Goal: Task Accomplishment & Management: Manage account settings

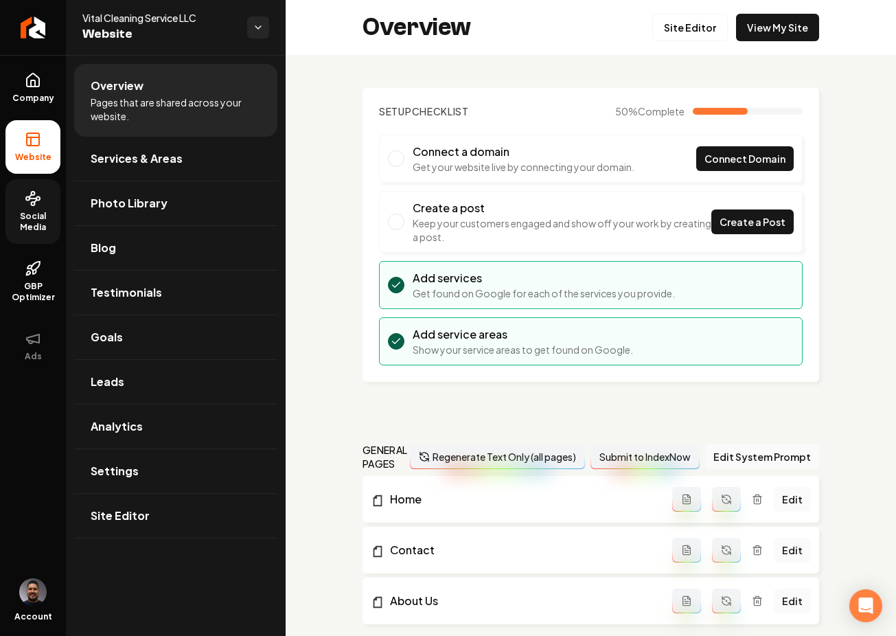
click at [26, 215] on span "Social Media" at bounding box center [32, 222] width 55 height 22
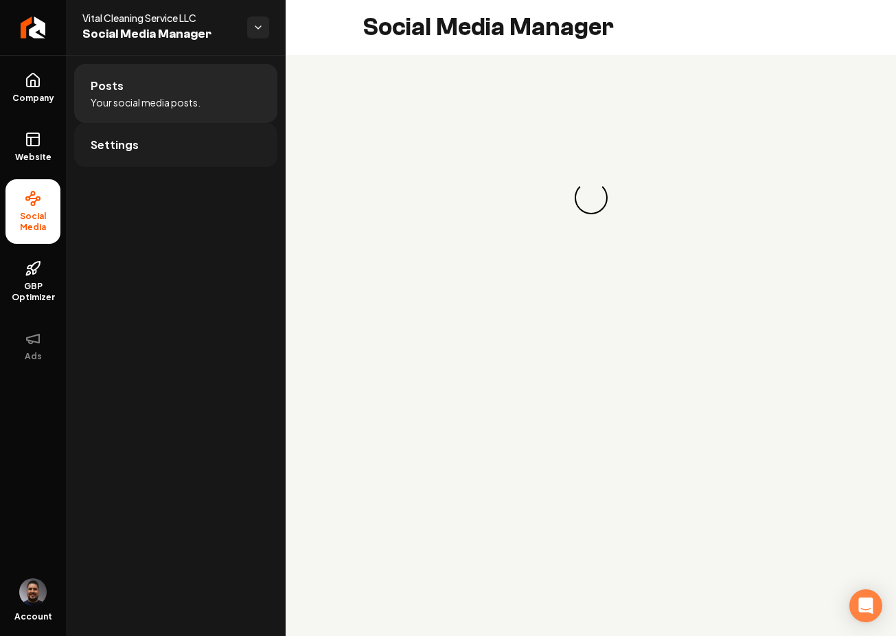
click at [162, 154] on link "Settings" at bounding box center [175, 145] width 203 height 44
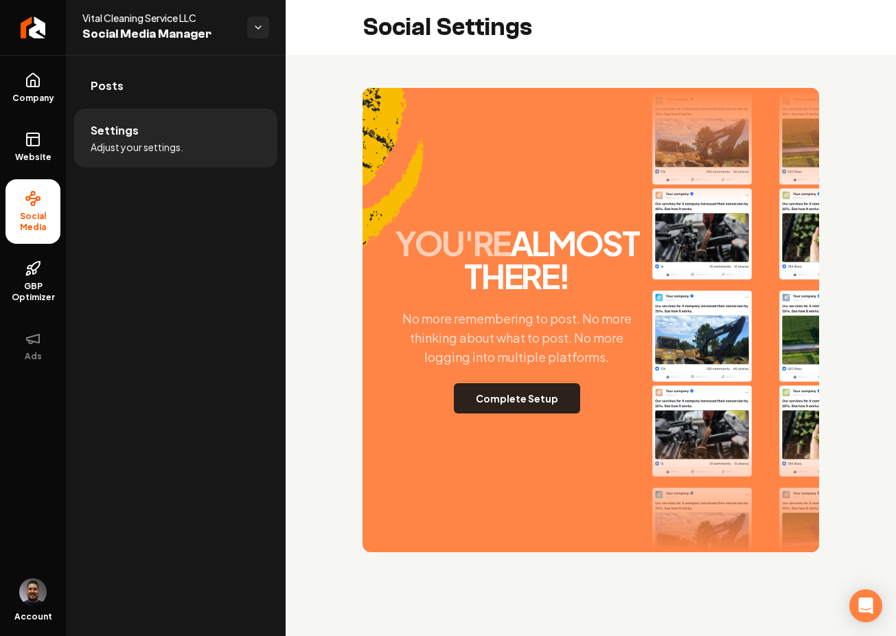
click at [513, 404] on button "Complete Setup" at bounding box center [517, 398] width 126 height 30
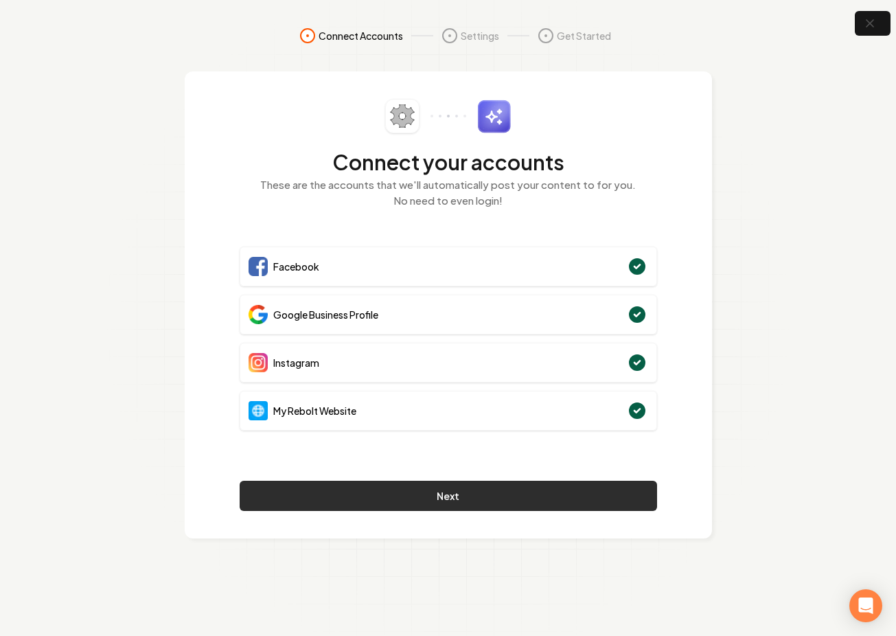
click at [460, 498] on button "Next" at bounding box center [449, 496] width 418 height 30
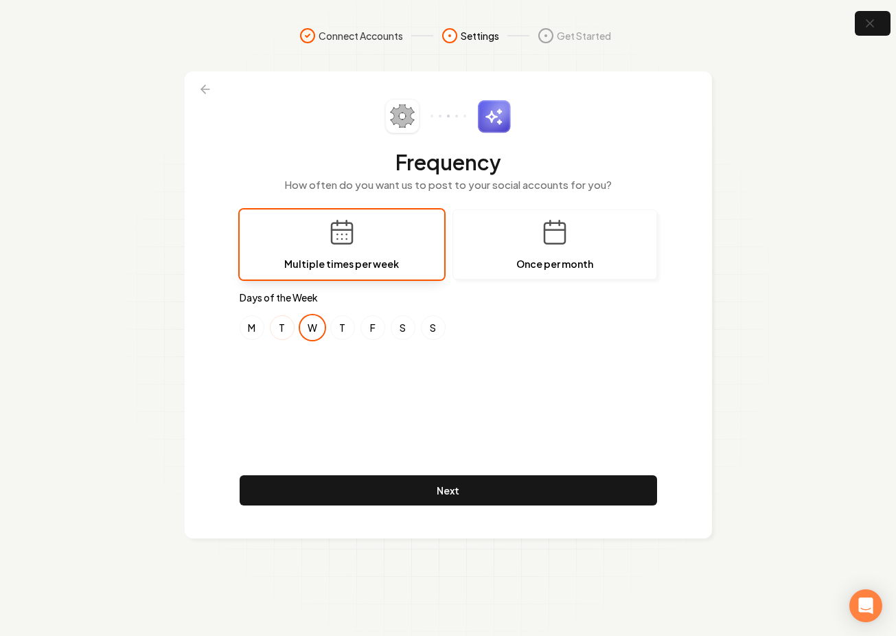
click at [282, 327] on button "T" at bounding box center [282, 327] width 25 height 25
click at [320, 325] on button "W" at bounding box center [312, 327] width 25 height 25
click at [365, 326] on button "F" at bounding box center [373, 327] width 25 height 25
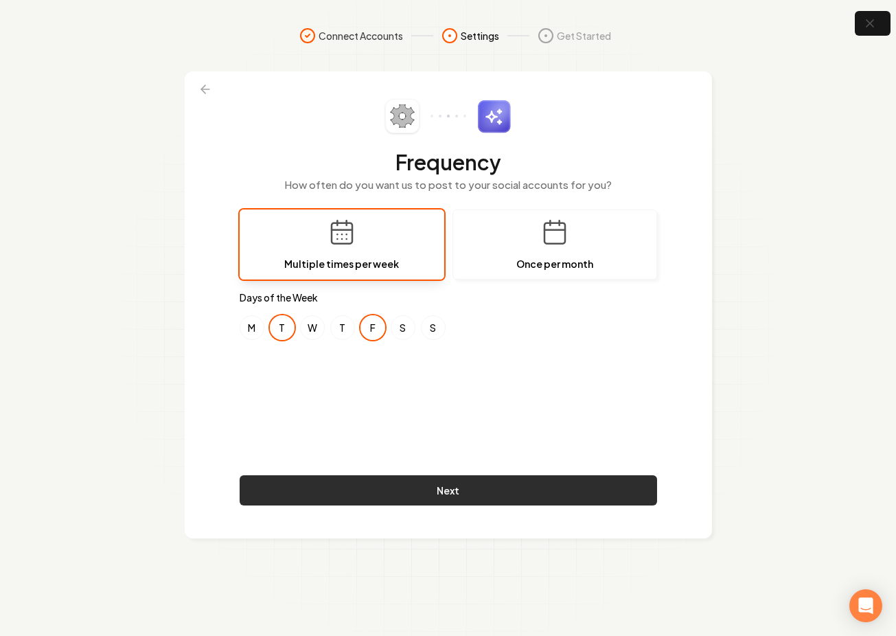
click at [439, 488] on button "Next" at bounding box center [449, 490] width 418 height 30
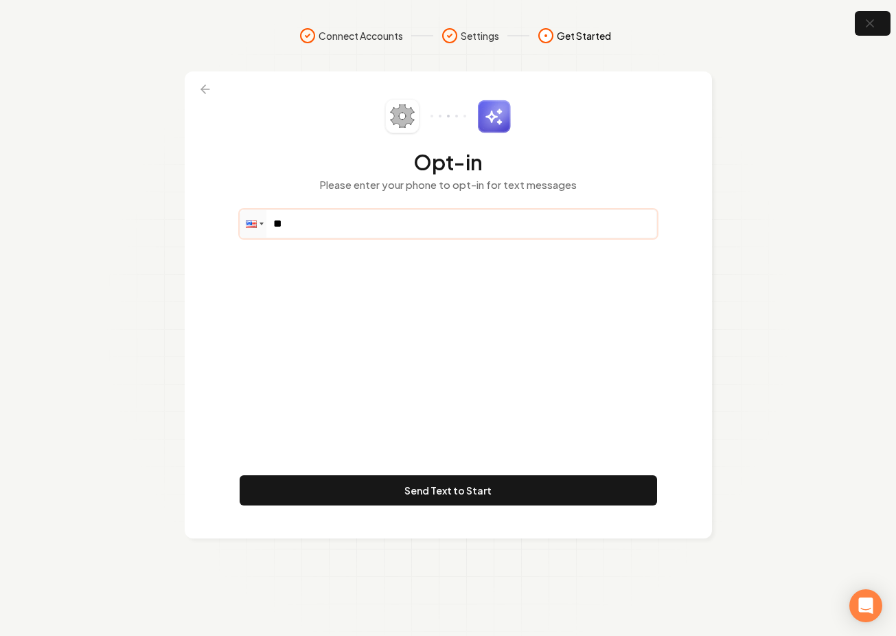
click at [328, 223] on input "**" at bounding box center [448, 223] width 416 height 27
paste input "**********"
drag, startPoint x: 297, startPoint y: 223, endPoint x: 330, endPoint y: 226, distance: 33.1
click at [301, 223] on input "**********" at bounding box center [448, 223] width 416 height 27
click at [367, 221] on input "**********" at bounding box center [448, 223] width 416 height 27
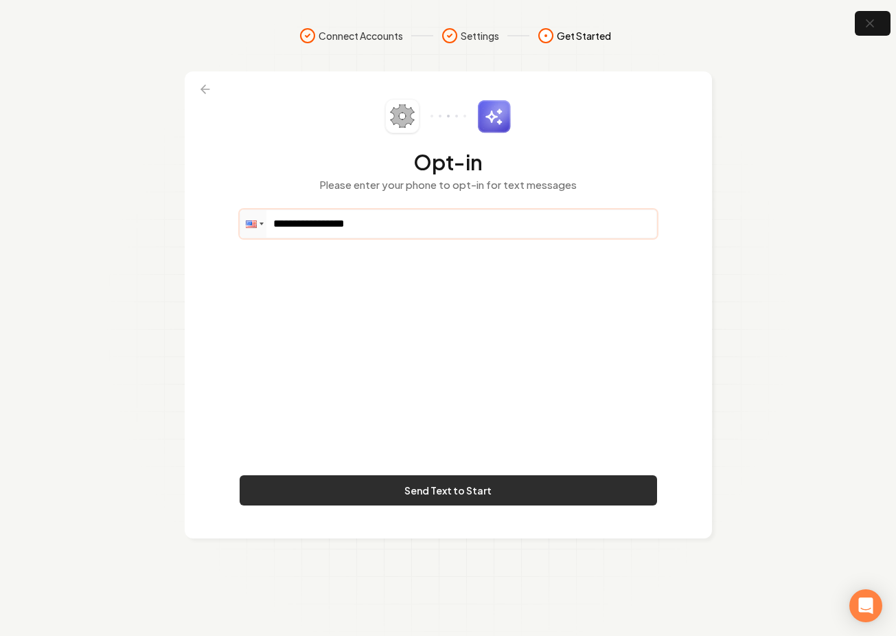
type input "**********"
click at [453, 496] on button "Send Text to Start" at bounding box center [449, 490] width 418 height 30
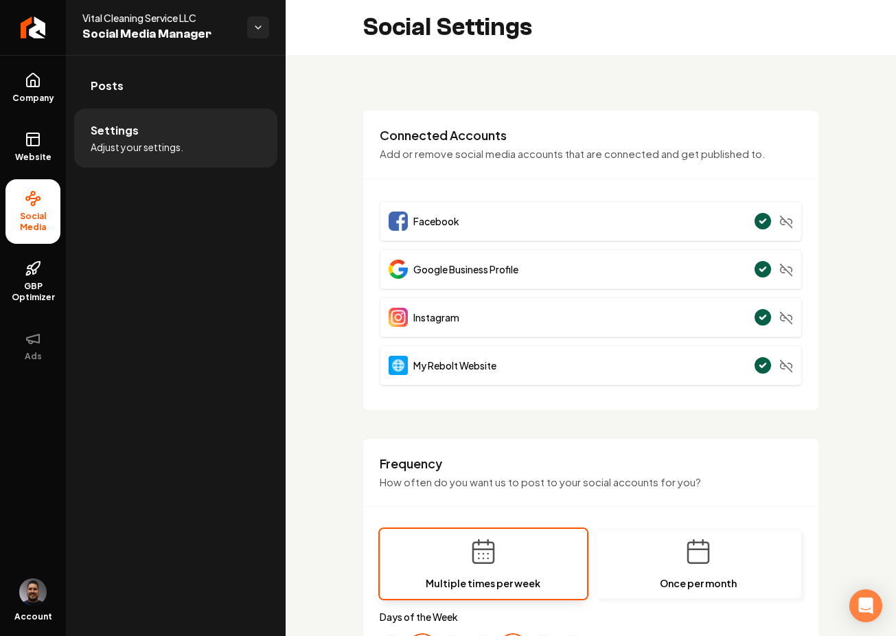
scroll to position [46, 0]
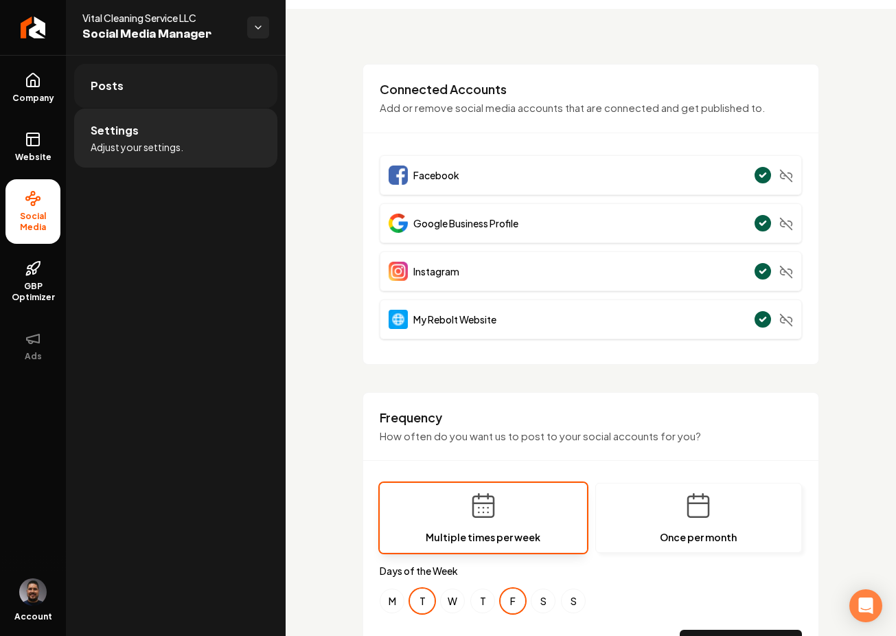
click at [109, 91] on span "Posts" at bounding box center [107, 86] width 33 height 16
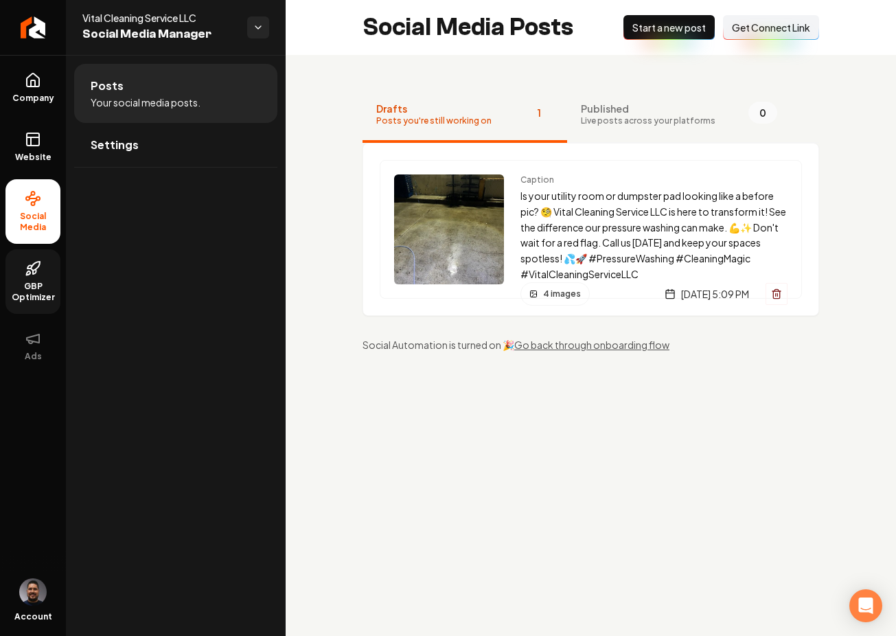
click at [43, 288] on span "GBP Optimizer" at bounding box center [32, 292] width 55 height 22
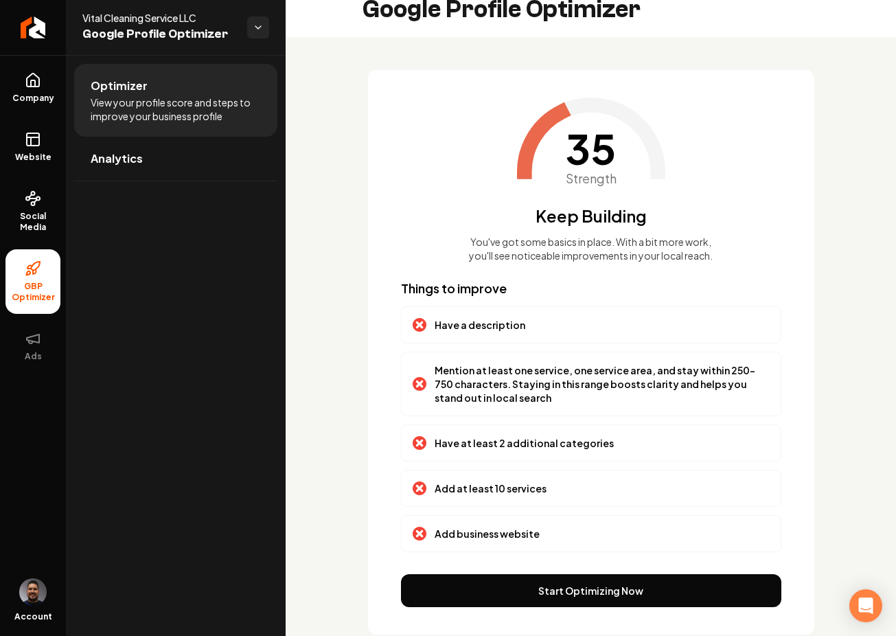
scroll to position [42, 0]
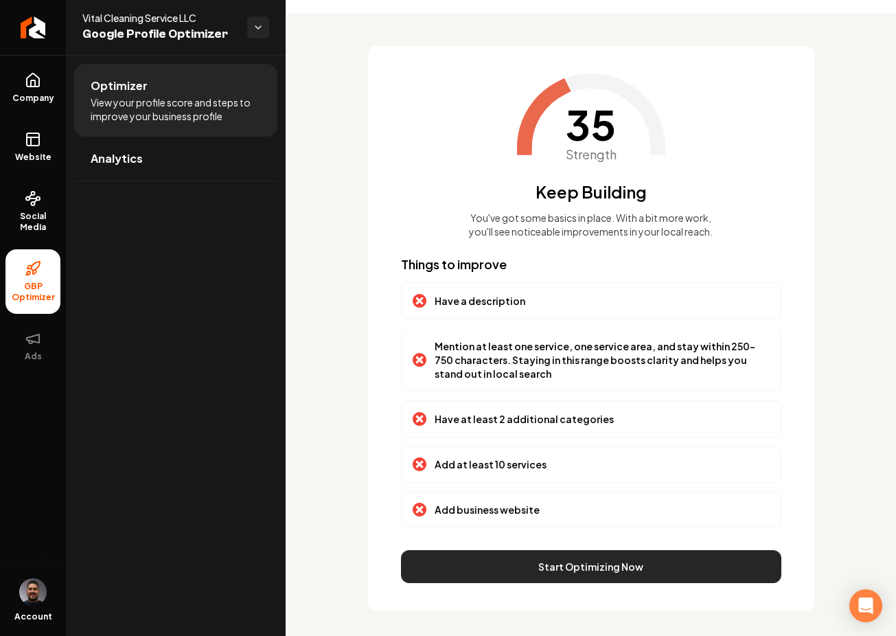
click at [561, 568] on button "Start Optimizing Now" at bounding box center [591, 566] width 381 height 33
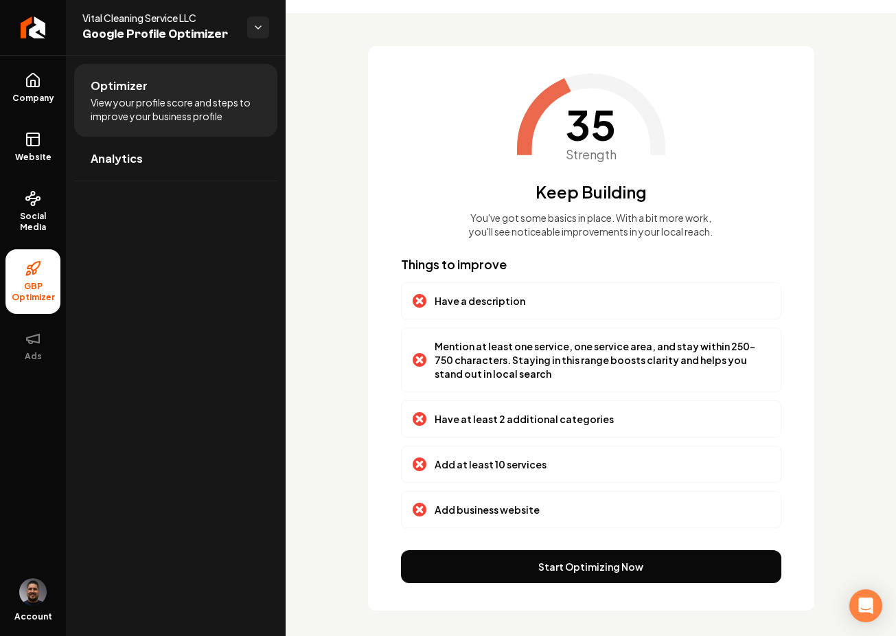
scroll to position [0, 0]
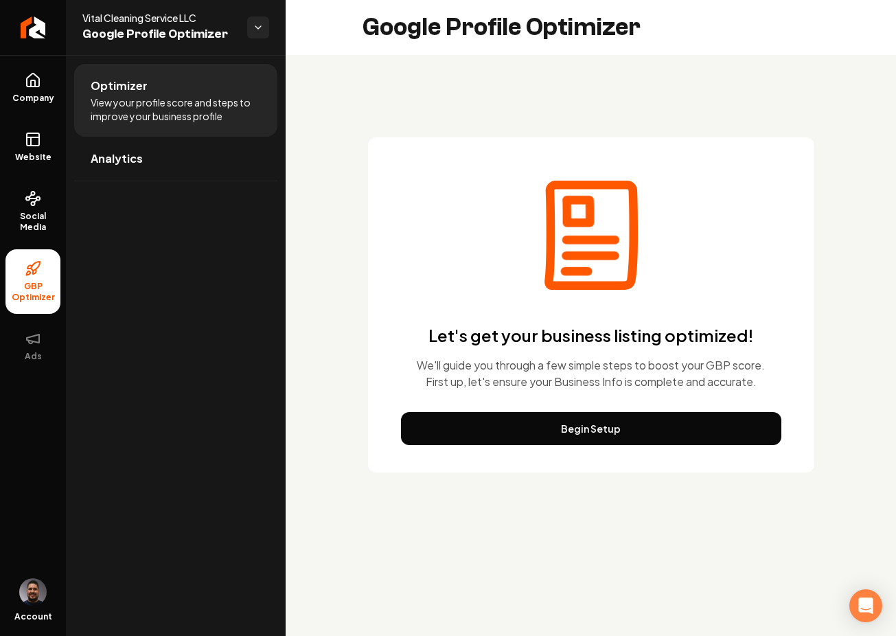
click at [576, 431] on button "Begin Setup" at bounding box center [591, 428] width 381 height 33
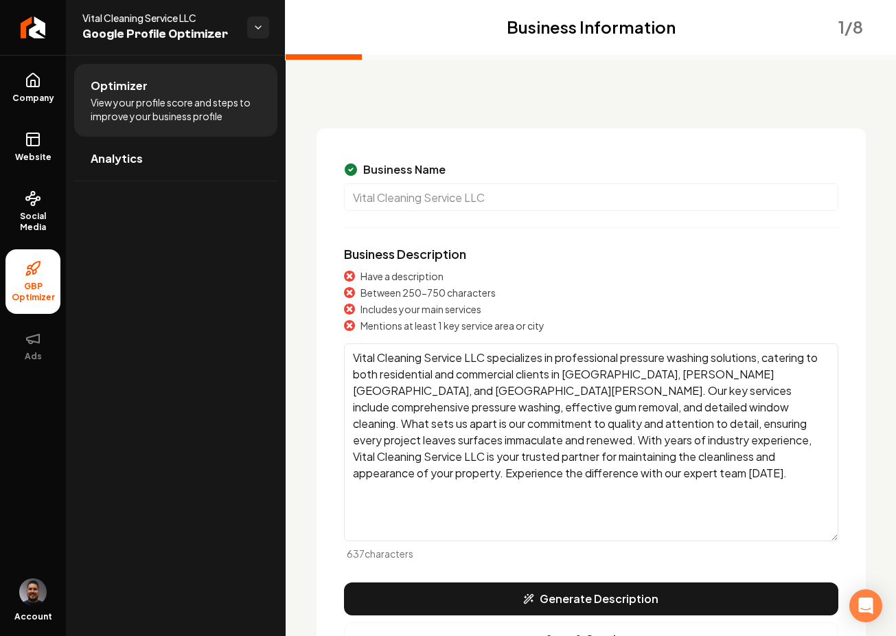
scroll to position [112, 0]
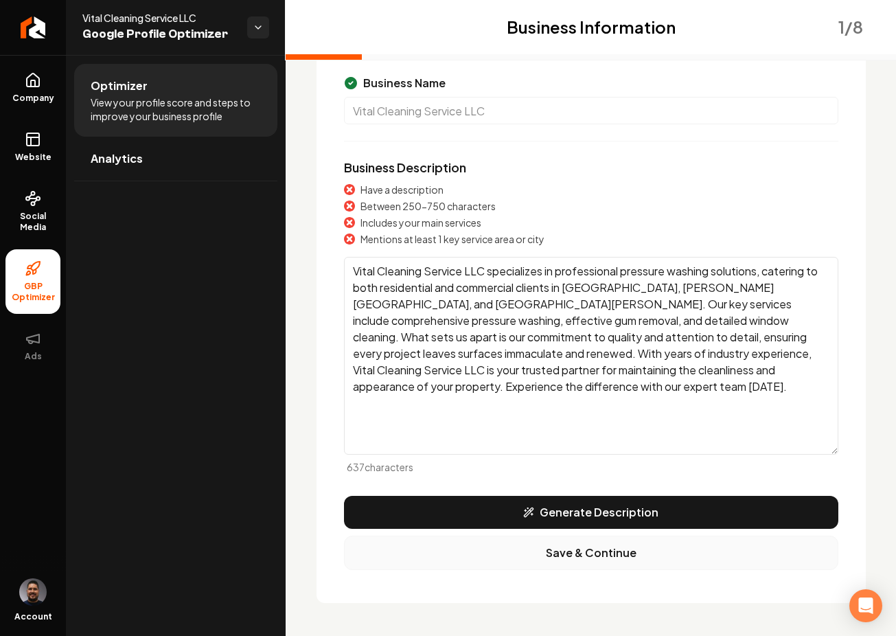
click at [577, 555] on button "Save & Continue" at bounding box center [591, 553] width 495 height 34
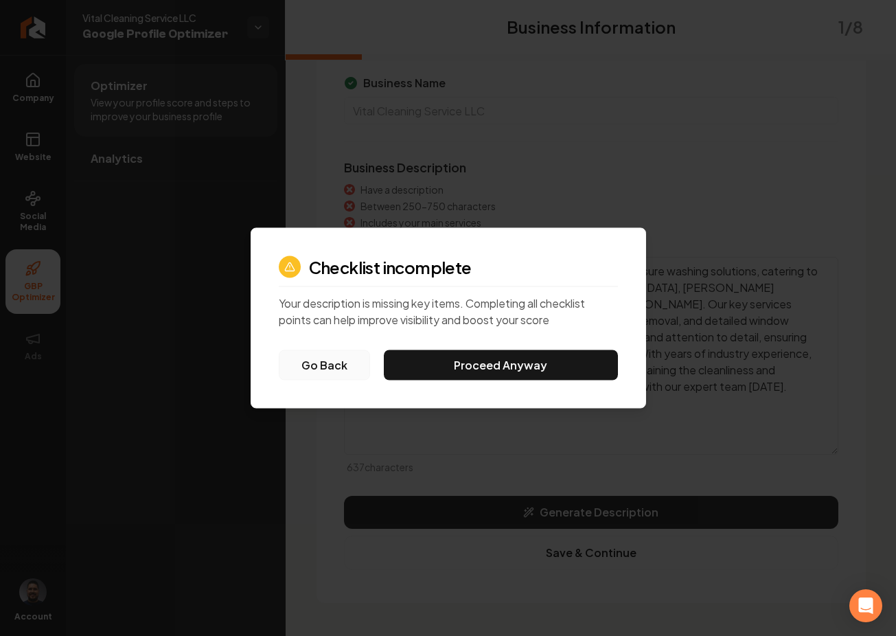
click at [332, 370] on button "Go Back" at bounding box center [324, 365] width 91 height 30
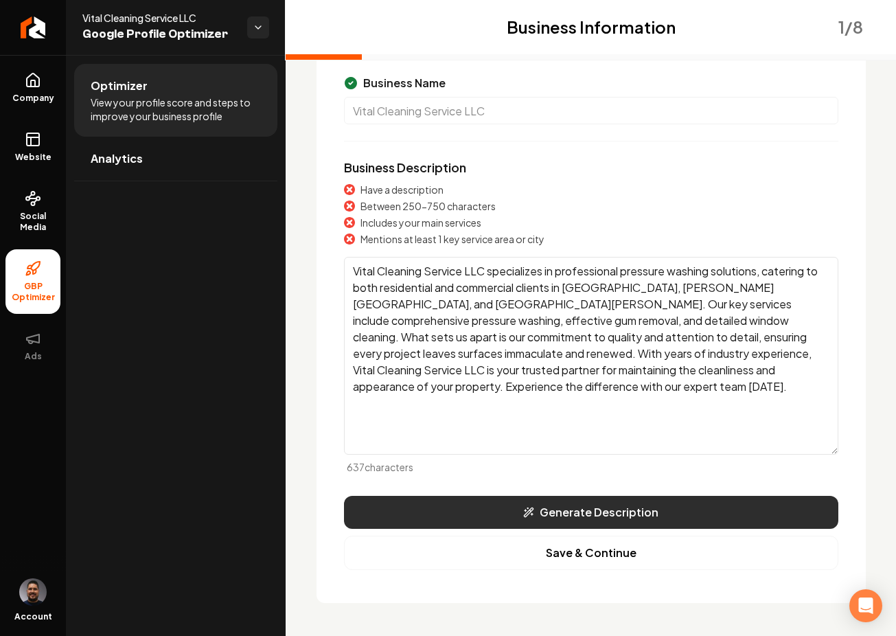
click at [569, 519] on button "Generate Description" at bounding box center [591, 512] width 495 height 33
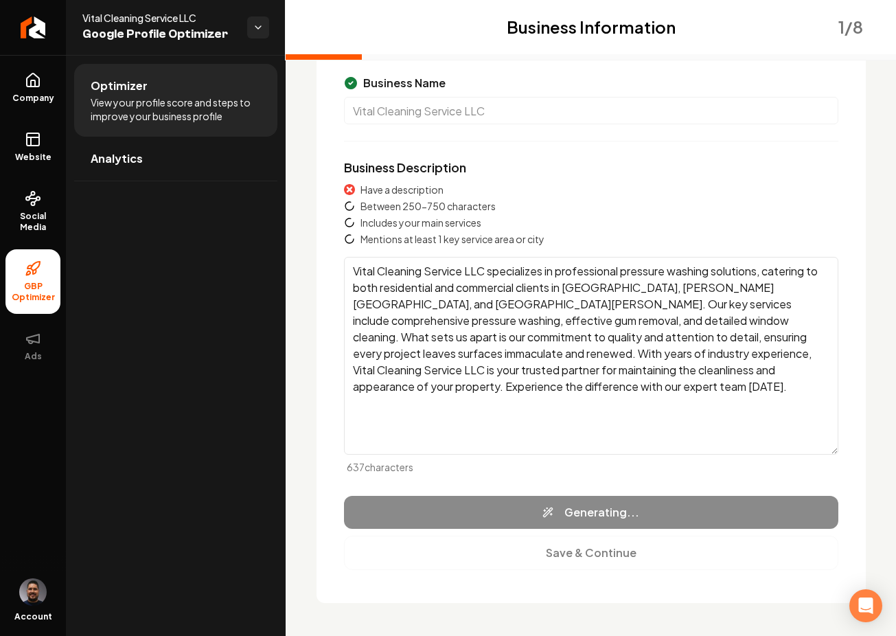
type textarea "Vital Cleaning Service LLC specializes in delivering top-quality pressure washi…"
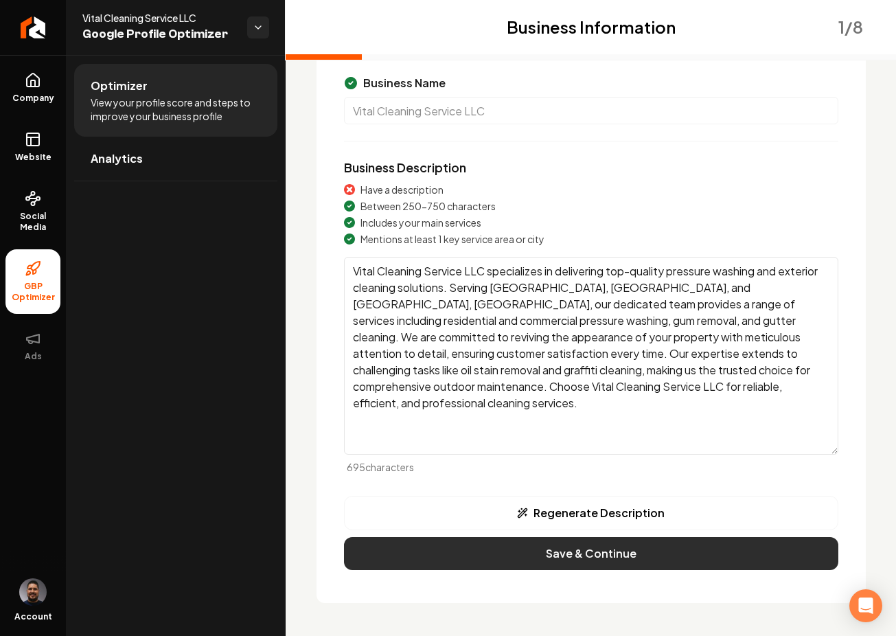
click at [568, 565] on button "Save & Continue" at bounding box center [591, 553] width 495 height 33
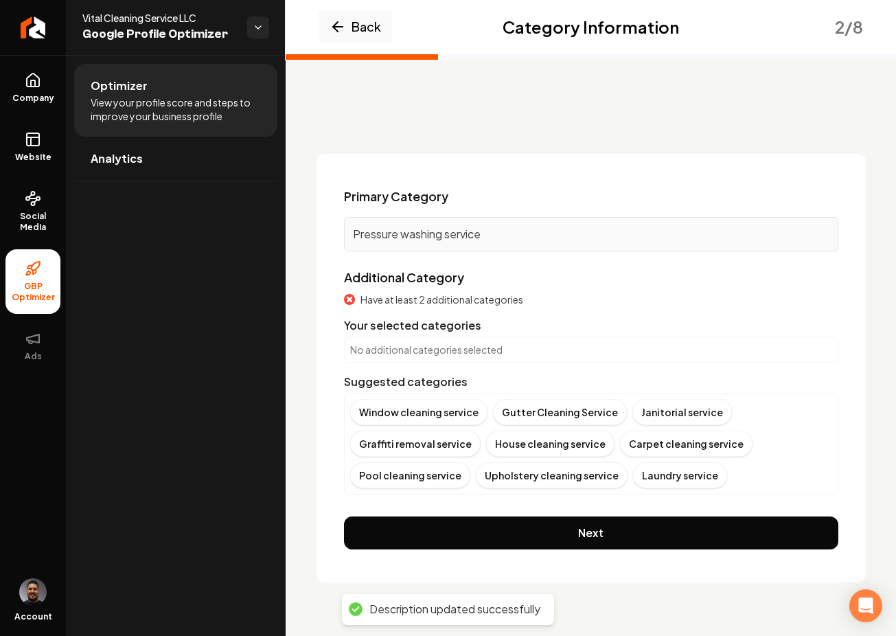
scroll to position [0, 0]
click at [431, 416] on div "Window cleaning service" at bounding box center [418, 412] width 137 height 26
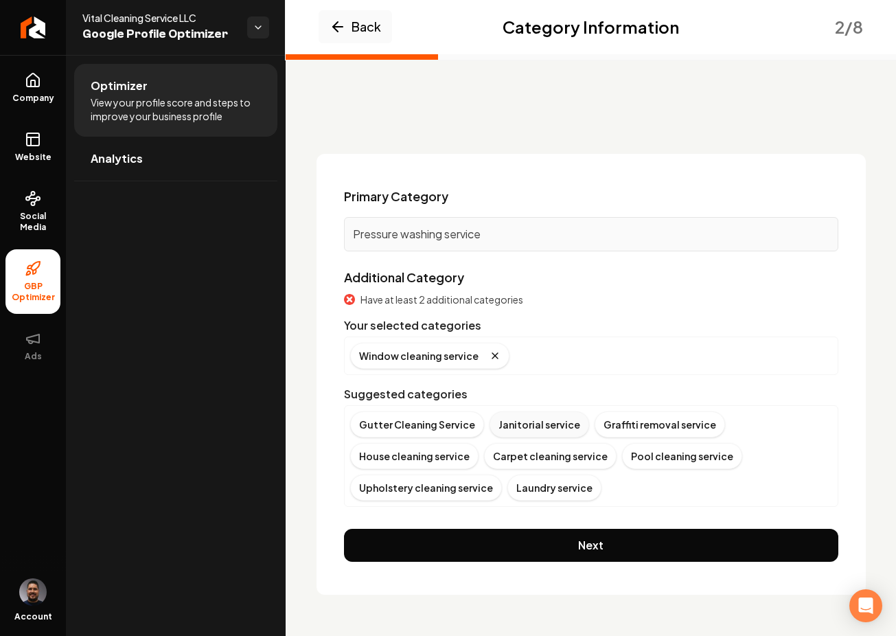
click at [425, 427] on div "Gutter Cleaning Service" at bounding box center [417, 424] width 134 height 26
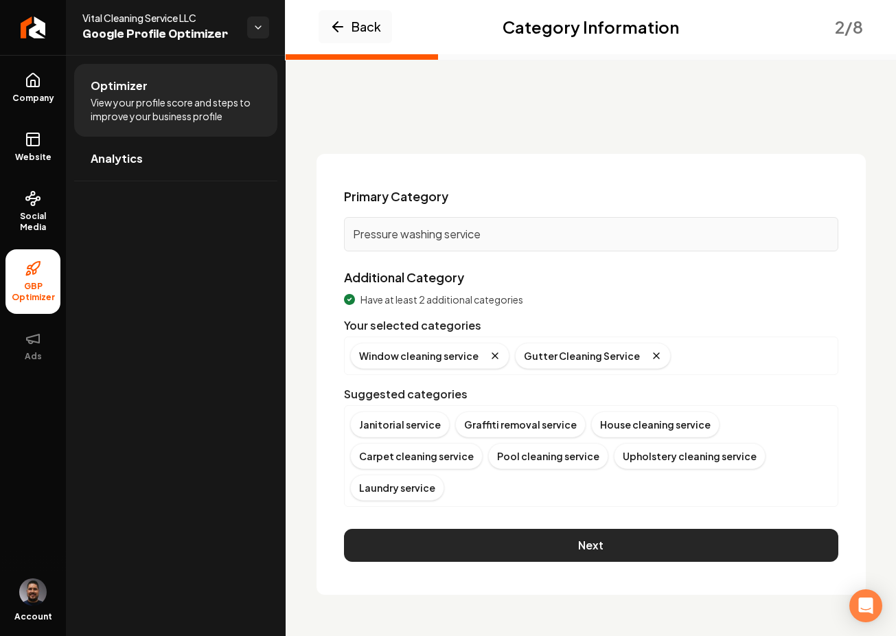
click at [522, 543] on button "Next" at bounding box center [591, 545] width 495 height 33
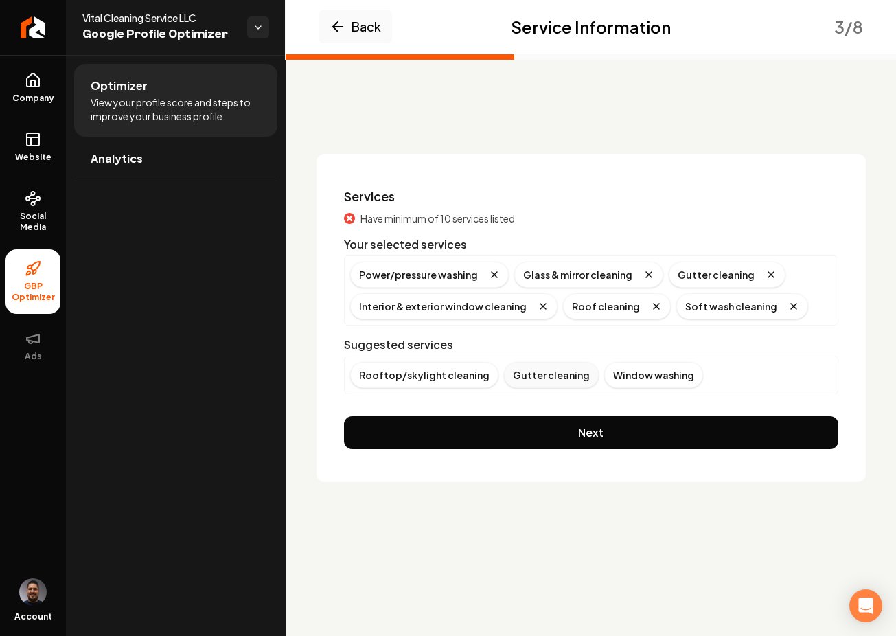
click at [528, 379] on div "Gutter cleaning" at bounding box center [551, 375] width 95 height 26
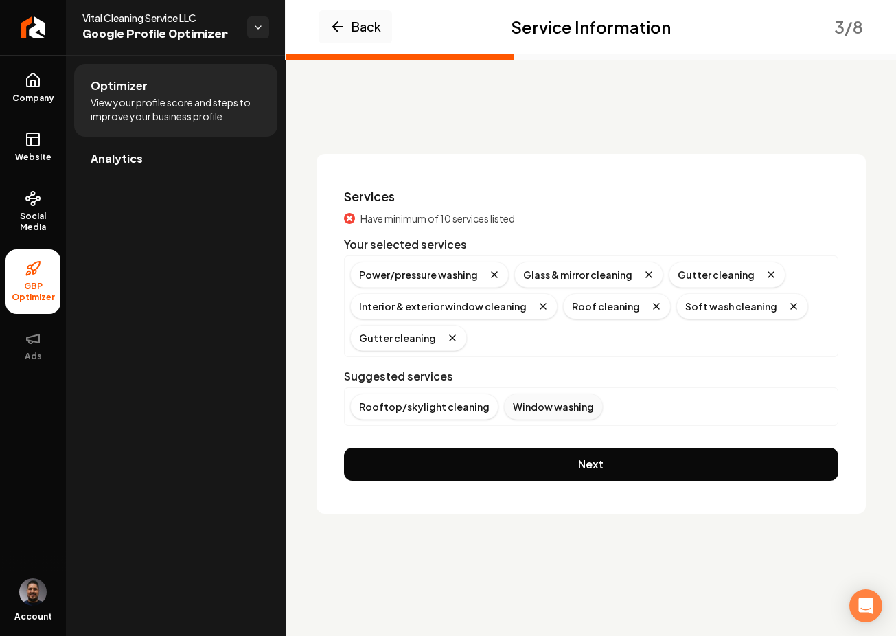
click at [551, 409] on div "Window washing" at bounding box center [553, 407] width 99 height 26
click at [426, 408] on div "Rooftop/skylight cleaning" at bounding box center [424, 407] width 148 height 26
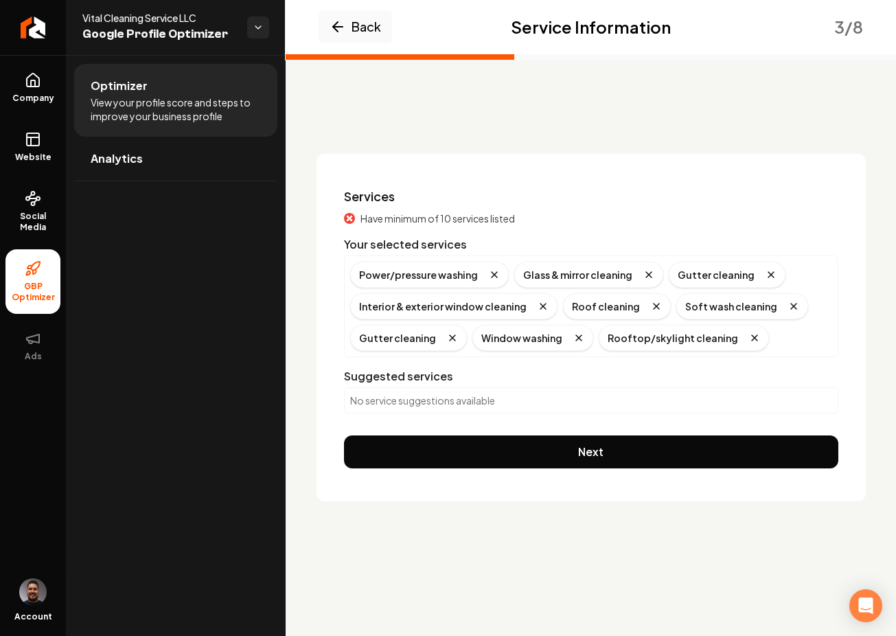
click at [435, 399] on p "No service suggestions available" at bounding box center [591, 401] width 482 height 14
click at [484, 379] on div "Suggested services" at bounding box center [591, 376] width 495 height 16
click at [428, 396] on p "No service suggestions available" at bounding box center [591, 401] width 482 height 14
click at [428, 398] on p "No service suggestions available" at bounding box center [591, 401] width 482 height 14
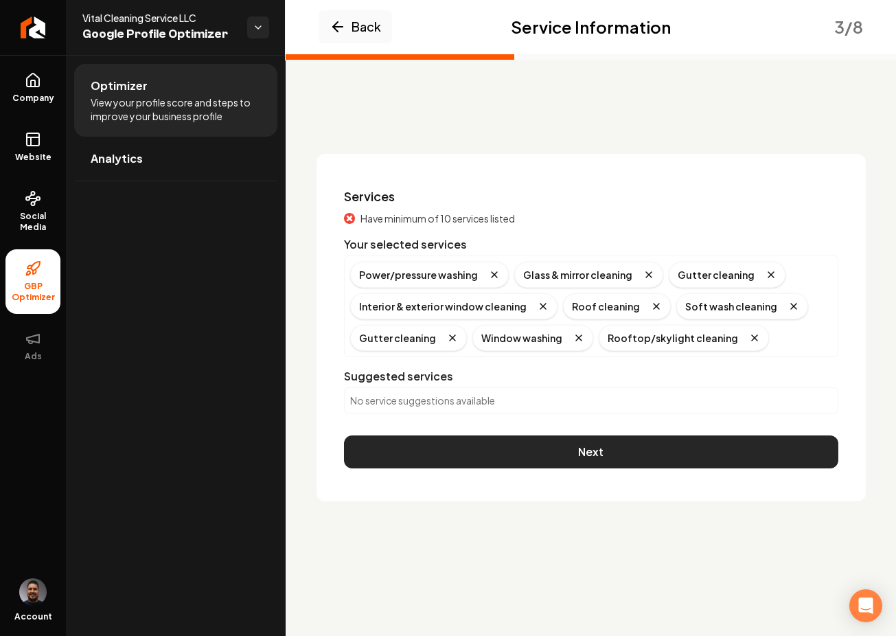
click at [585, 447] on button "Next" at bounding box center [591, 451] width 495 height 33
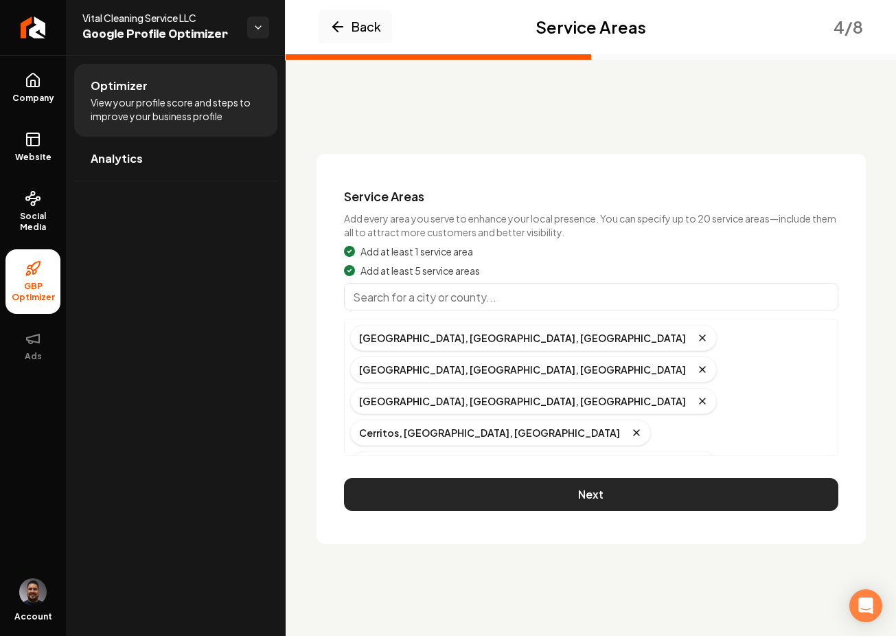
click at [454, 495] on button "Next" at bounding box center [591, 494] width 495 height 33
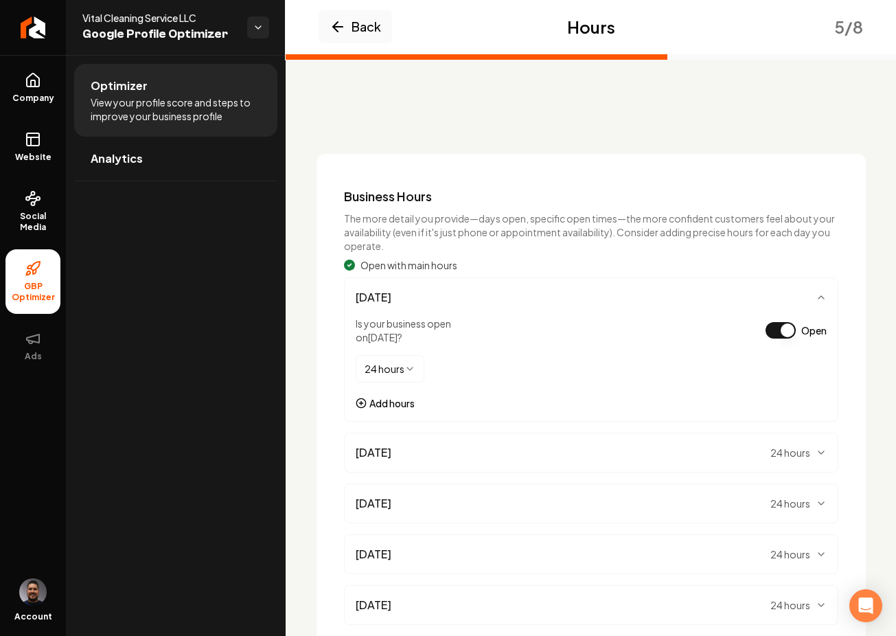
scroll to position [212, 0]
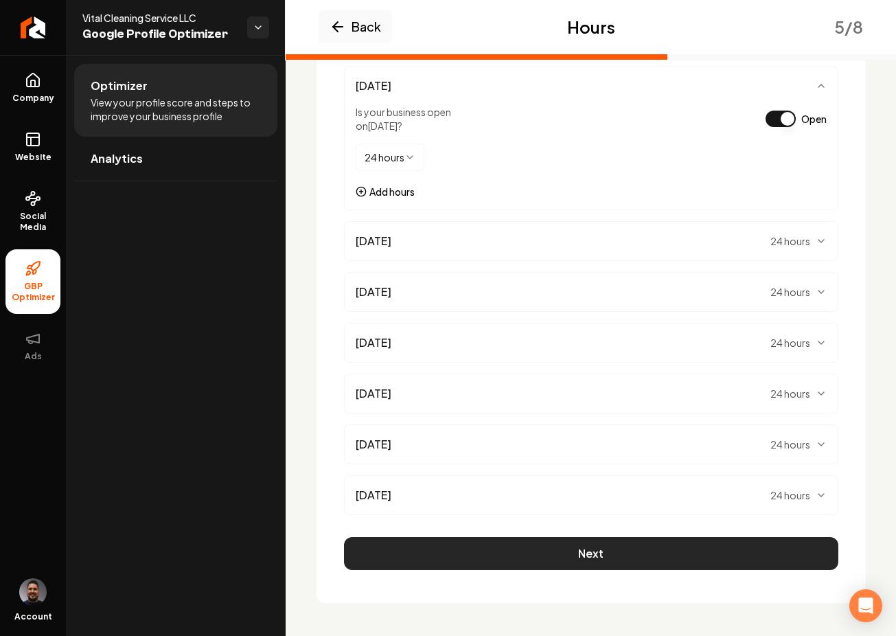
click at [582, 560] on button "Next" at bounding box center [591, 553] width 495 height 33
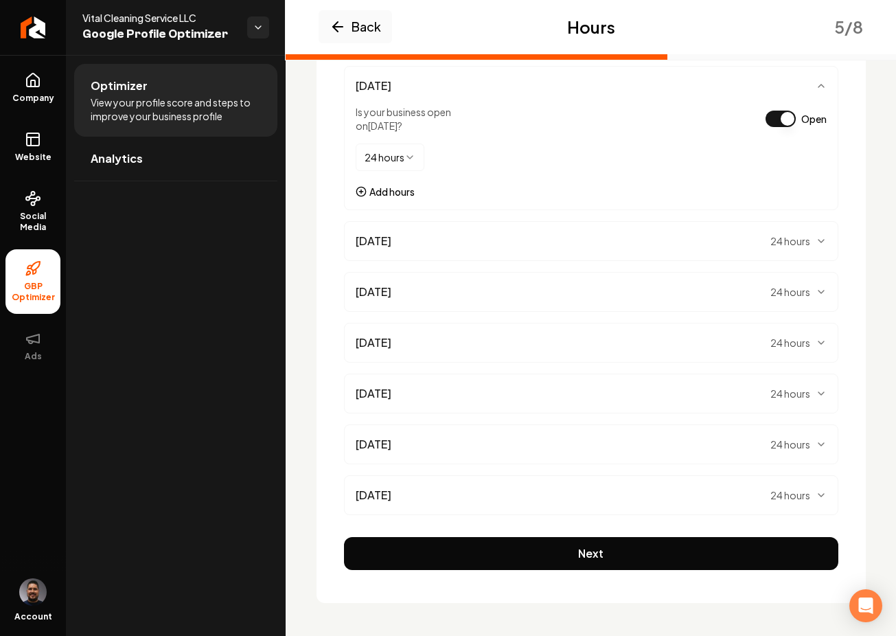
scroll to position [0, 0]
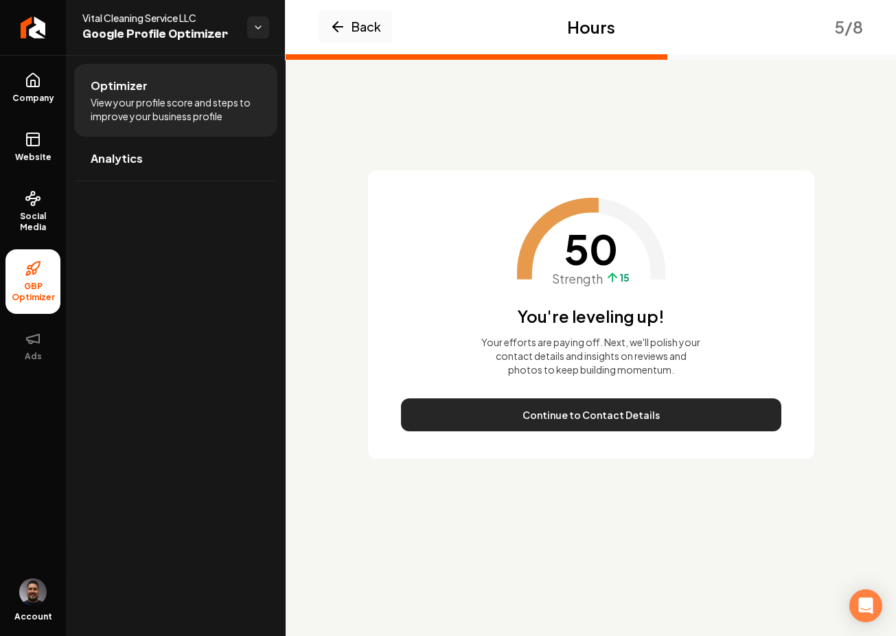
click at [563, 411] on button "Continue to Contact Details" at bounding box center [591, 414] width 381 height 33
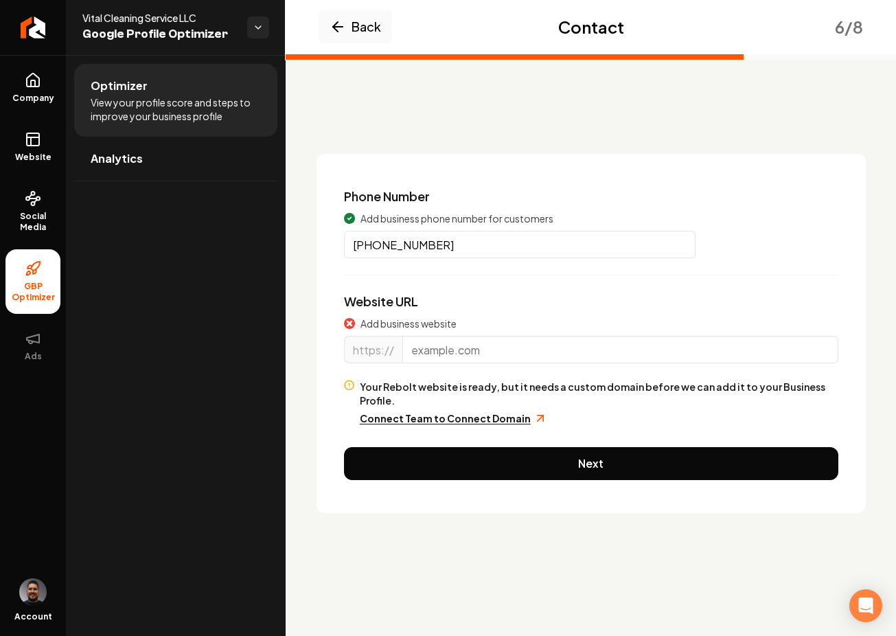
click at [444, 344] on input "Main content area" at bounding box center [621, 349] width 436 height 27
paste input "vitalcleaningservicescal.com"
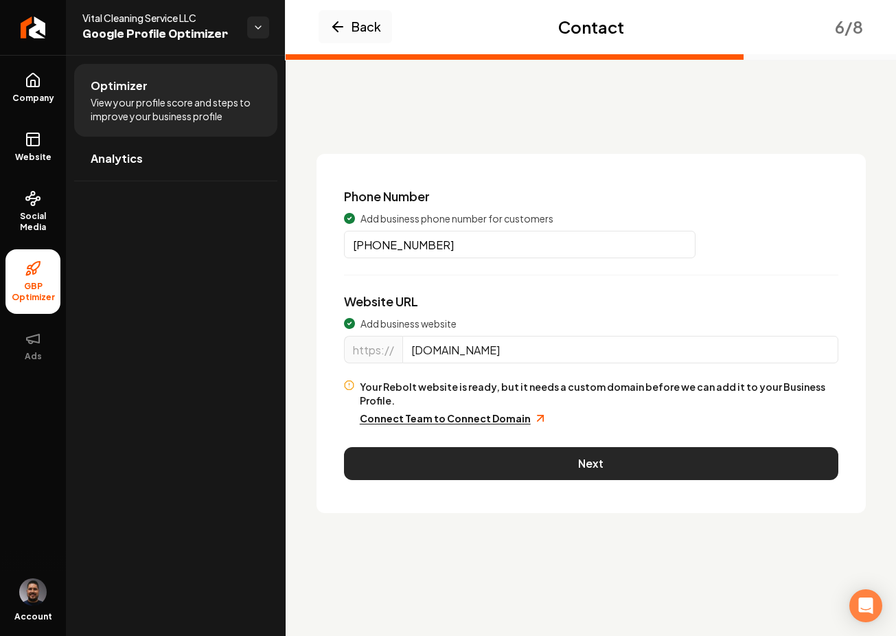
type input "vitalcleaningservicescal.com"
click at [497, 451] on button "Next" at bounding box center [591, 463] width 495 height 33
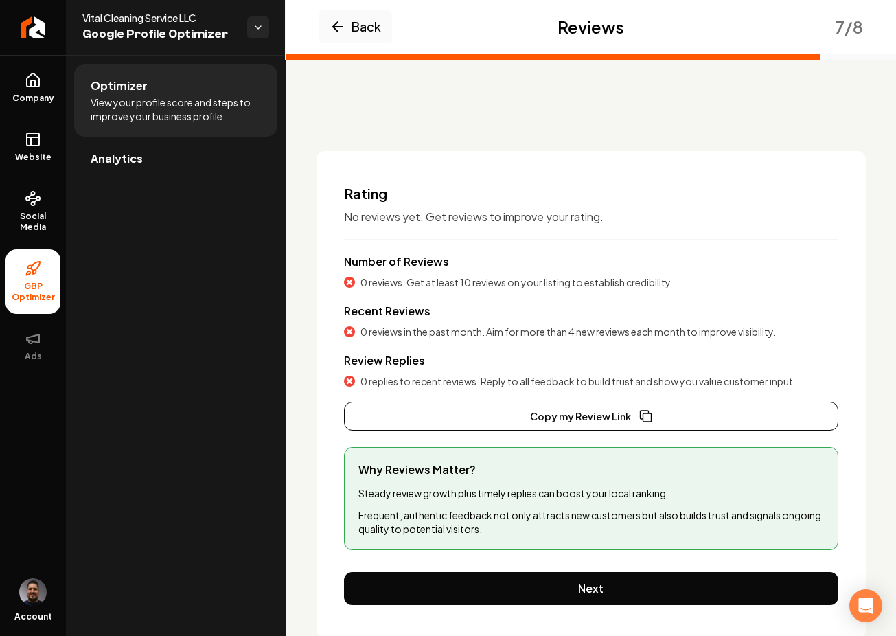
scroll to position [38, 0]
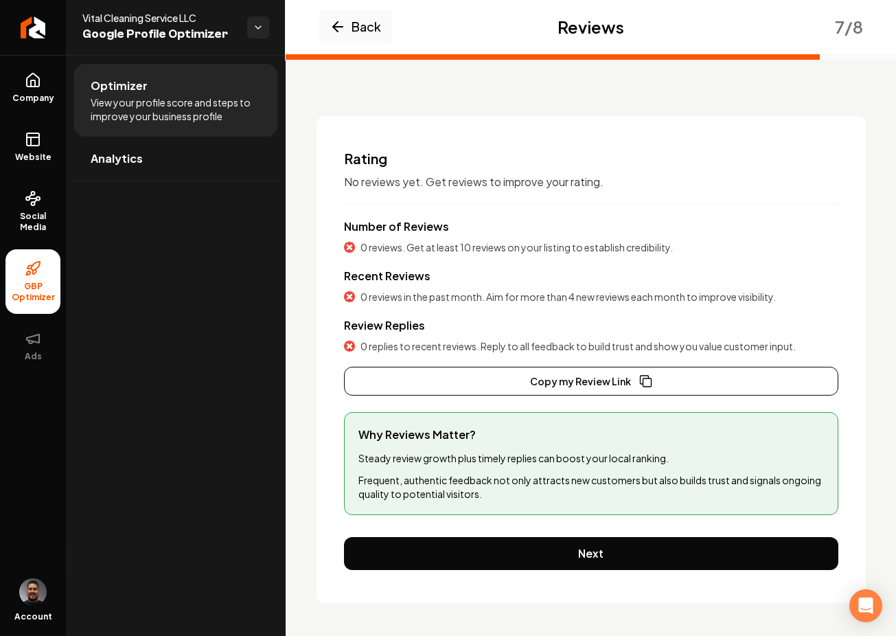
click at [480, 545] on button "Next" at bounding box center [591, 553] width 495 height 33
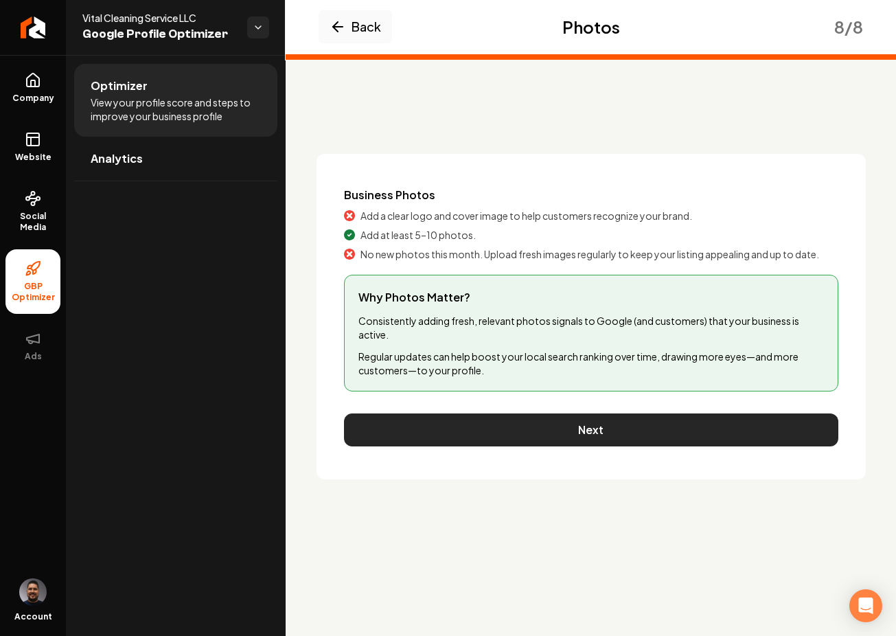
click at [513, 425] on button "Next" at bounding box center [591, 430] width 495 height 33
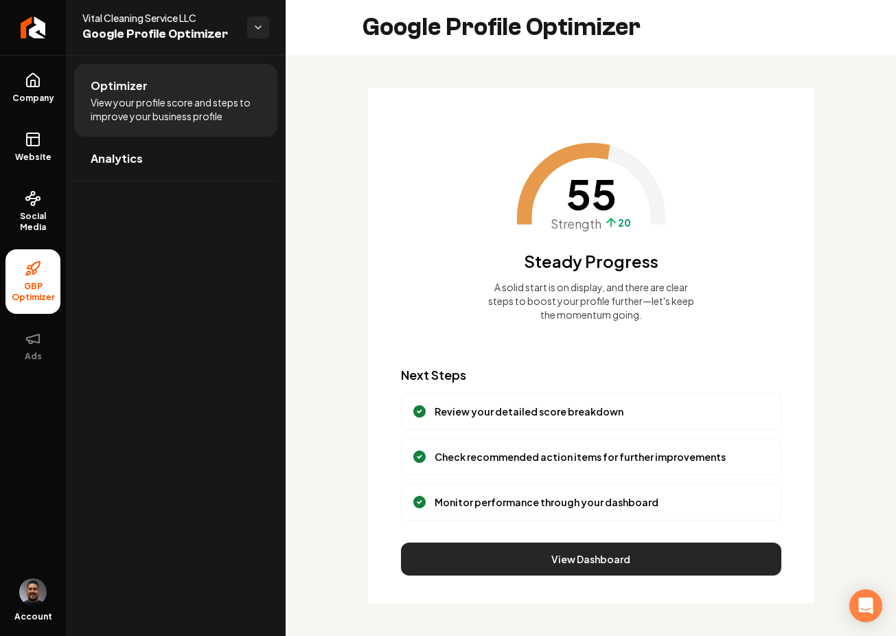
click at [572, 560] on button "View Dashboard" at bounding box center [591, 559] width 381 height 33
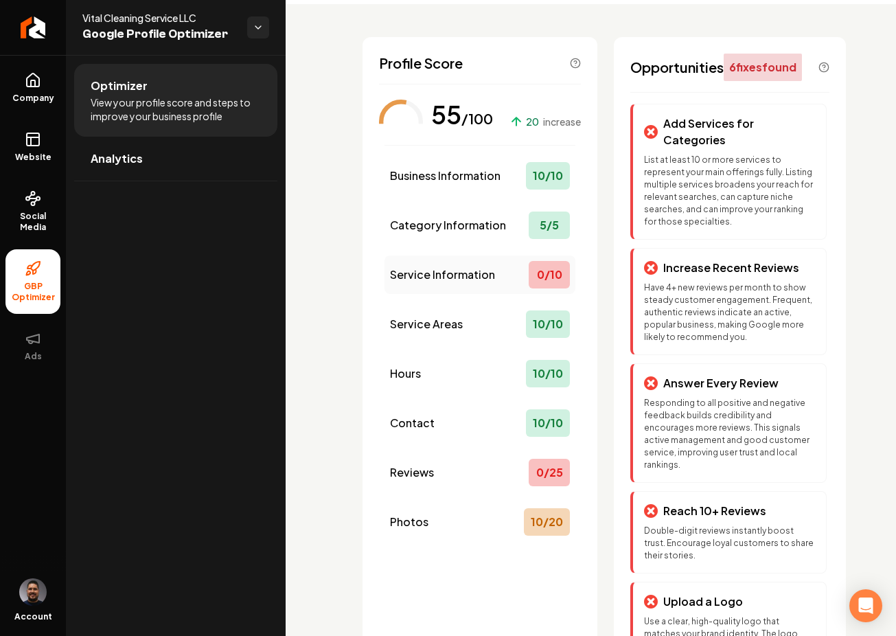
scroll to position [134, 0]
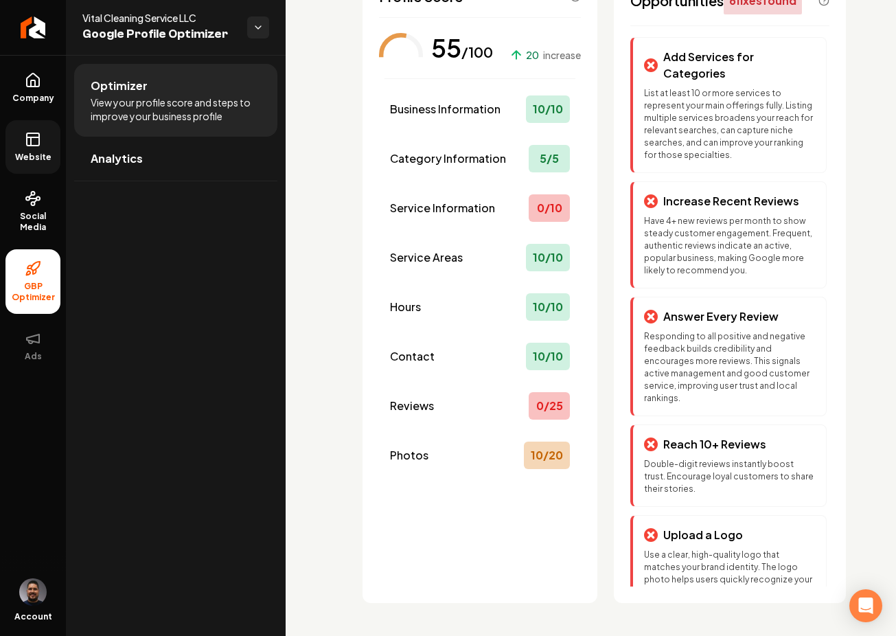
click at [34, 144] on icon at bounding box center [33, 139] width 16 height 16
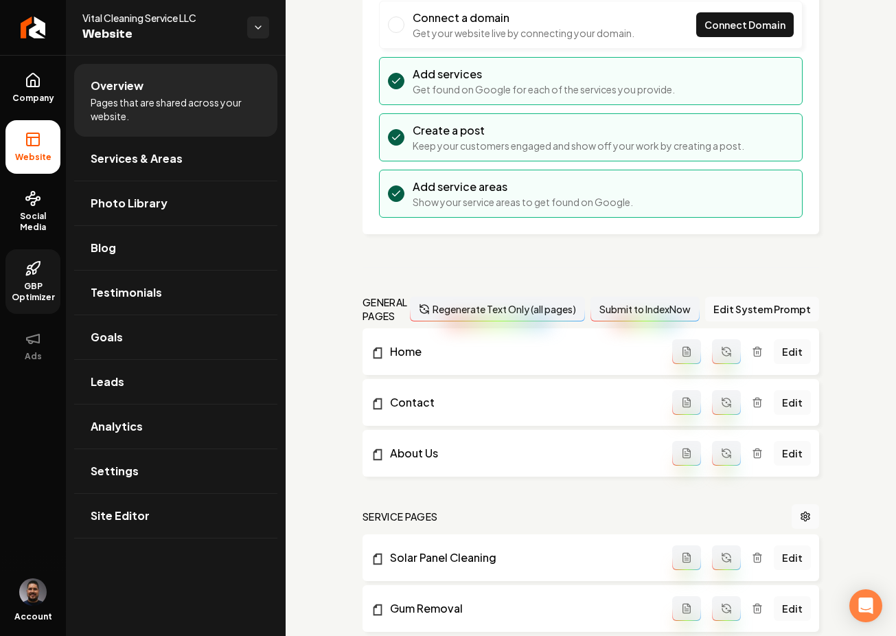
click at [192, 431] on link "Analytics" at bounding box center [175, 427] width 203 height 44
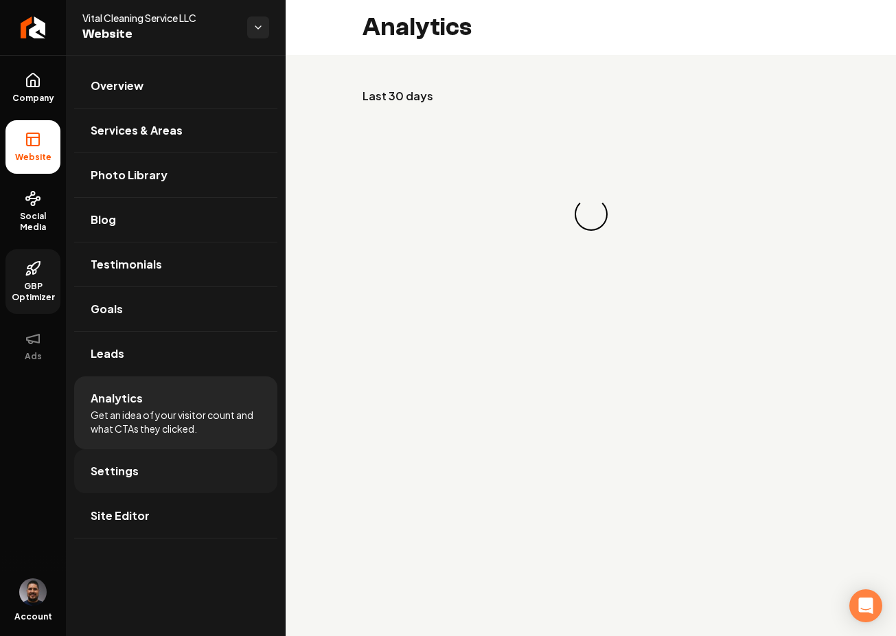
click at [214, 477] on link "Settings" at bounding box center [175, 471] width 203 height 44
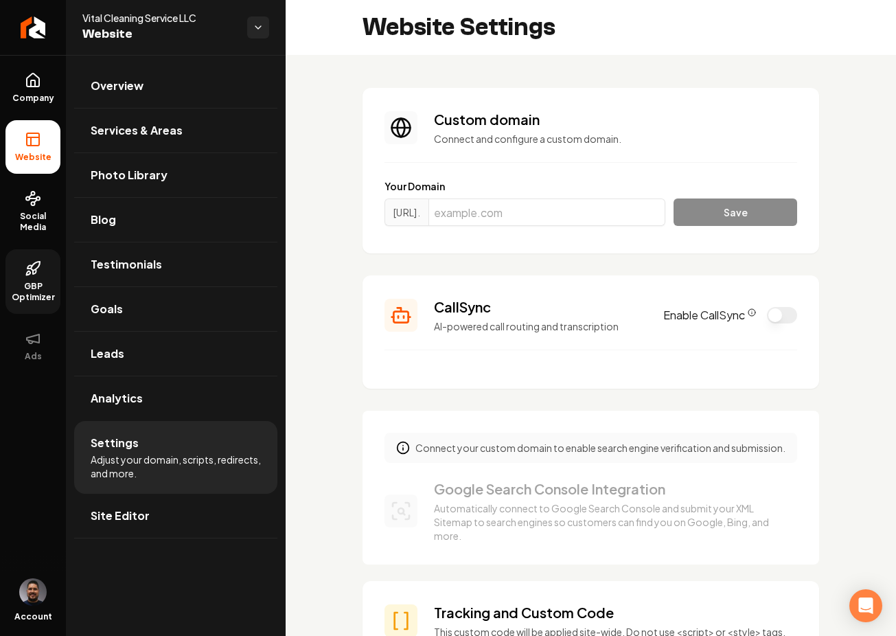
click at [775, 315] on button "Enable CallSync" at bounding box center [782, 315] width 30 height 16
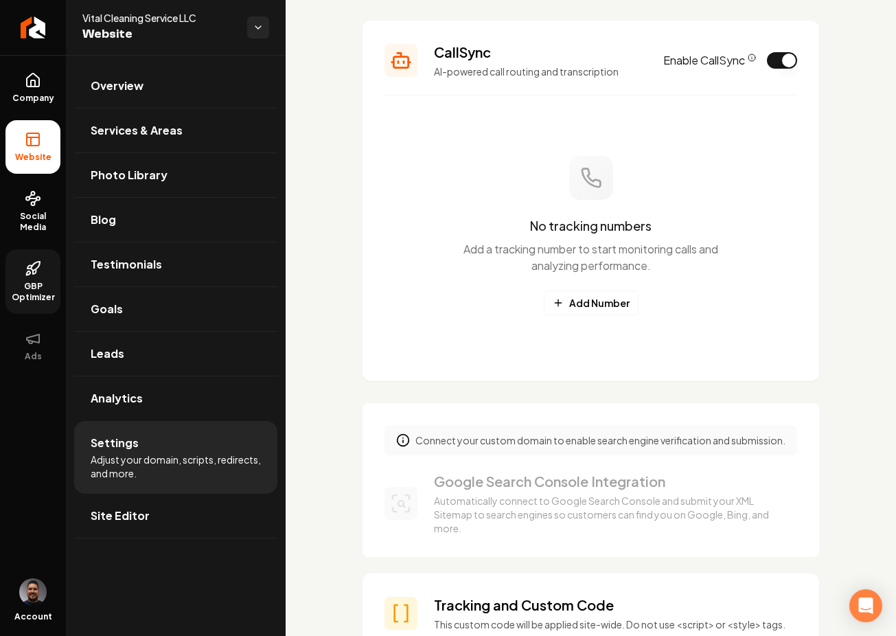
scroll to position [284, 0]
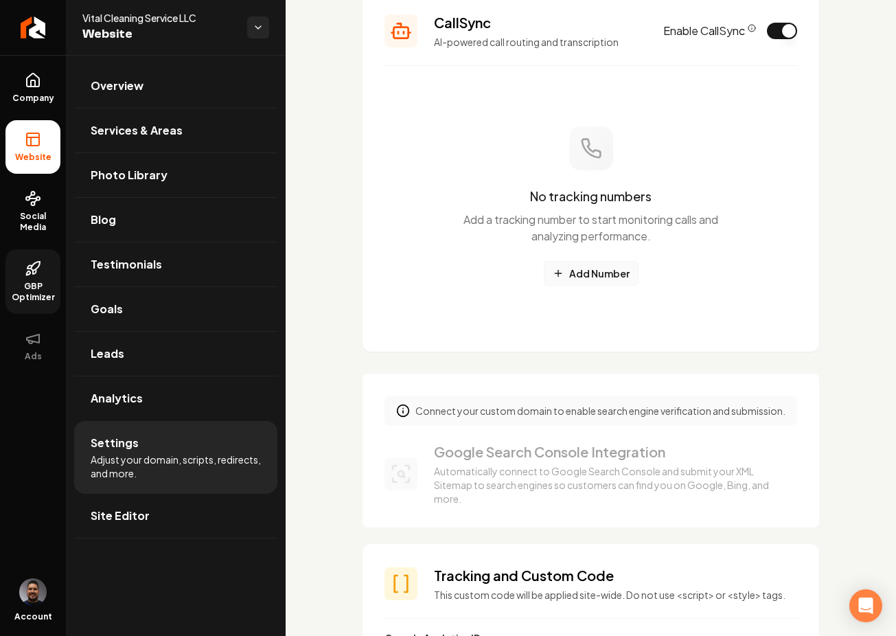
click at [598, 273] on button "Add Number" at bounding box center [591, 273] width 95 height 25
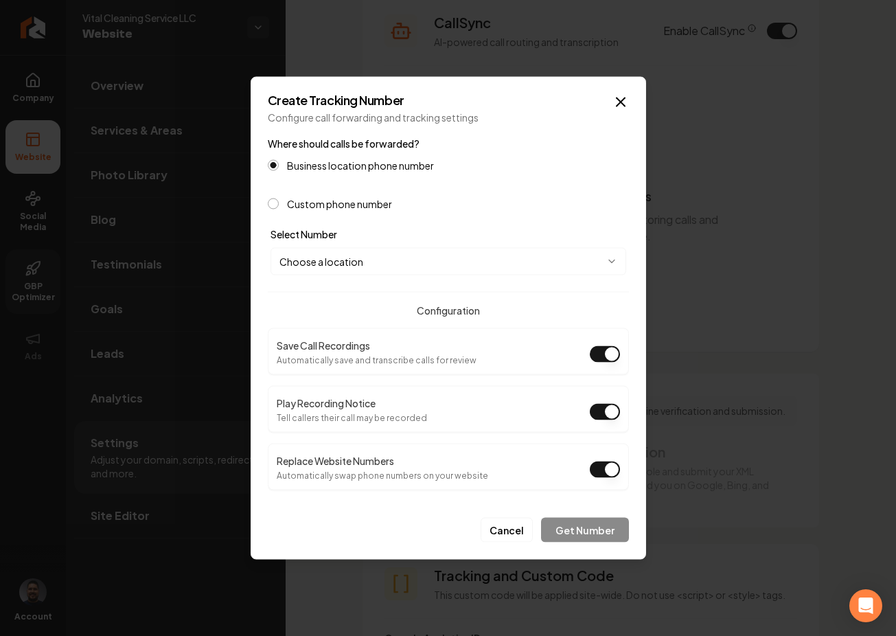
click at [348, 265] on body "Company Website Social Media GBP Optimizer Ads Account Vital Cleaning Service L…" at bounding box center [448, 318] width 896 height 636
select select "**********"
click at [576, 532] on button "Get Number" at bounding box center [585, 530] width 88 height 25
click at [604, 416] on button "Play Recording Notice" at bounding box center [605, 412] width 30 height 16
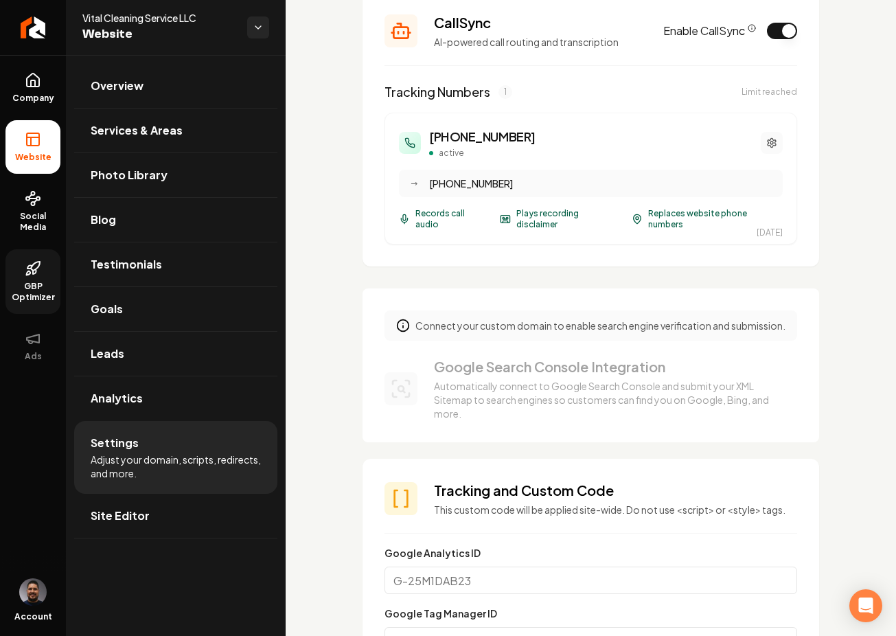
click at [767, 144] on icon "Main content area" at bounding box center [772, 142] width 11 height 11
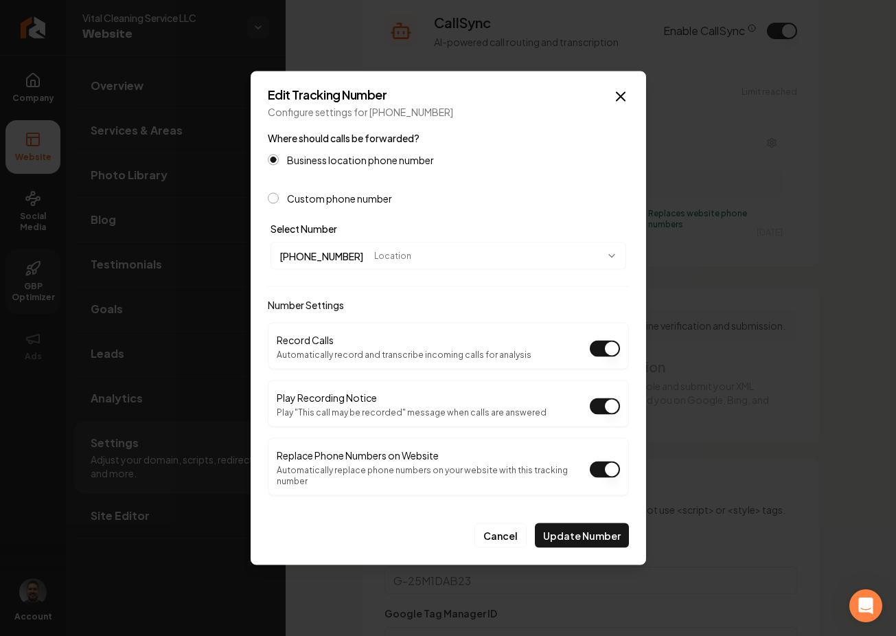
click at [606, 415] on button "Play Recording Notice" at bounding box center [605, 406] width 30 height 16
click at [593, 528] on button "Update Number" at bounding box center [582, 535] width 94 height 25
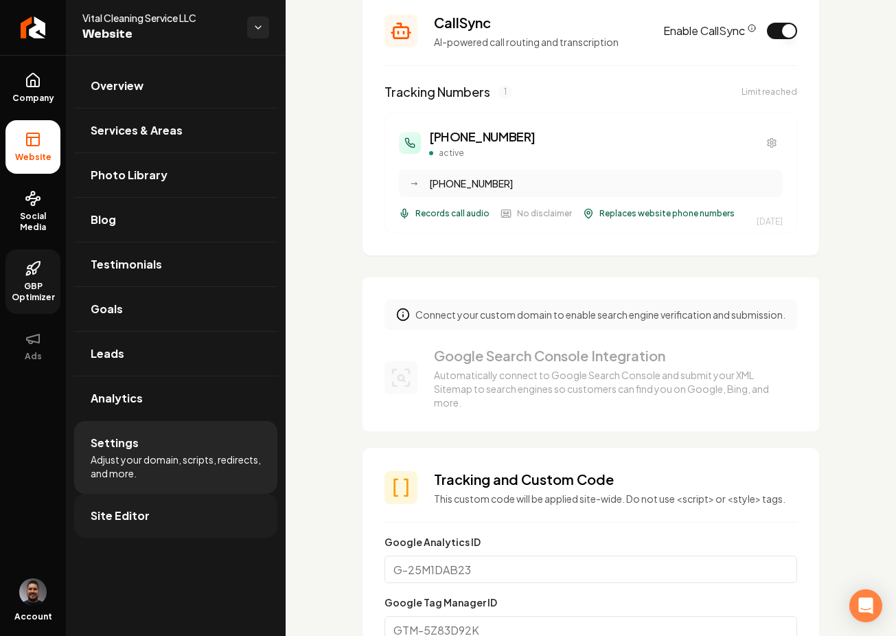
click at [181, 514] on link "Site Editor" at bounding box center [175, 516] width 203 height 44
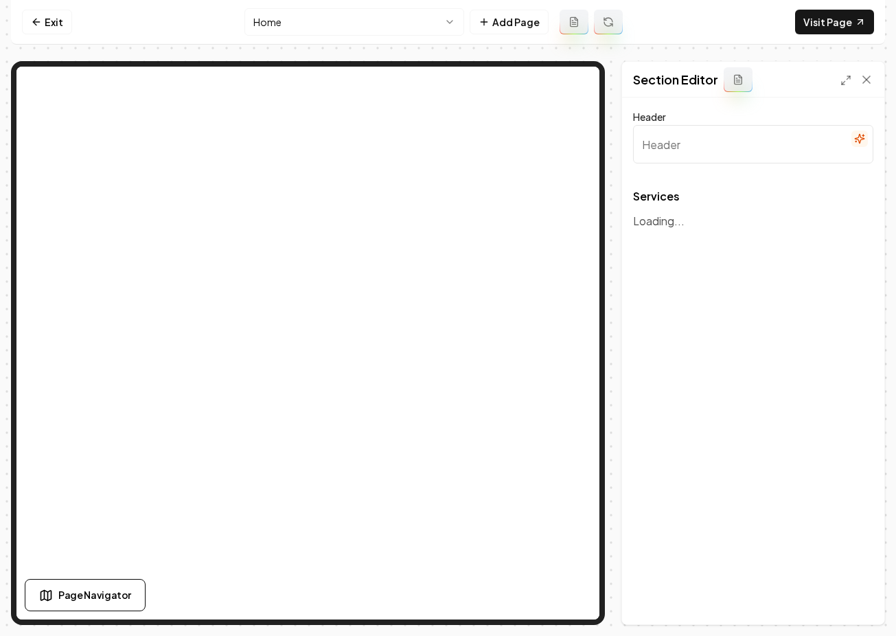
type input "Refresh Your Home with Our Cleaning Services"
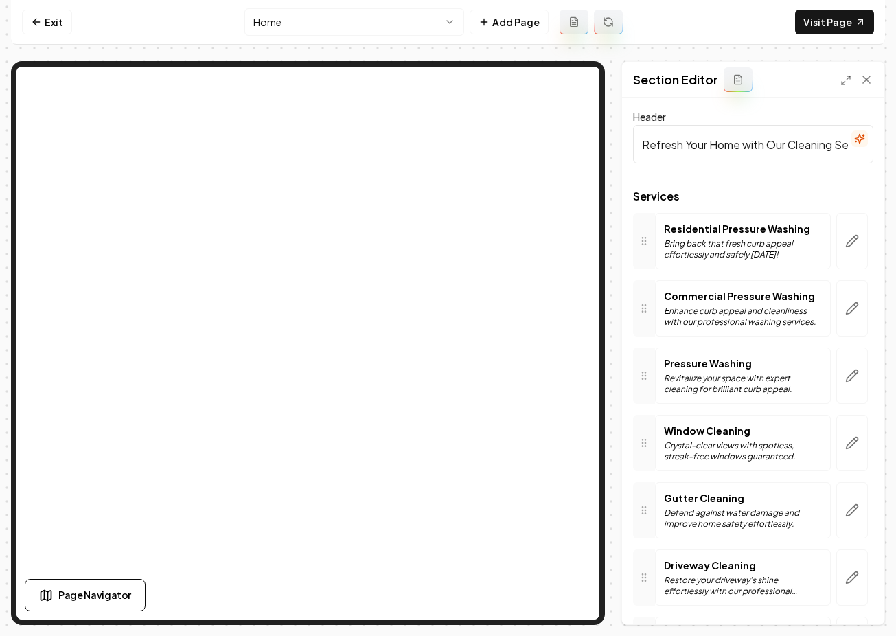
scroll to position [215, 0]
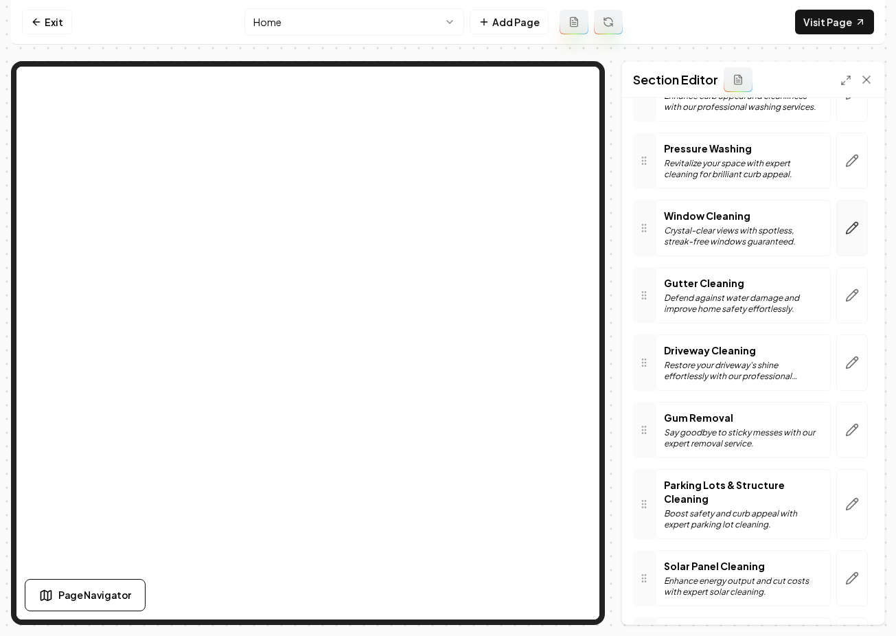
click at [848, 229] on icon "button" at bounding box center [853, 228] width 14 height 14
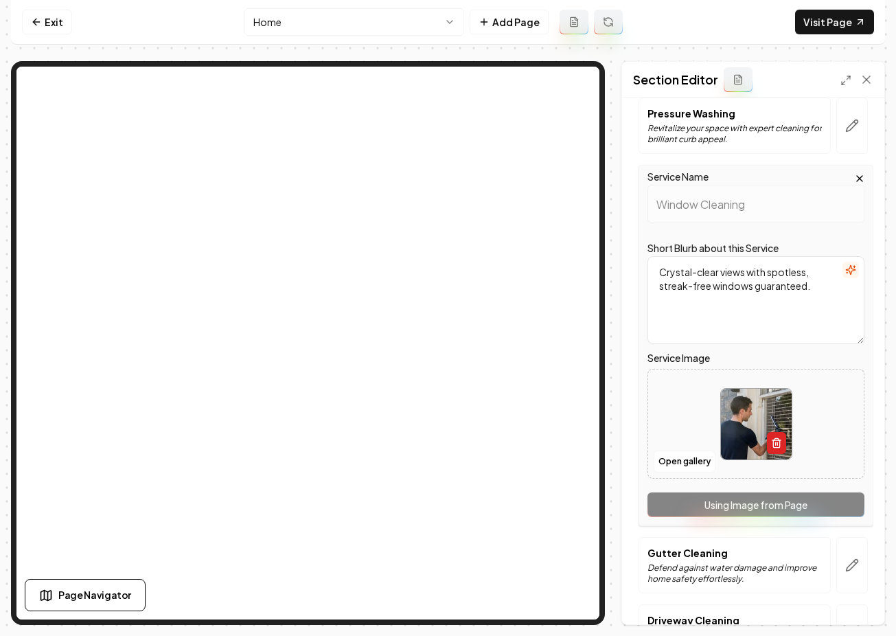
scroll to position [258, 0]
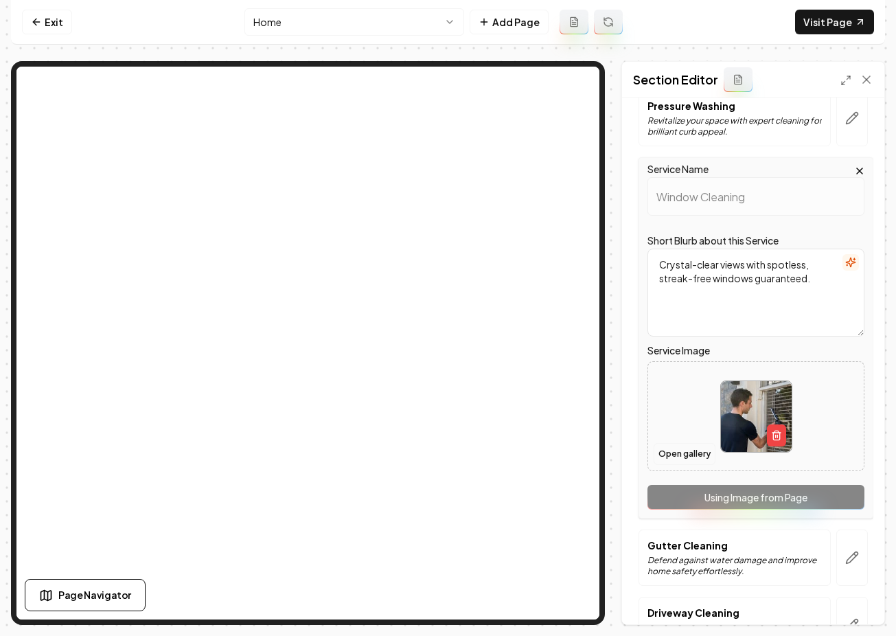
click at [697, 453] on button "Open gallery" at bounding box center [685, 454] width 62 height 22
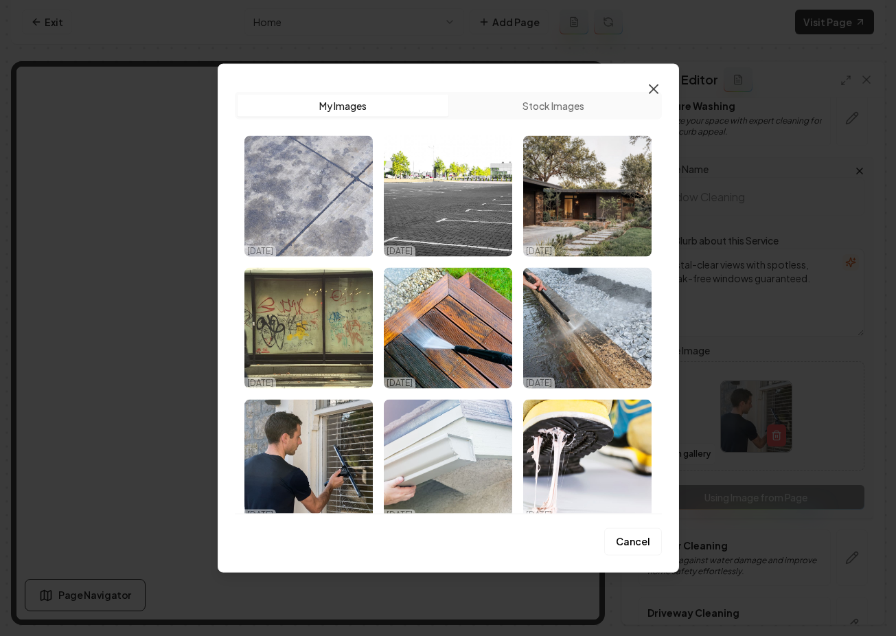
click at [655, 90] on icon "button" at bounding box center [654, 89] width 8 height 8
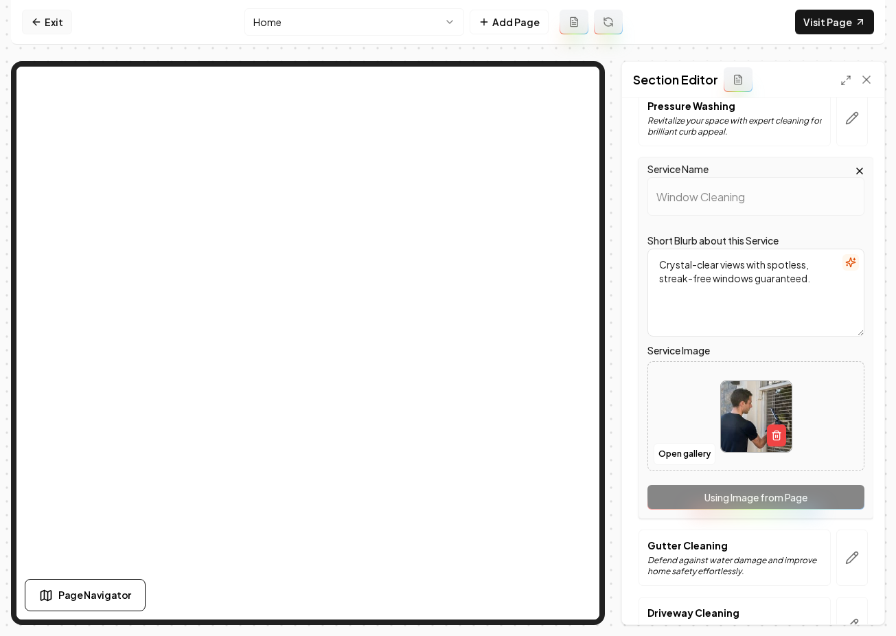
click at [35, 34] on nav "Exit Home Add Page Visit Page" at bounding box center [448, 22] width 874 height 45
click at [40, 21] on icon at bounding box center [36, 21] width 11 height 11
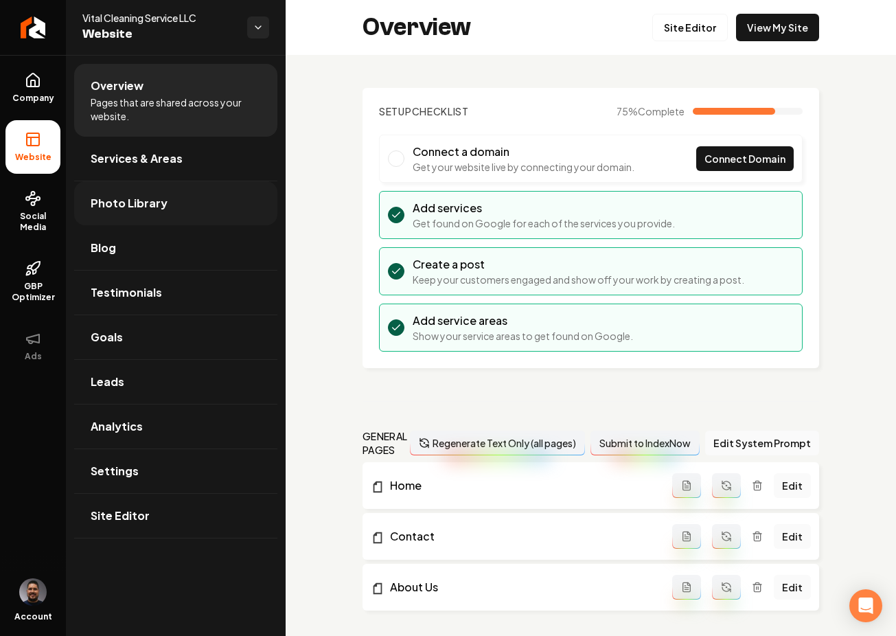
click at [28, 90] on link "Company" at bounding box center [32, 88] width 55 height 54
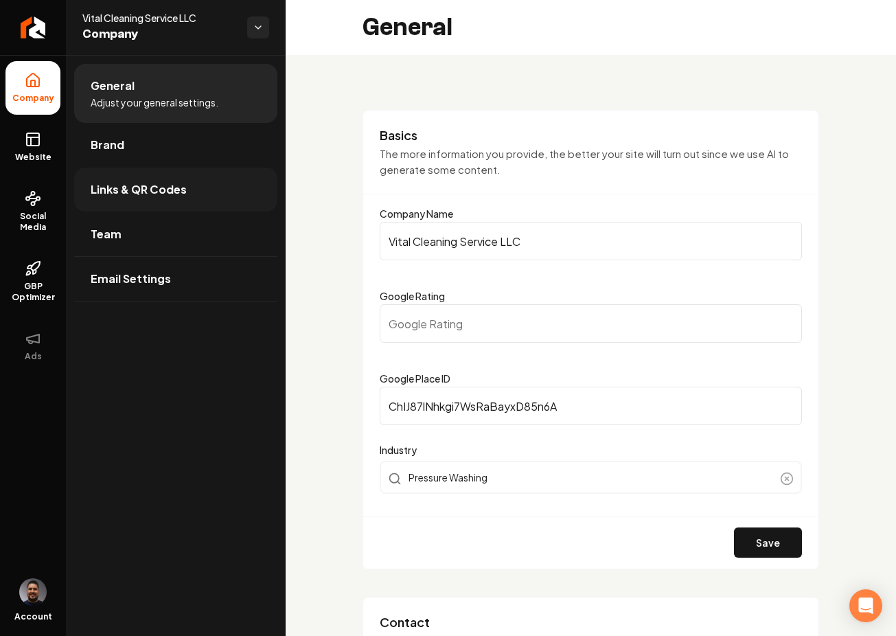
click at [137, 189] on span "Links & QR Codes" at bounding box center [139, 189] width 96 height 16
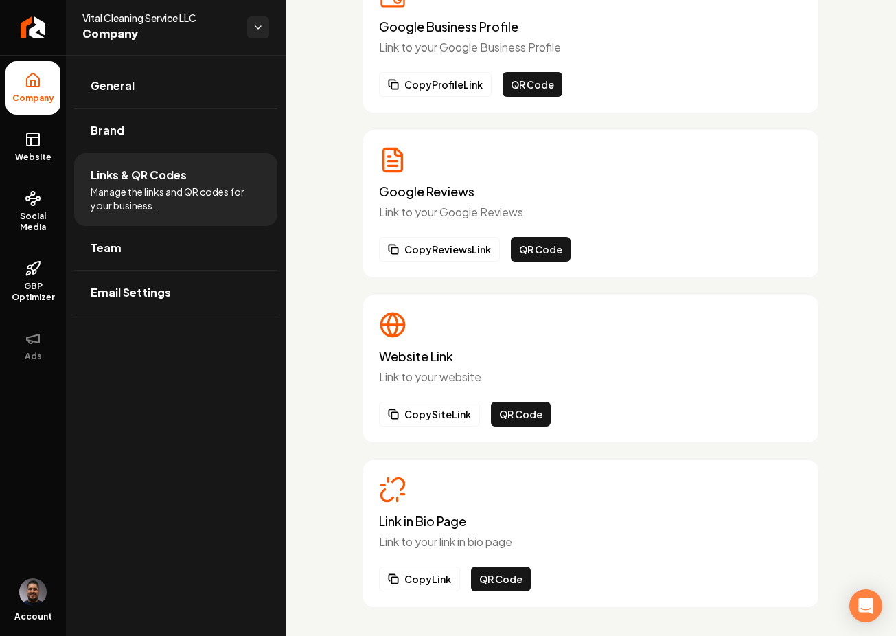
scroll to position [128, 0]
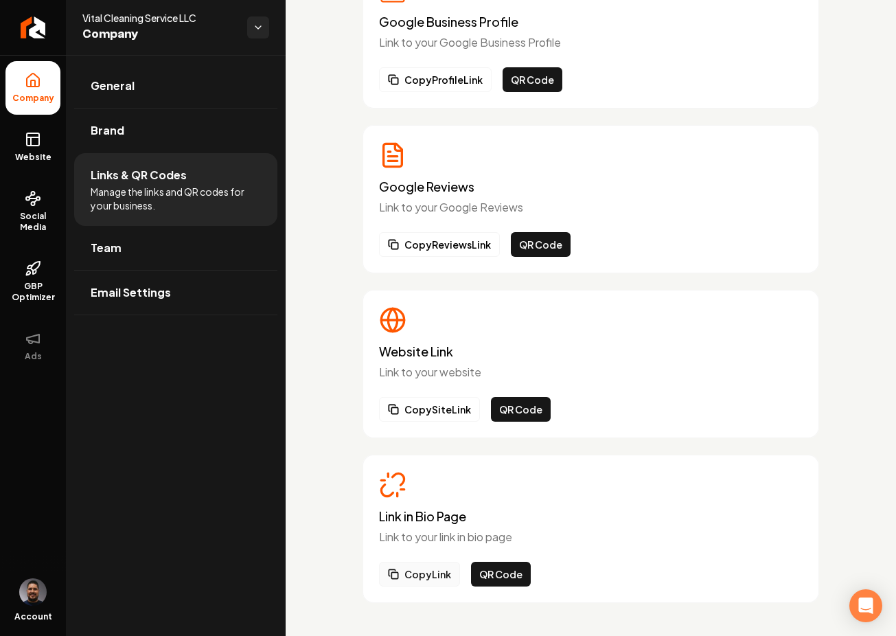
click at [424, 576] on button "Copy Link" at bounding box center [419, 574] width 81 height 25
click at [43, 149] on link "Website" at bounding box center [32, 147] width 55 height 54
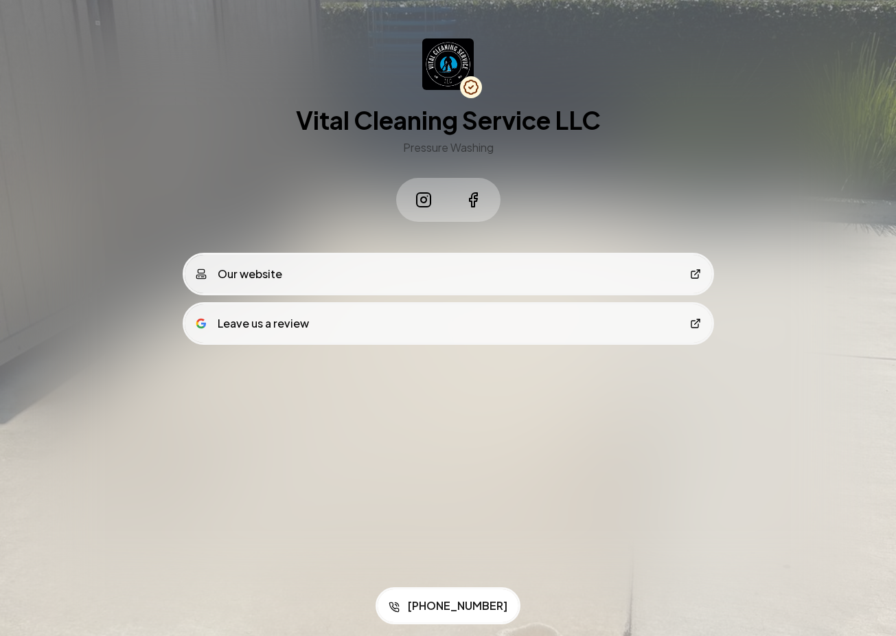
click at [421, 200] on icon at bounding box center [423, 199] width 5 height 5
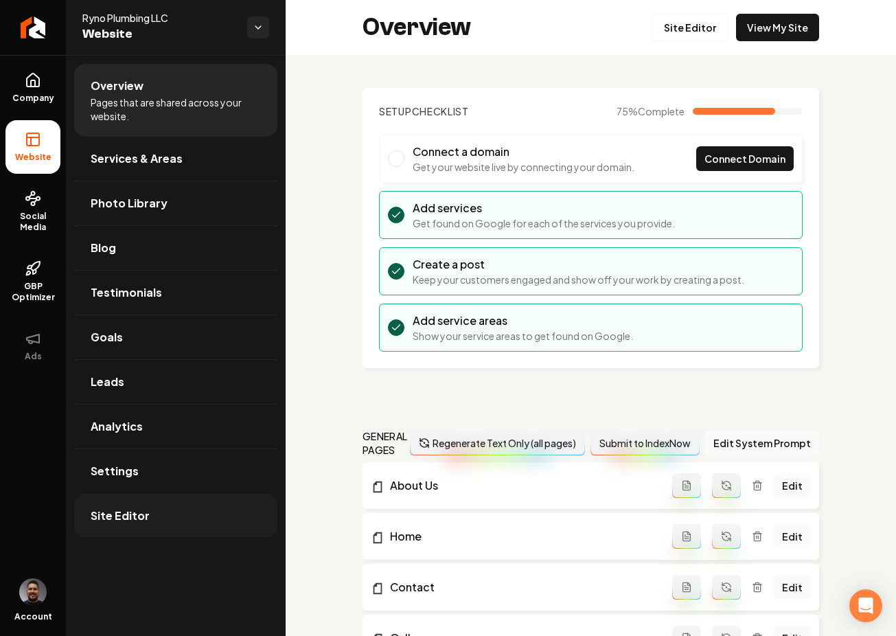
click at [117, 513] on span "Site Editor" at bounding box center [120, 516] width 59 height 16
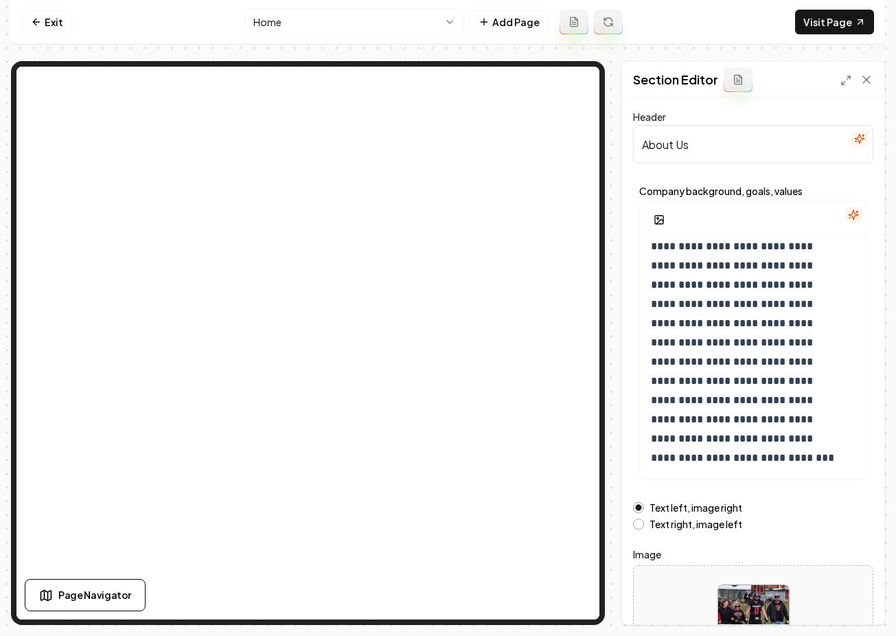
scroll to position [45, 0]
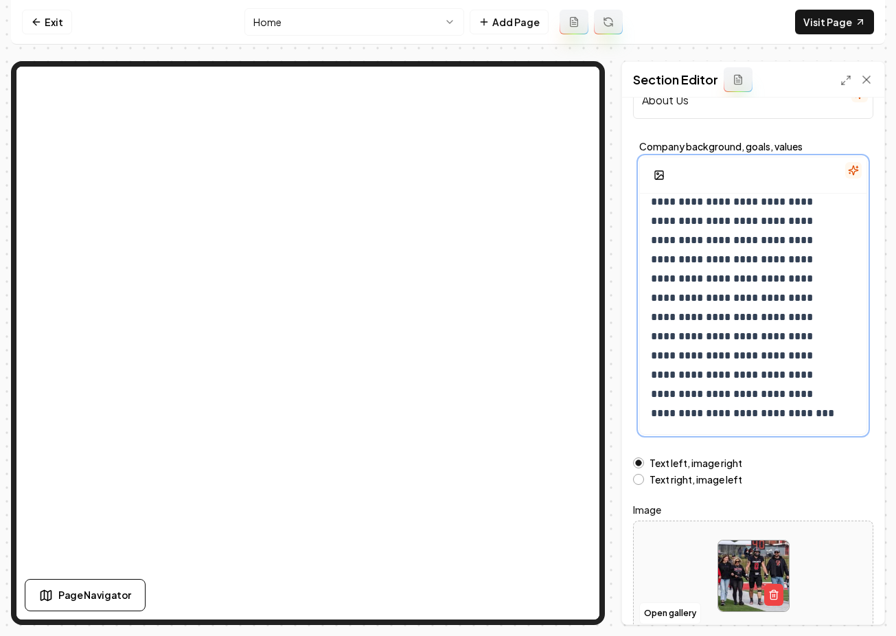
click at [767, 370] on p "**********" at bounding box center [743, 298] width 184 height 250
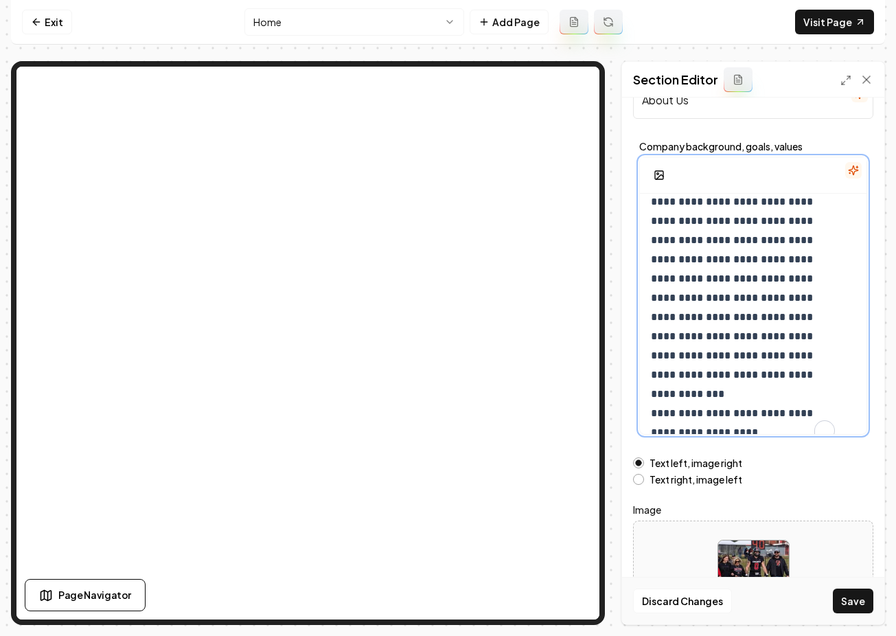
scroll to position [15, 0]
click at [662, 394] on p "**********" at bounding box center [743, 307] width 184 height 269
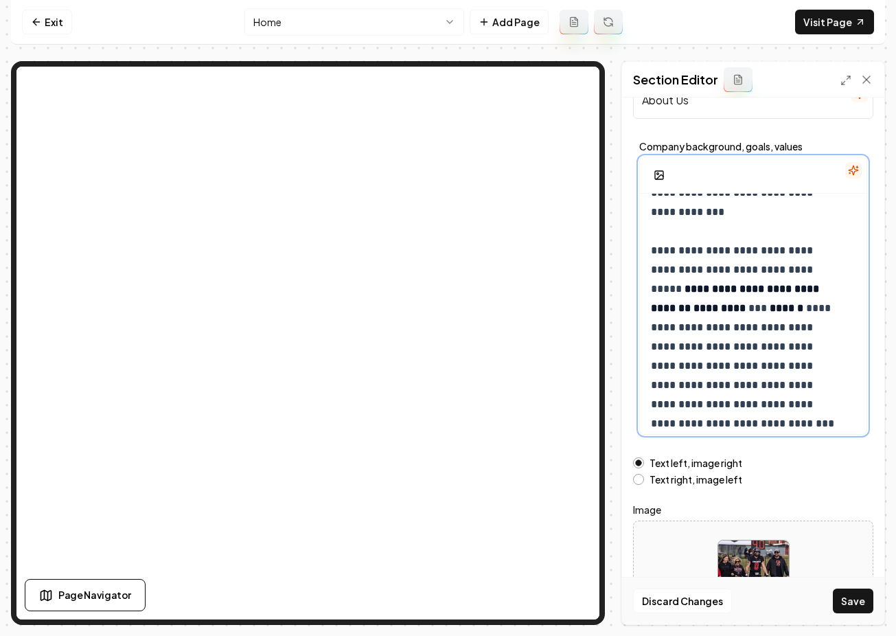
click at [702, 229] on p "**********" at bounding box center [743, 231] width 184 height 481
click at [760, 309] on p "**********" at bounding box center [743, 222] width 184 height 462
click at [719, 328] on p "**********" at bounding box center [743, 222] width 184 height 462
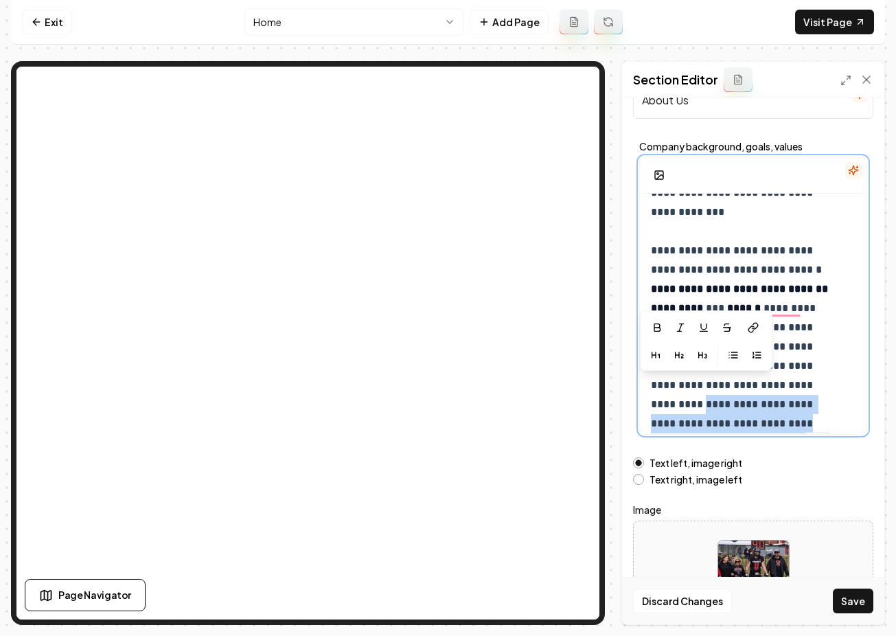
drag, startPoint x: 768, startPoint y: 406, endPoint x: 651, endPoint y: 381, distance: 119.5
click at [651, 381] on p "**********" at bounding box center [743, 222] width 184 height 462
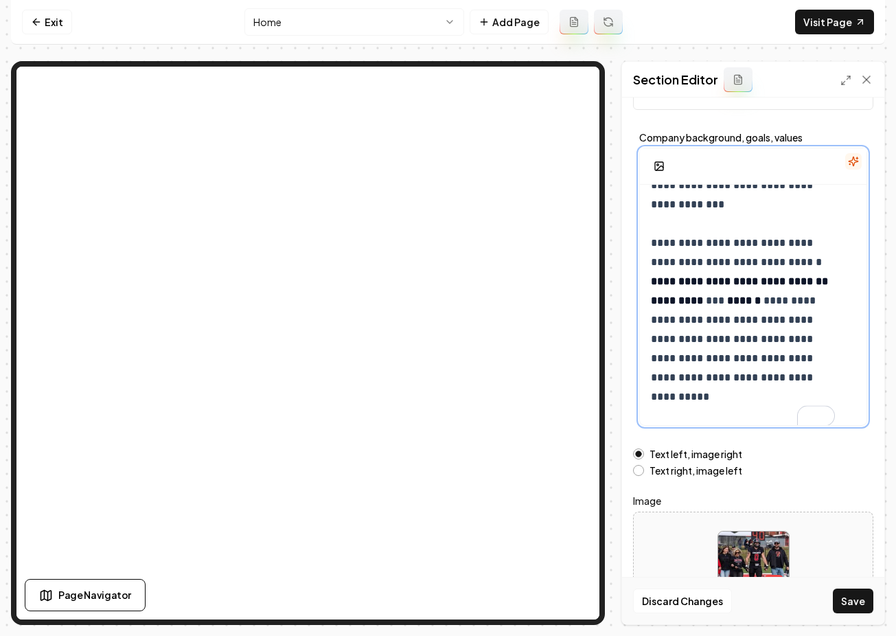
scroll to position [0, 0]
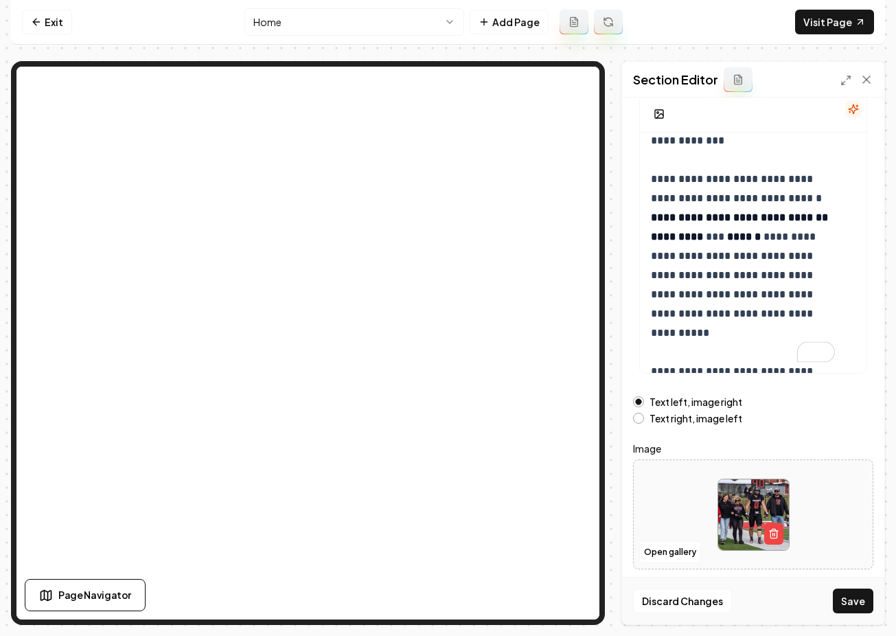
click at [856, 603] on button "Save" at bounding box center [853, 601] width 41 height 25
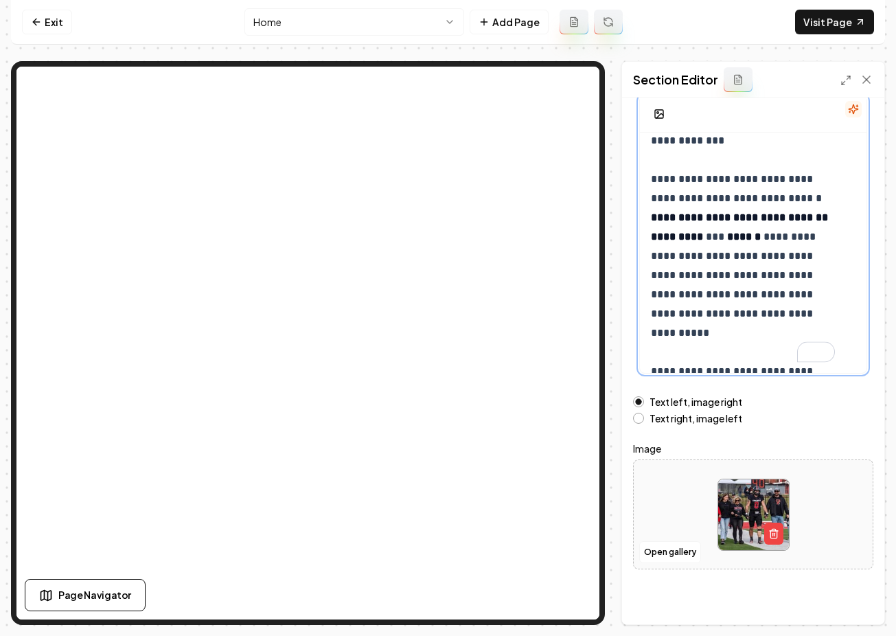
click at [724, 243] on p "**********" at bounding box center [743, 141] width 184 height 442
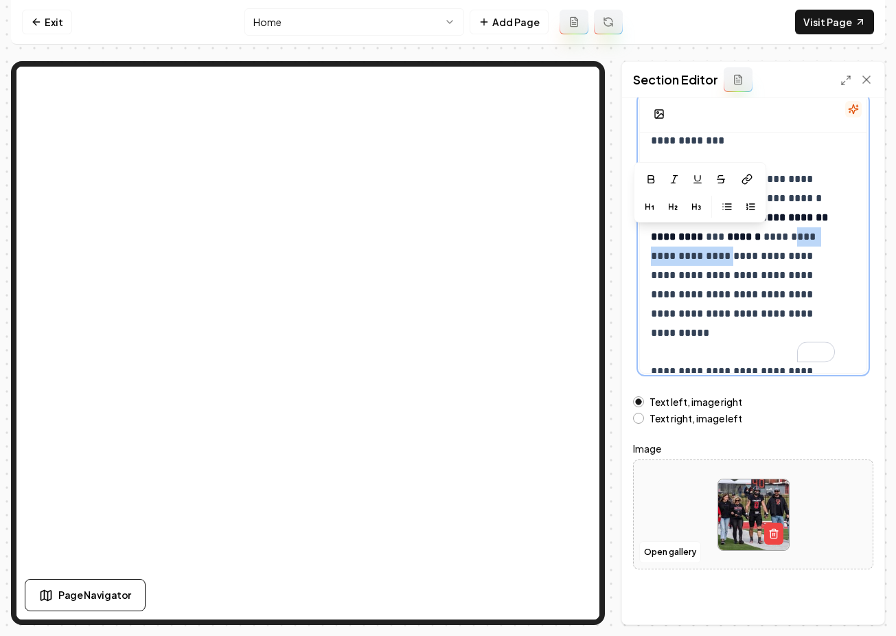
drag, startPoint x: 751, startPoint y: 238, endPoint x: 647, endPoint y: 241, distance: 103.8
click at [647, 241] on div "**********" at bounding box center [753, 141] width 227 height 464
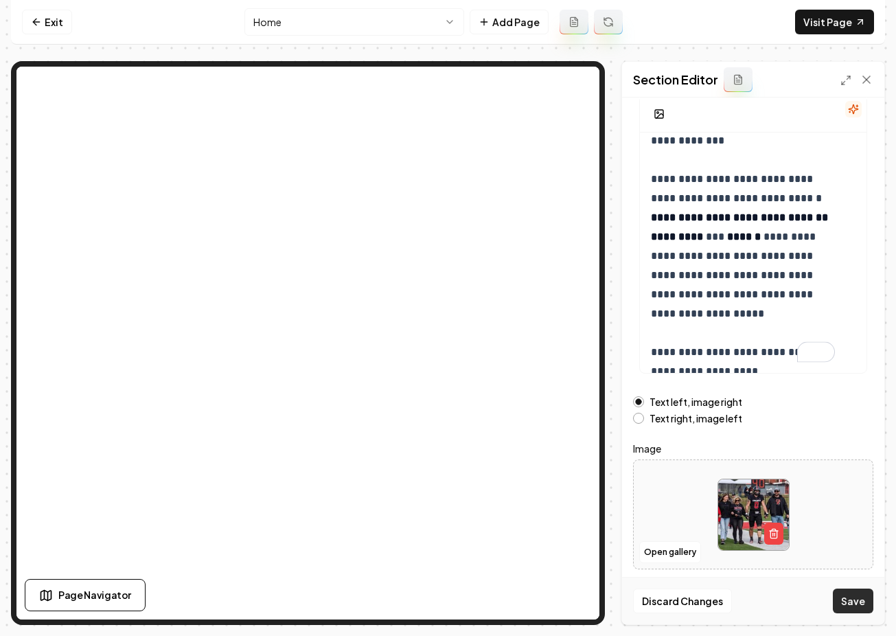
click at [856, 601] on button "Save" at bounding box center [853, 601] width 41 height 25
click at [48, 4] on nav "Exit Home Add Page Visit Page" at bounding box center [448, 22] width 874 height 45
click at [55, 14] on link "Exit" at bounding box center [47, 22] width 50 height 25
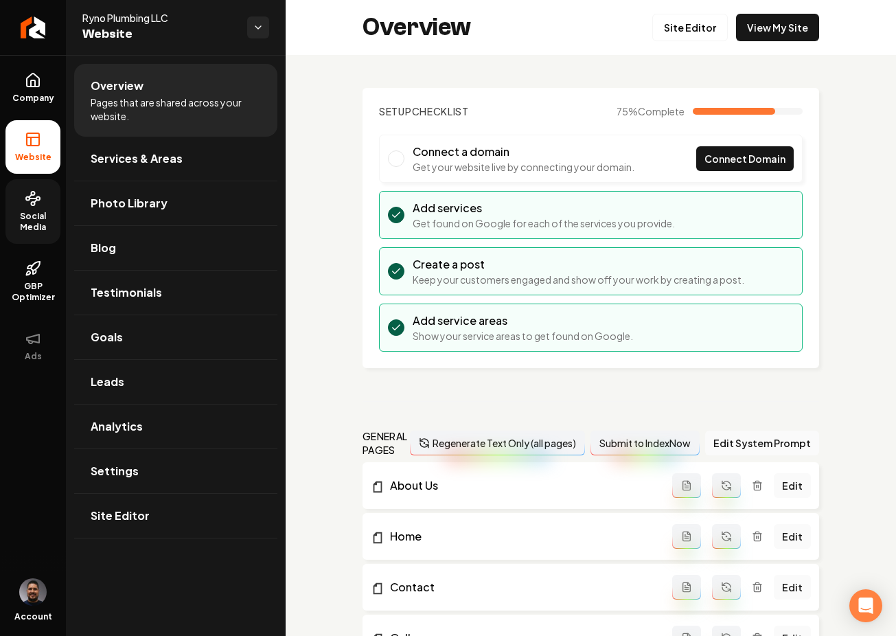
click at [39, 214] on span "Social Media" at bounding box center [32, 222] width 55 height 22
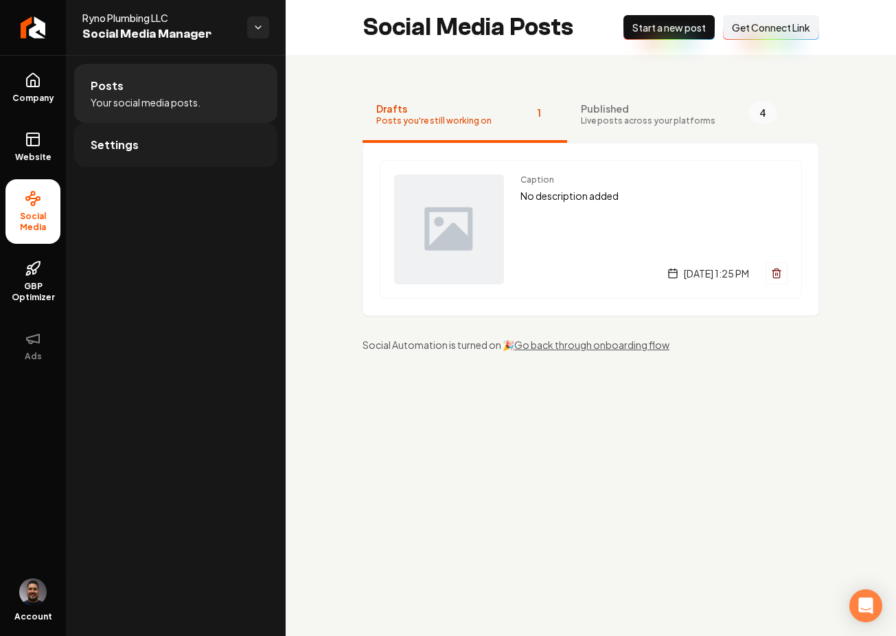
click at [170, 138] on link "Settings" at bounding box center [175, 145] width 203 height 44
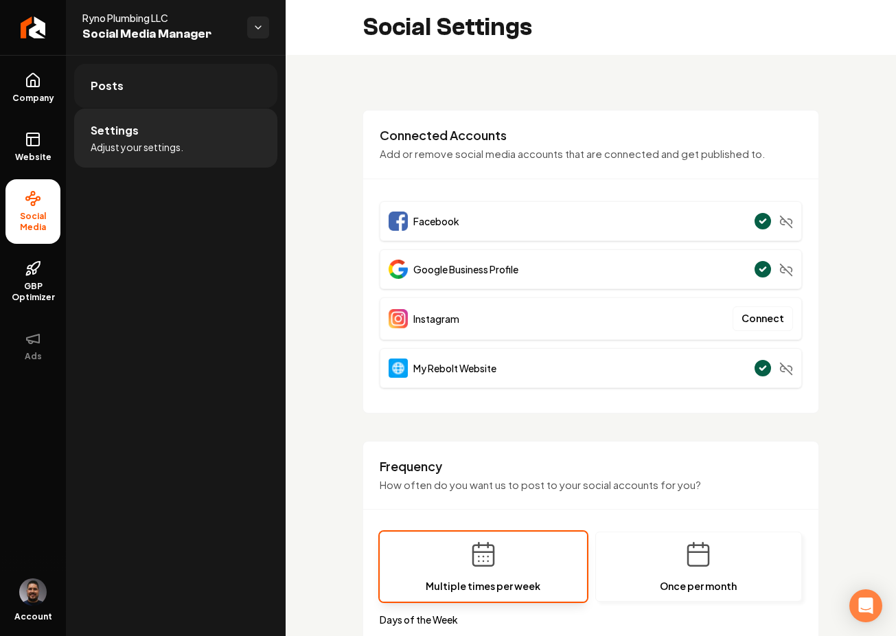
click at [181, 96] on link "Posts" at bounding box center [175, 86] width 203 height 44
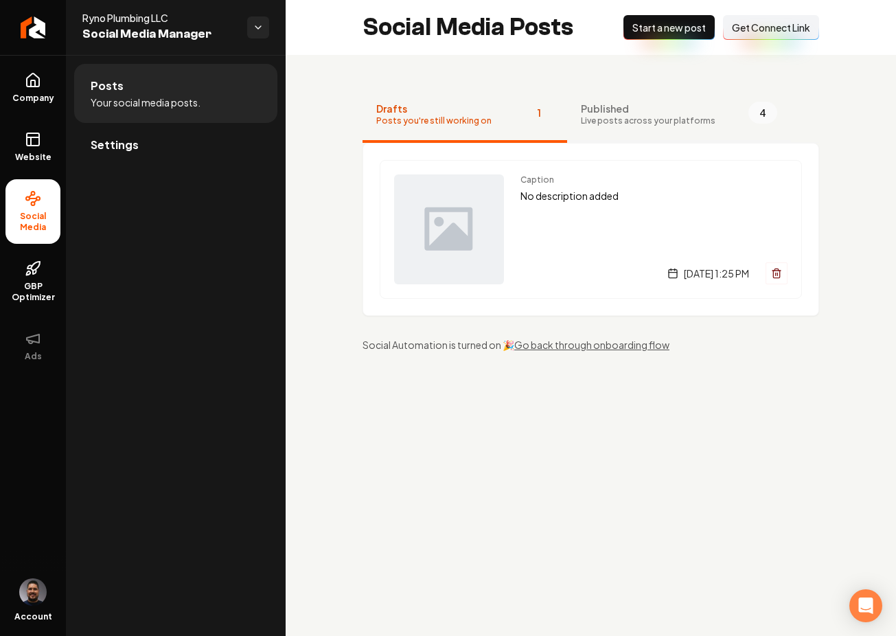
click at [585, 120] on span "Live posts across your platforms" at bounding box center [648, 120] width 135 height 11
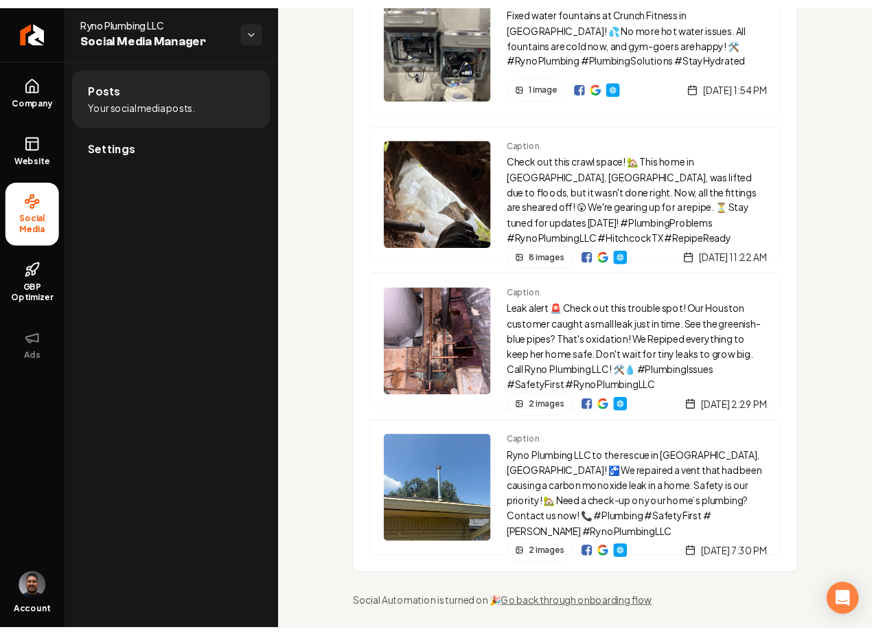
scroll to position [200, 0]
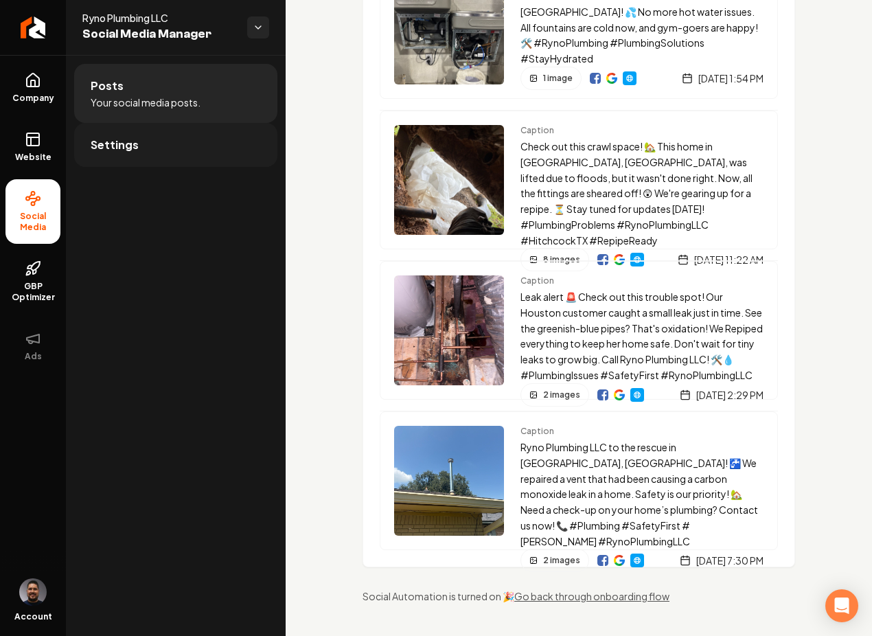
click at [124, 150] on span "Settings" at bounding box center [115, 145] width 48 height 16
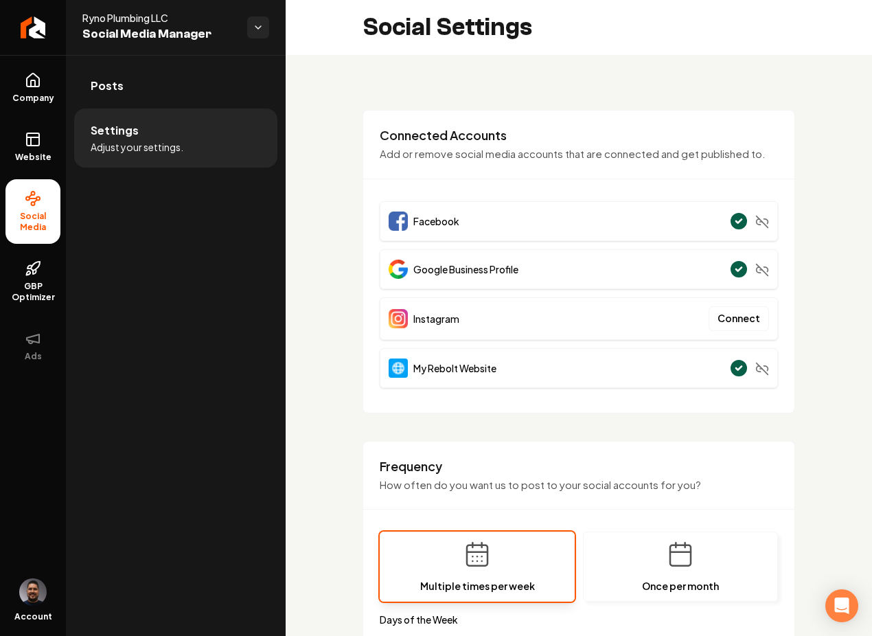
click at [125, 88] on link "Posts" at bounding box center [175, 86] width 203 height 44
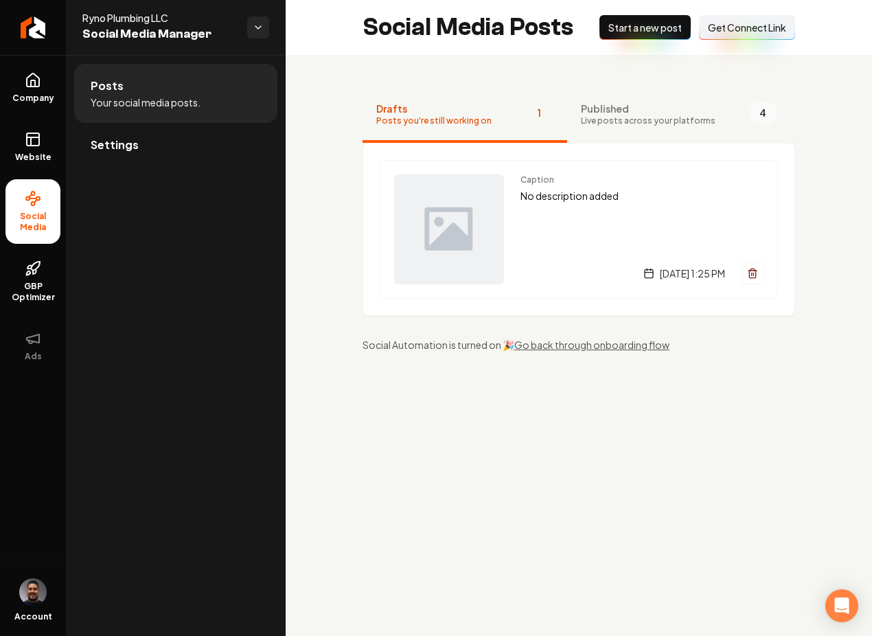
click at [585, 122] on span "Live posts across your platforms" at bounding box center [648, 120] width 135 height 11
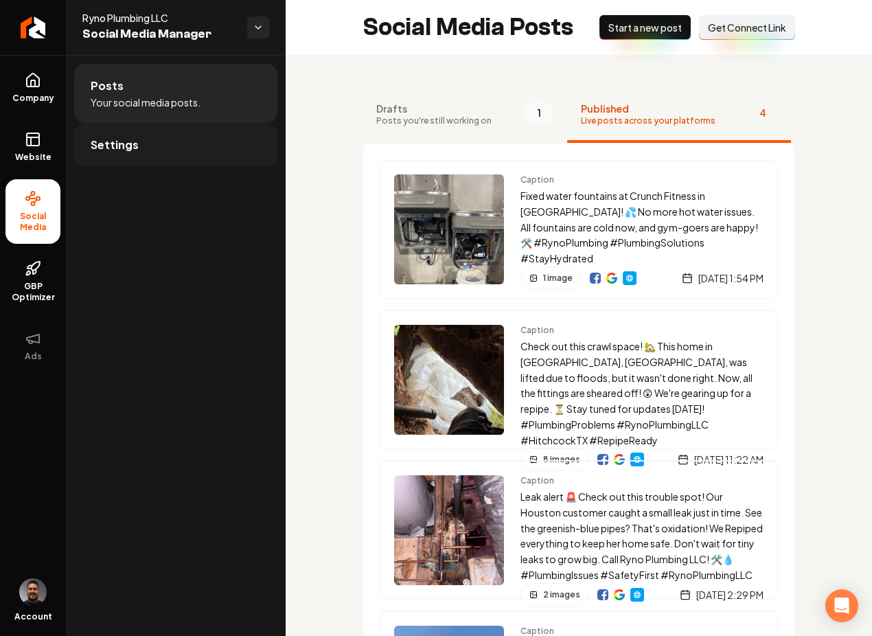
click at [144, 149] on link "Settings" at bounding box center [175, 145] width 203 height 44
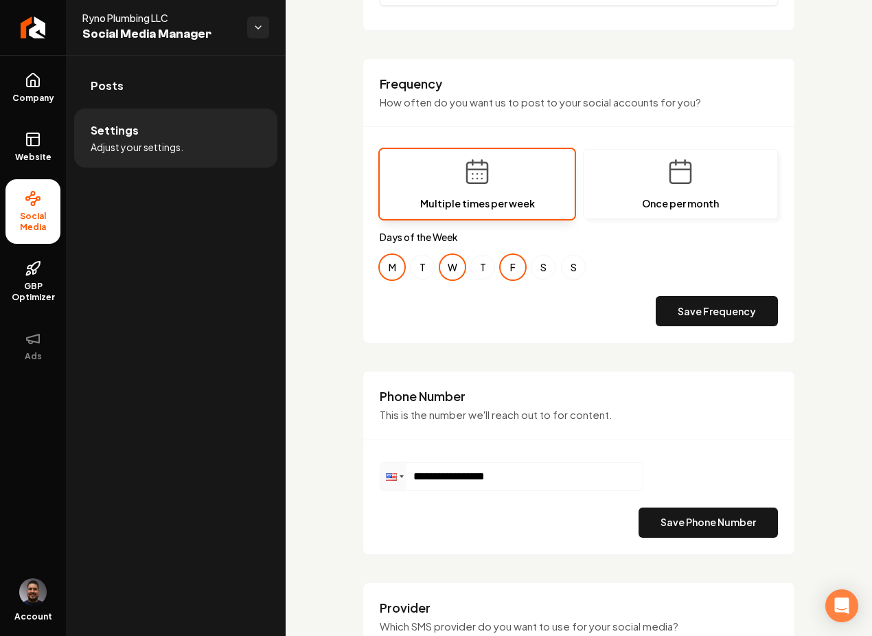
scroll to position [385, 0]
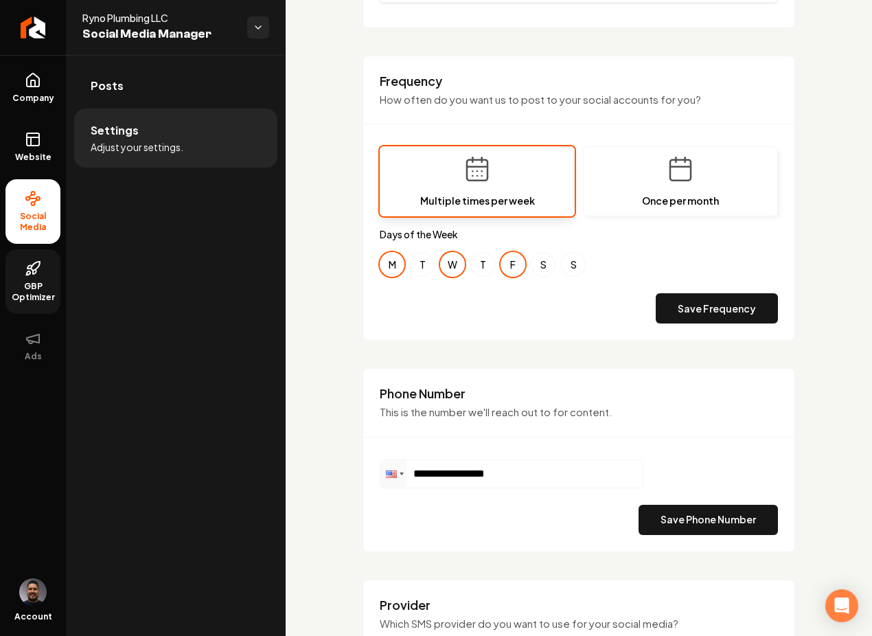
click at [45, 275] on link "GBP Optimizer" at bounding box center [32, 281] width 55 height 65
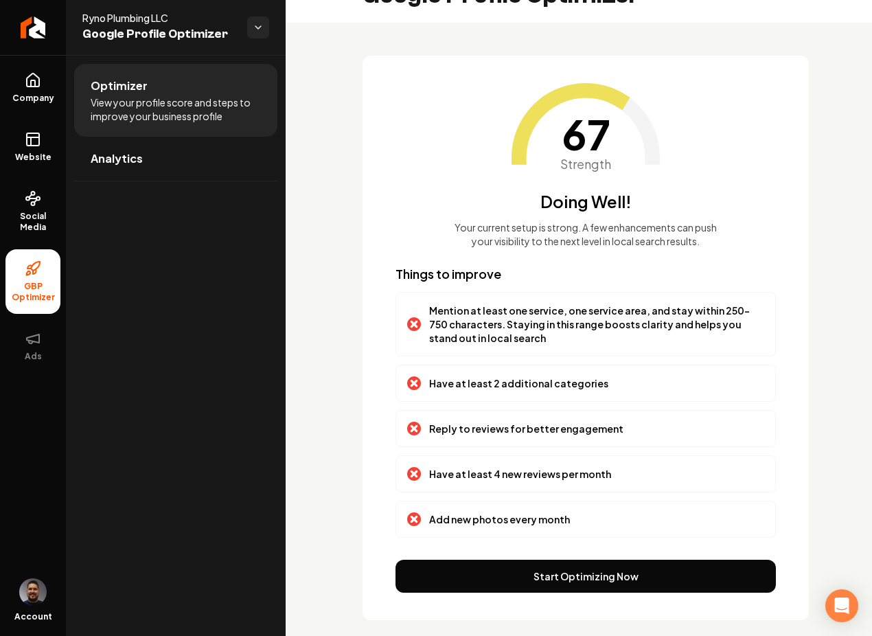
scroll to position [49, 0]
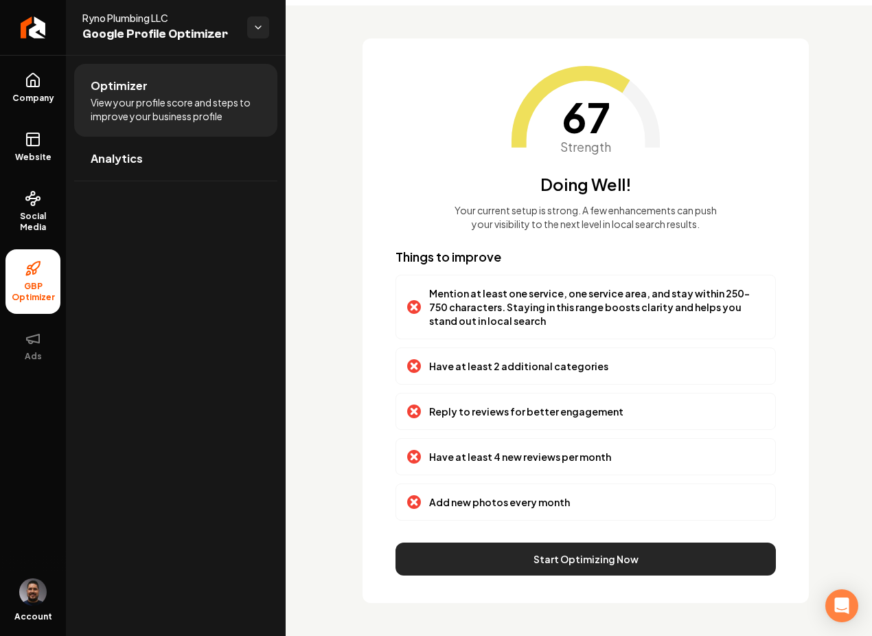
click at [548, 565] on button "Start Optimizing Now" at bounding box center [586, 559] width 381 height 33
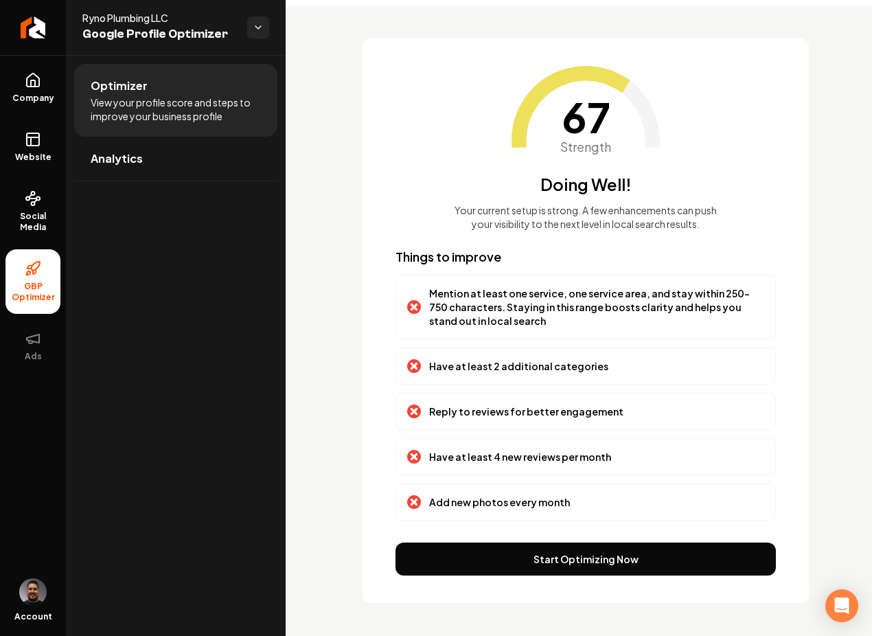
scroll to position [0, 0]
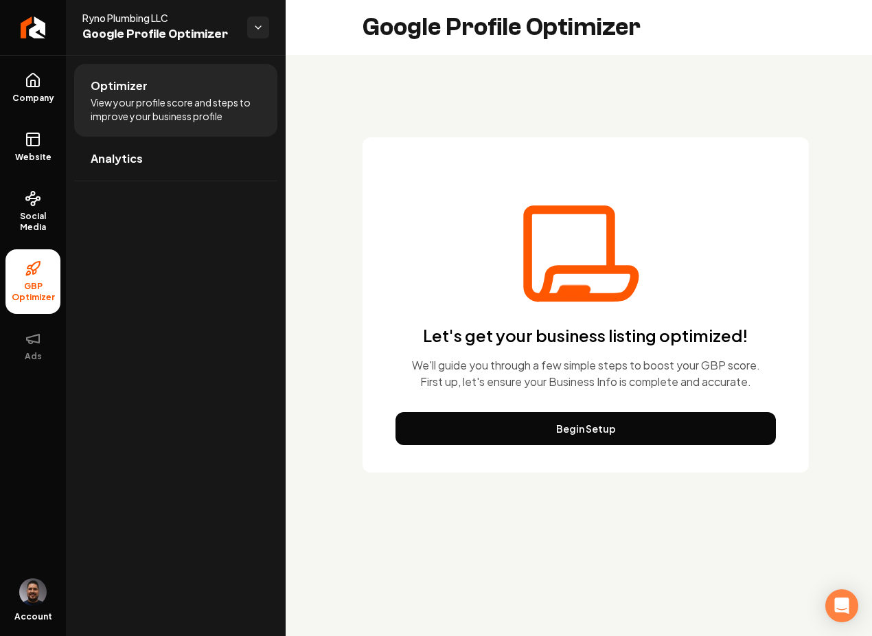
click at [534, 434] on button "Begin Setup" at bounding box center [586, 428] width 381 height 33
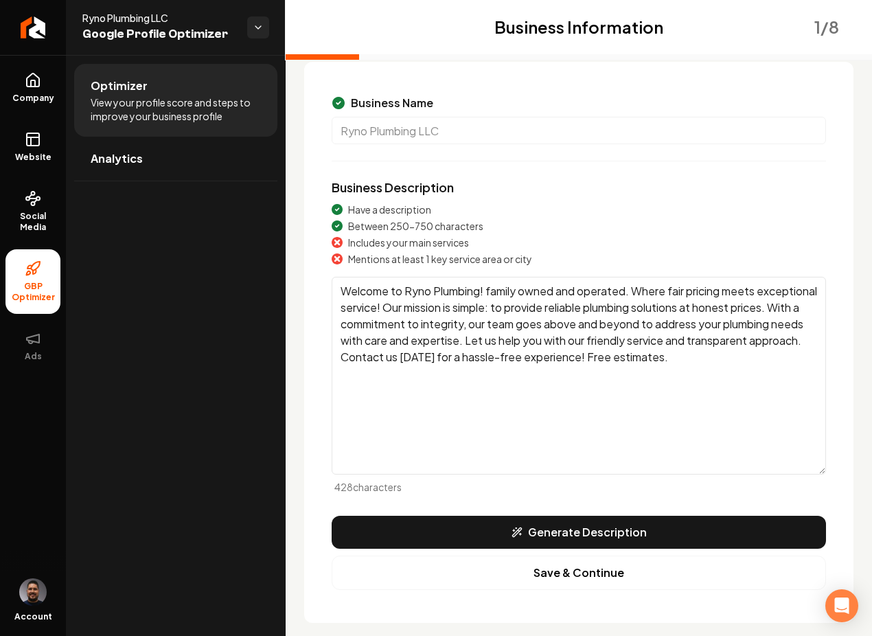
scroll to position [95, 0]
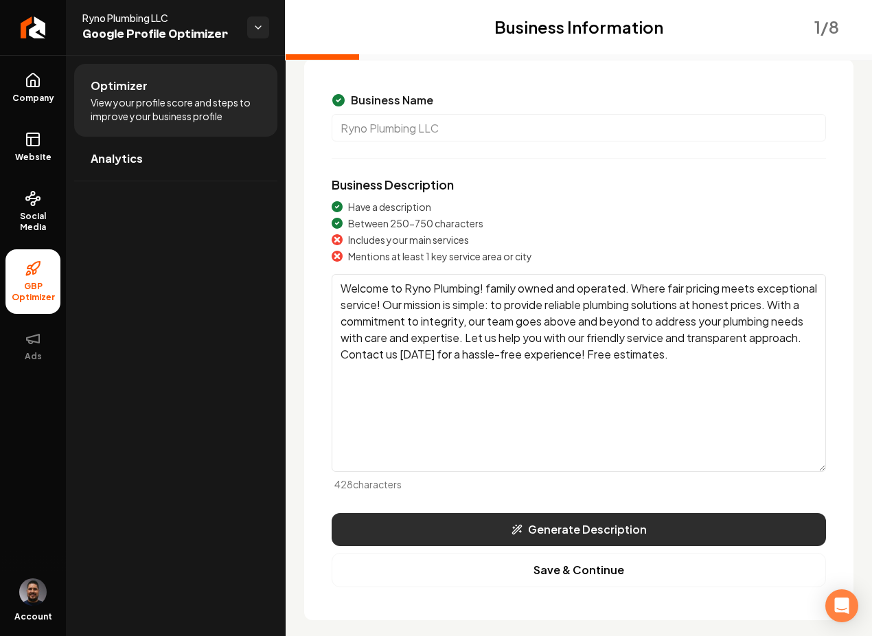
click at [530, 519] on button "Generate Description" at bounding box center [579, 529] width 495 height 33
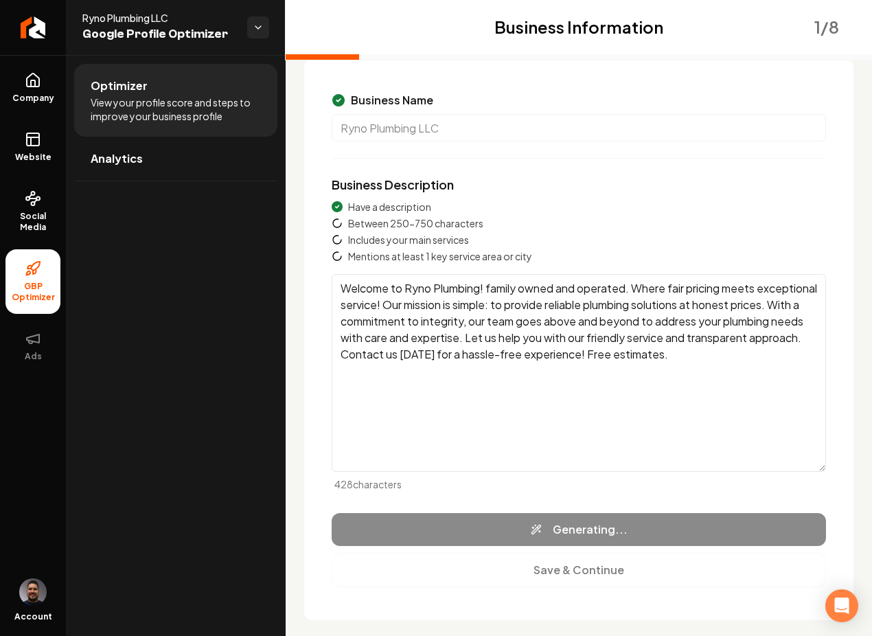
type textarea "Ryno Plumbing LLC, a family-owned business based in League City, TX, specialize…"
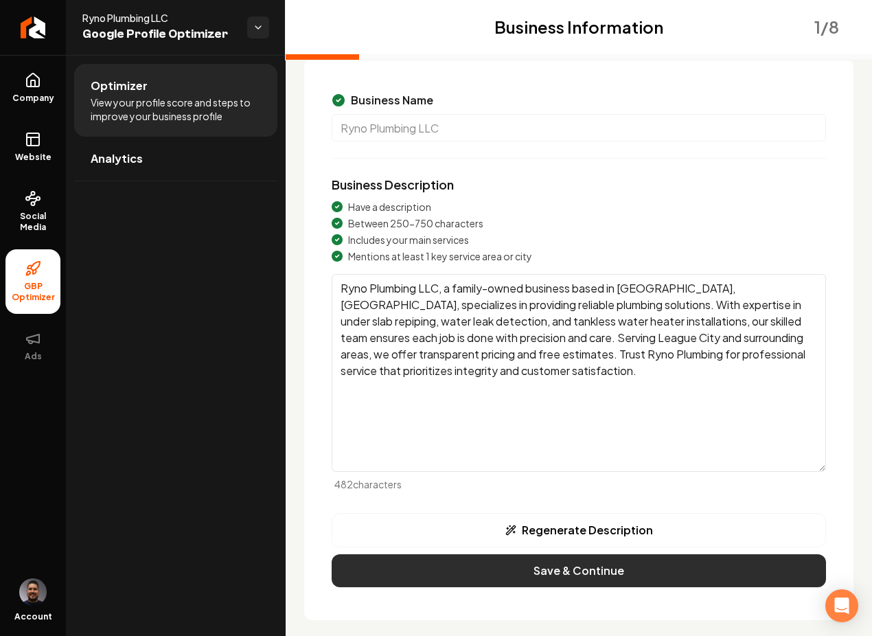
click at [565, 567] on button "Save & Continue" at bounding box center [579, 570] width 495 height 33
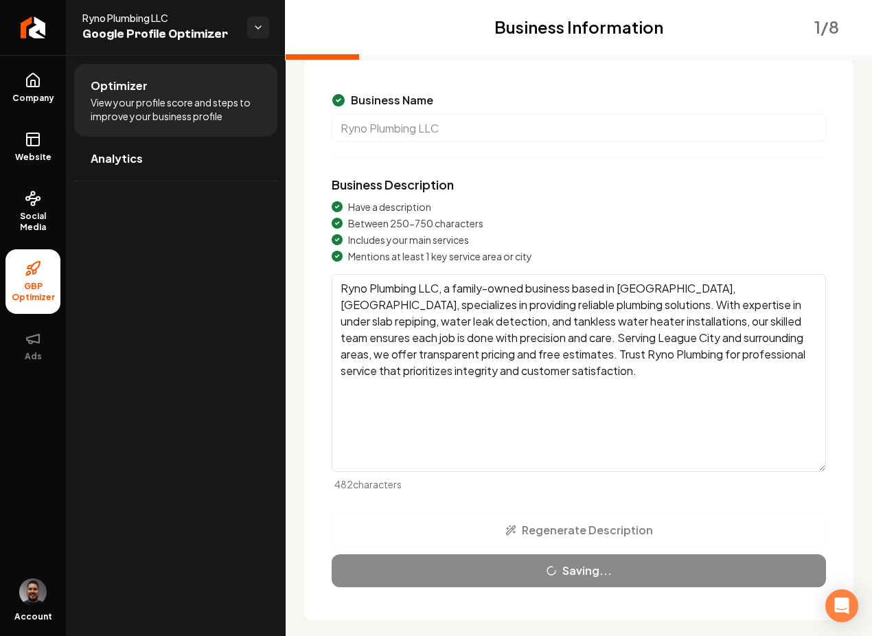
scroll to position [0, 0]
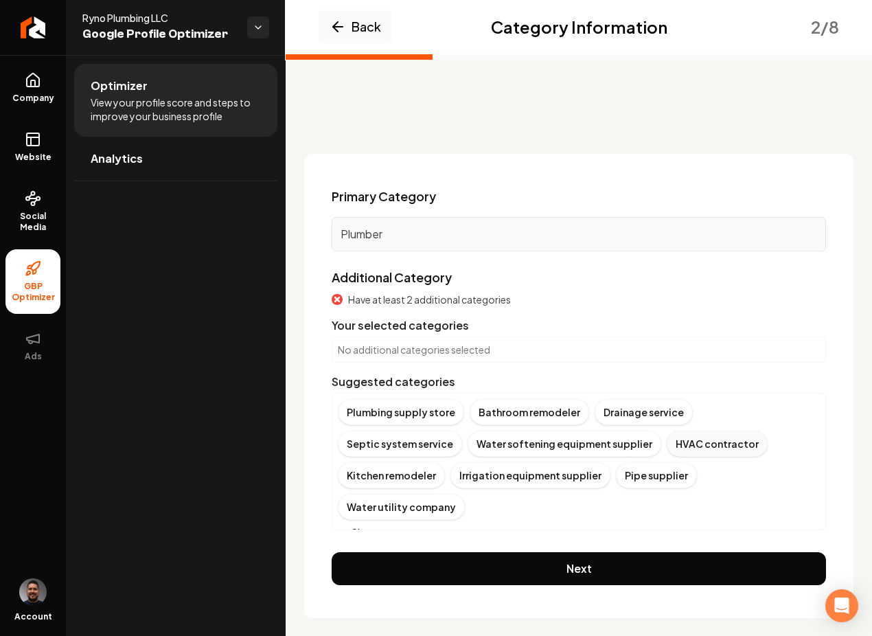
click at [667, 446] on div "HVAC contractor" at bounding box center [717, 444] width 101 height 26
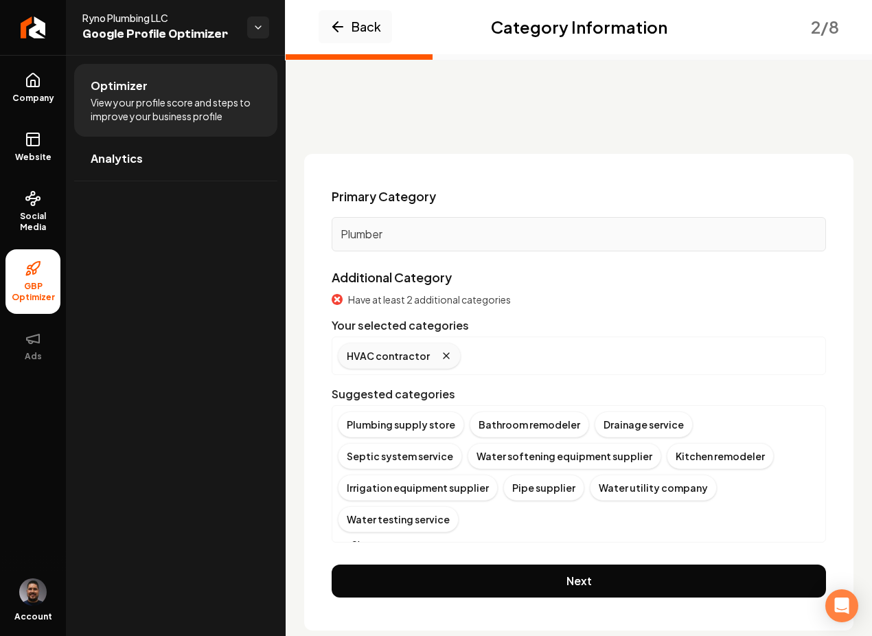
click at [441, 355] on icon "Remove badge" at bounding box center [446, 355] width 11 height 11
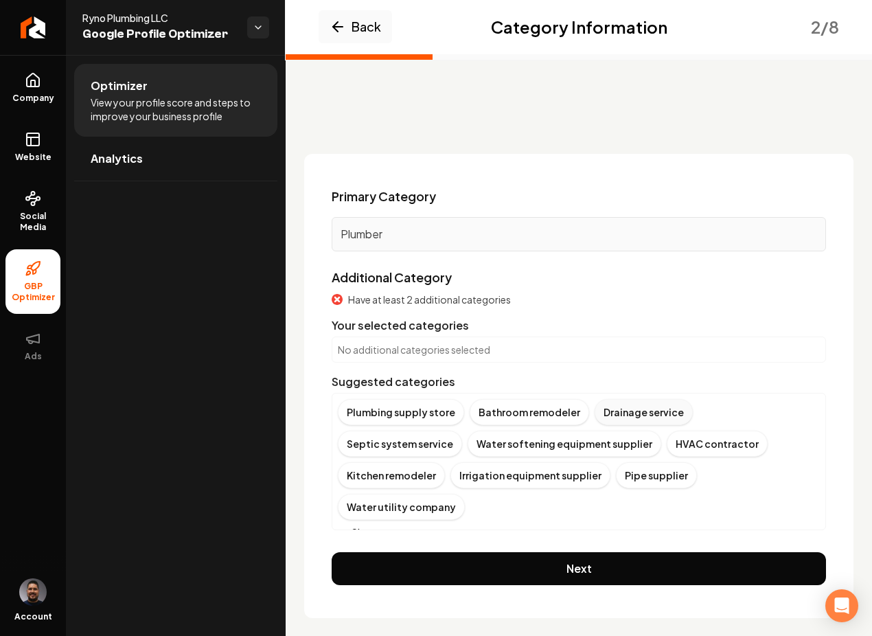
click at [622, 411] on div "Drainage service" at bounding box center [644, 412] width 98 height 26
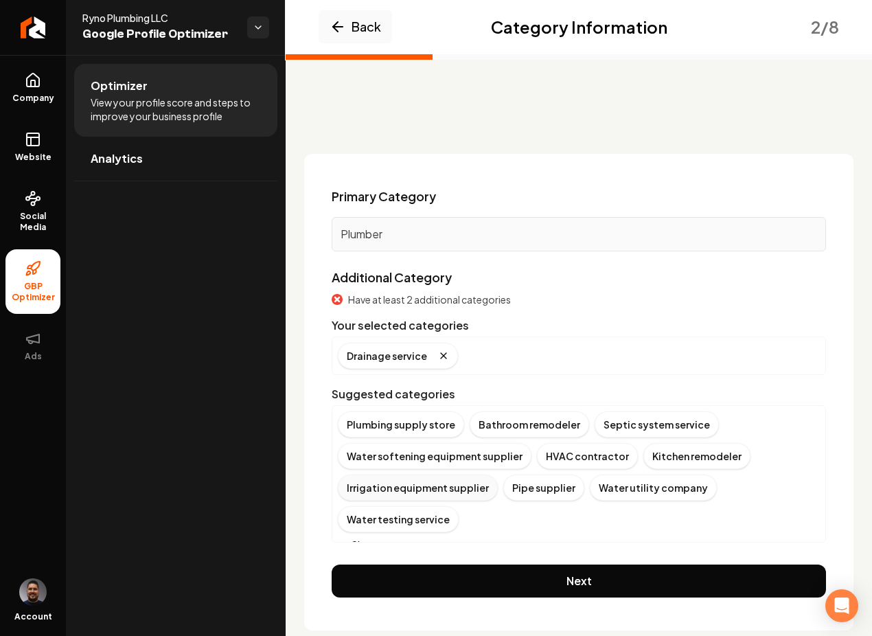
scroll to position [11, 0]
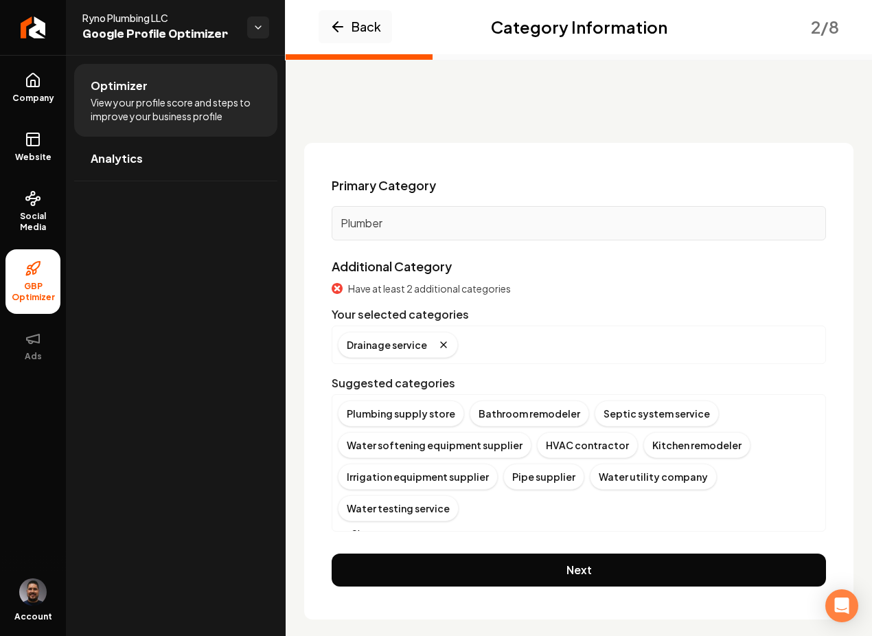
click at [370, 527] on button "Show more" at bounding box center [370, 534] width 65 height 14
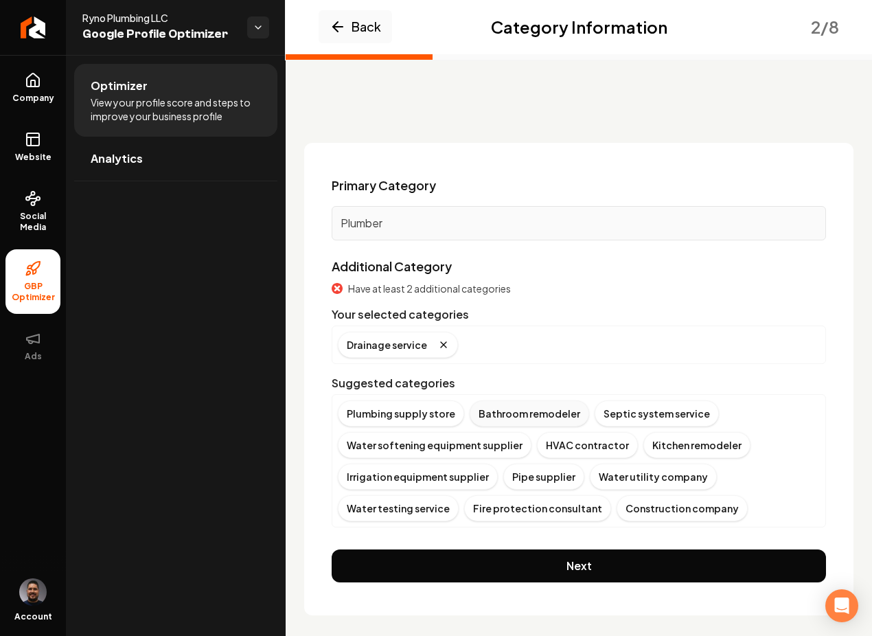
scroll to position [14, 0]
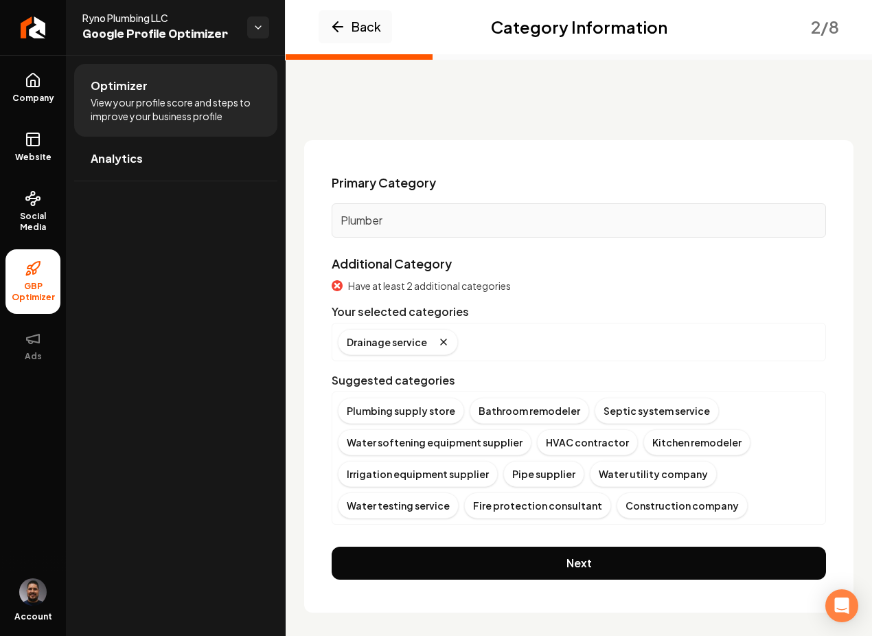
click at [622, 508] on div "Plumbing supply store Bathroom remodeler Septic system service Water softening …" at bounding box center [579, 458] width 482 height 121
click at [510, 415] on div "Bathroom remodeler" at bounding box center [530, 411] width 120 height 26
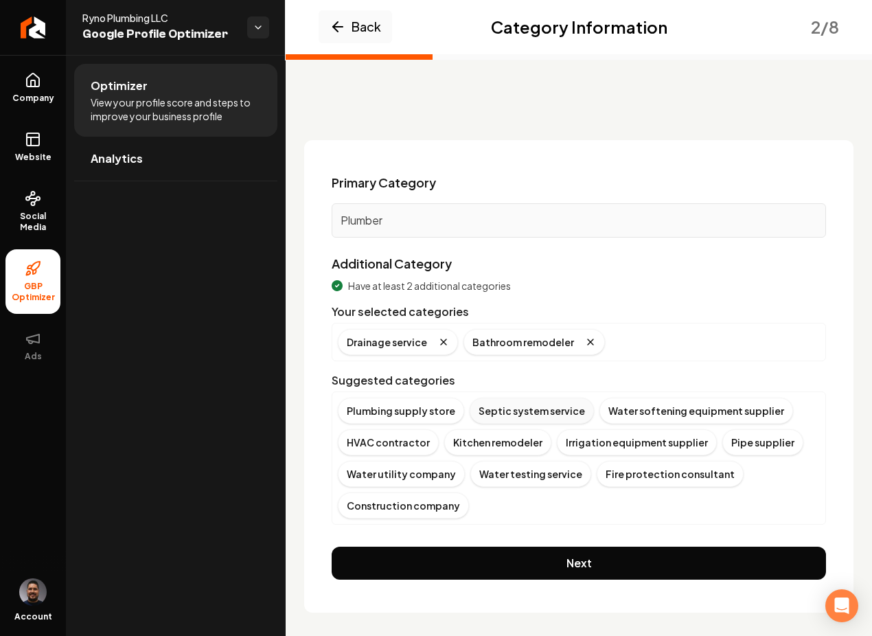
click at [519, 411] on div "Septic system service" at bounding box center [532, 411] width 124 height 26
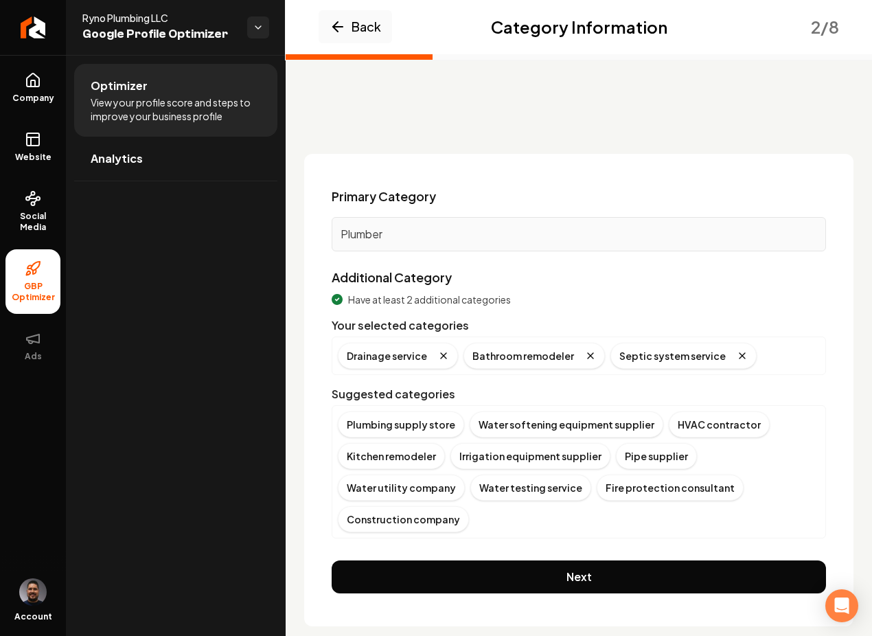
click at [539, 560] on button "Next" at bounding box center [579, 576] width 495 height 33
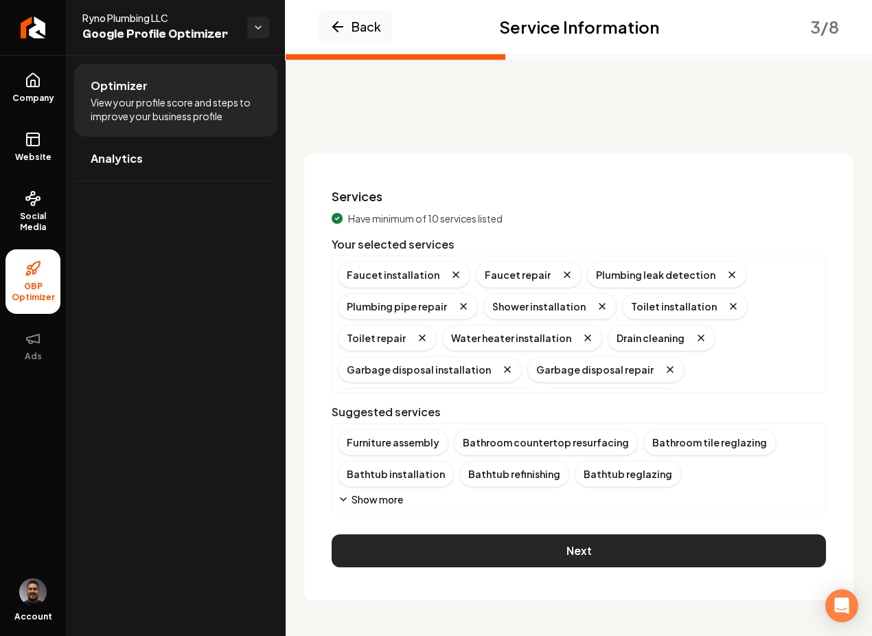
click at [587, 551] on button "Next" at bounding box center [579, 550] width 495 height 33
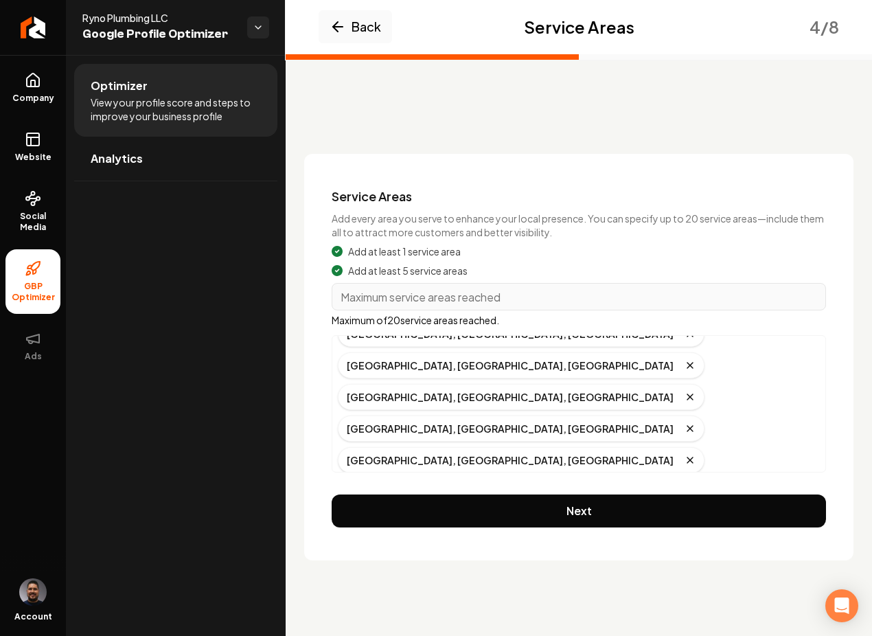
scroll to position [91, 0]
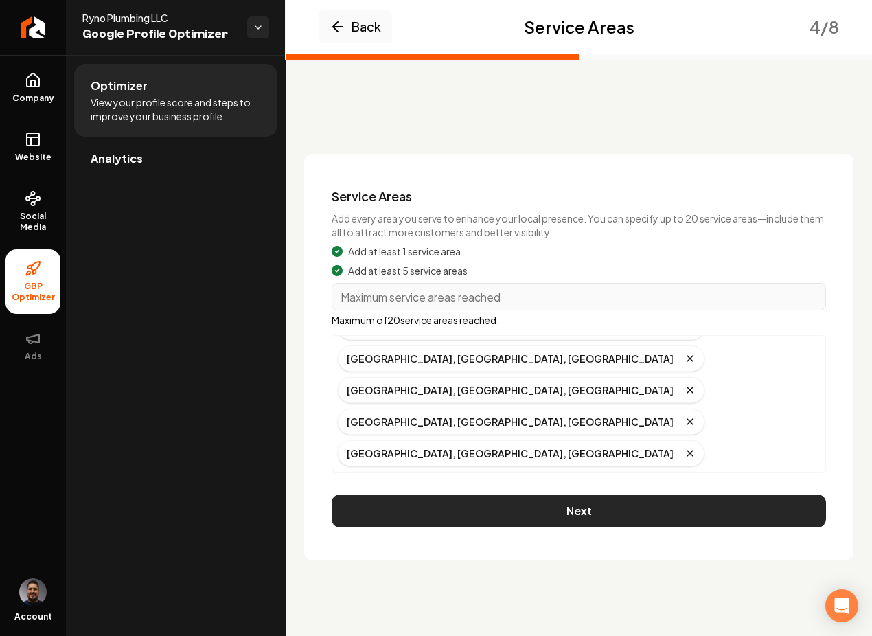
click at [556, 503] on button "Next" at bounding box center [579, 511] width 495 height 33
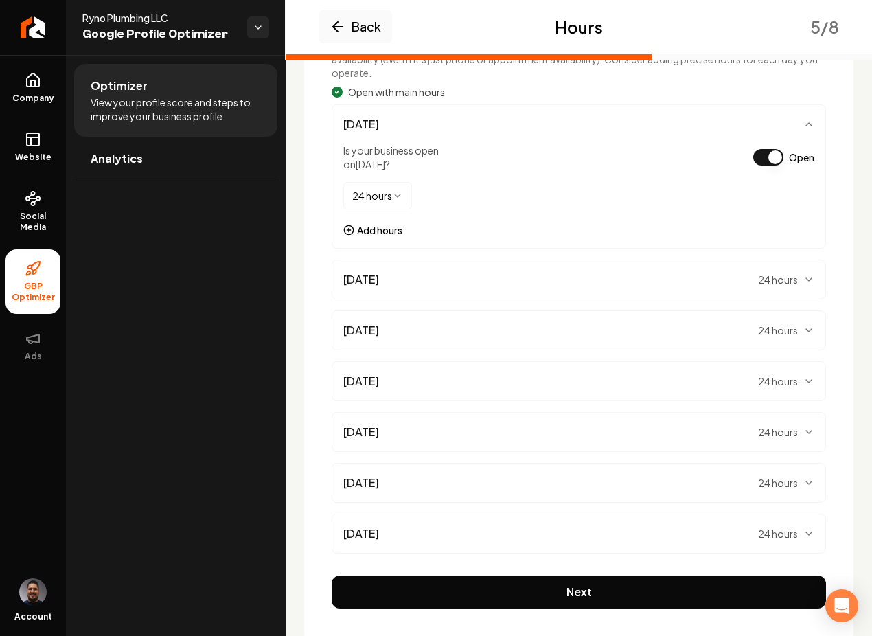
scroll to position [212, 0]
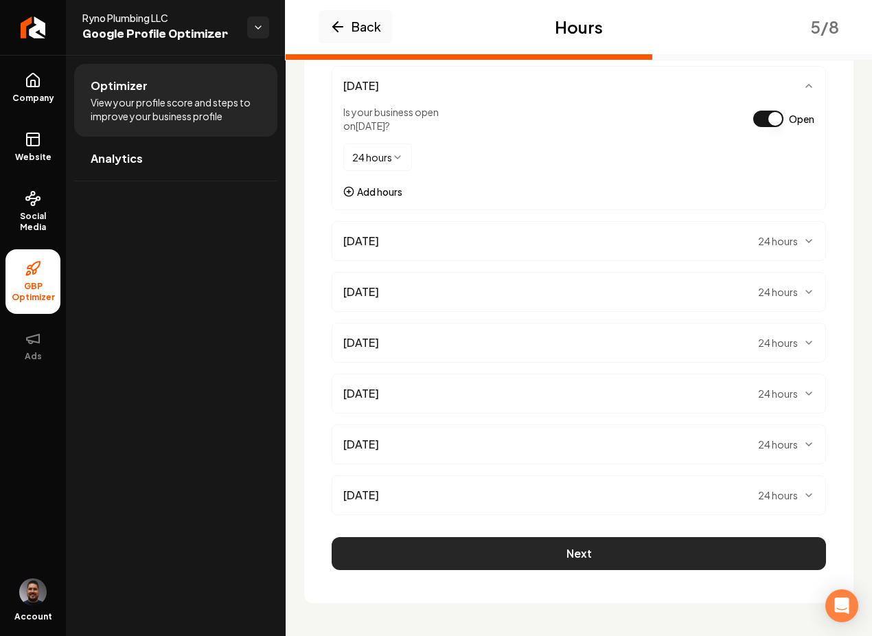
click at [579, 562] on button "Next" at bounding box center [579, 553] width 495 height 33
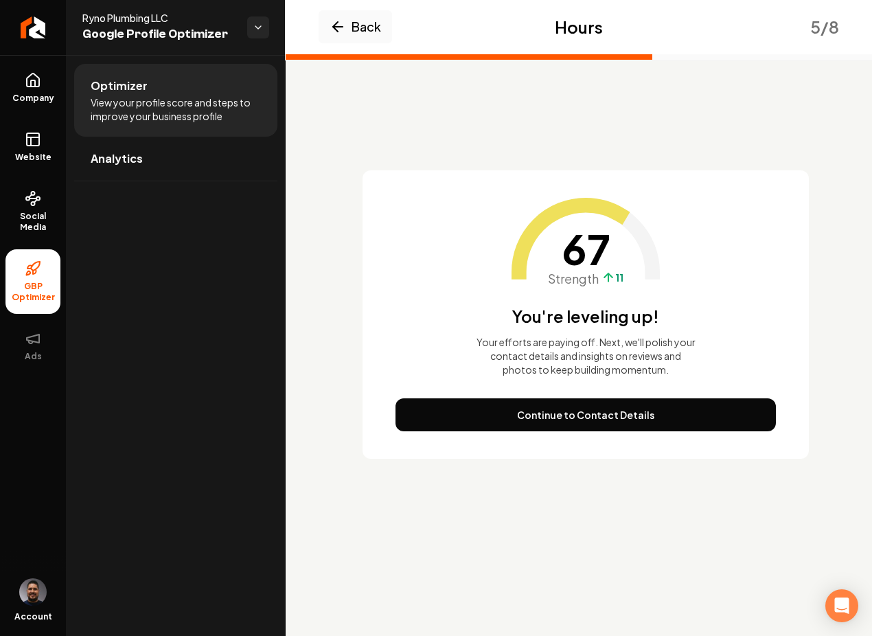
scroll to position [0, 0]
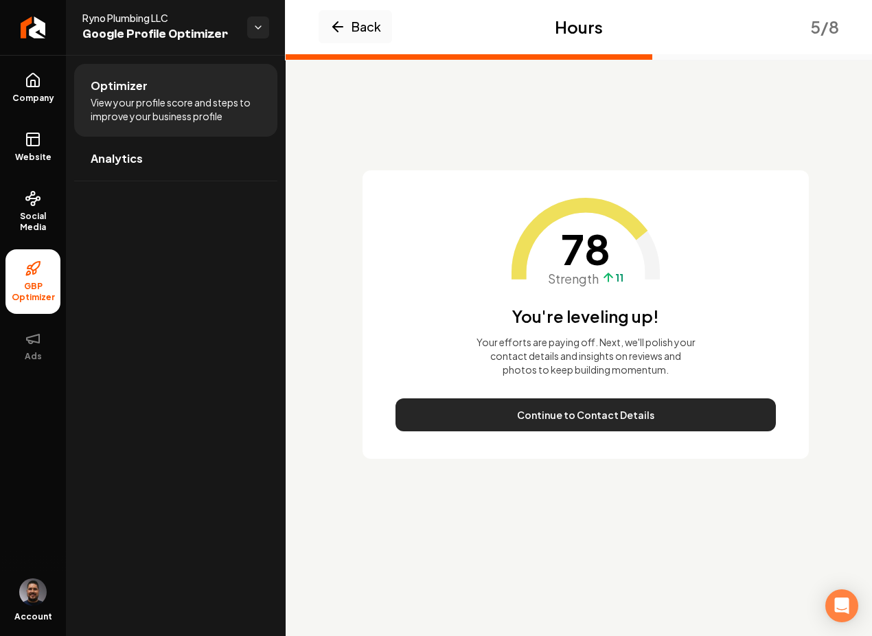
click at [571, 420] on button "Continue to Contact Details" at bounding box center [586, 414] width 381 height 33
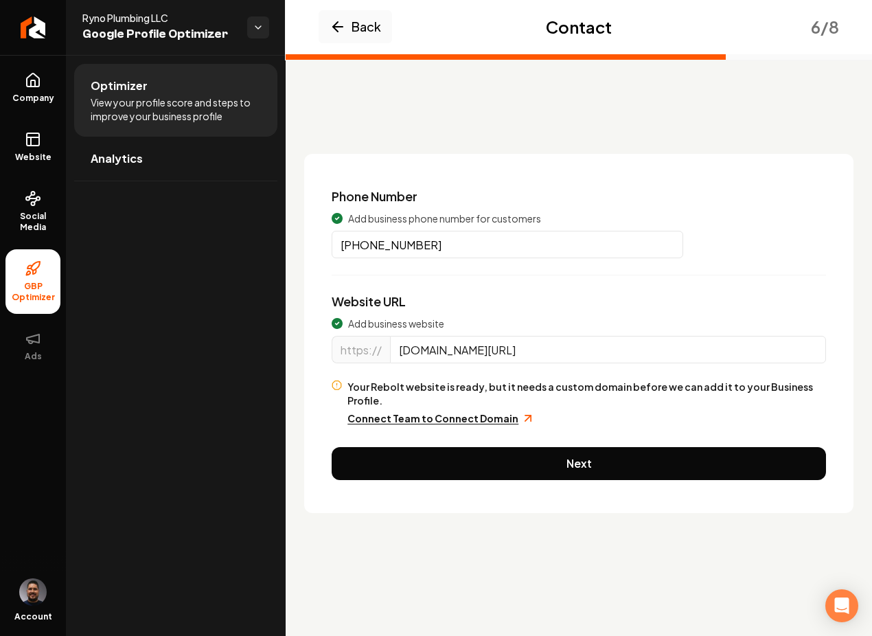
click at [500, 454] on button "Next" at bounding box center [579, 463] width 495 height 33
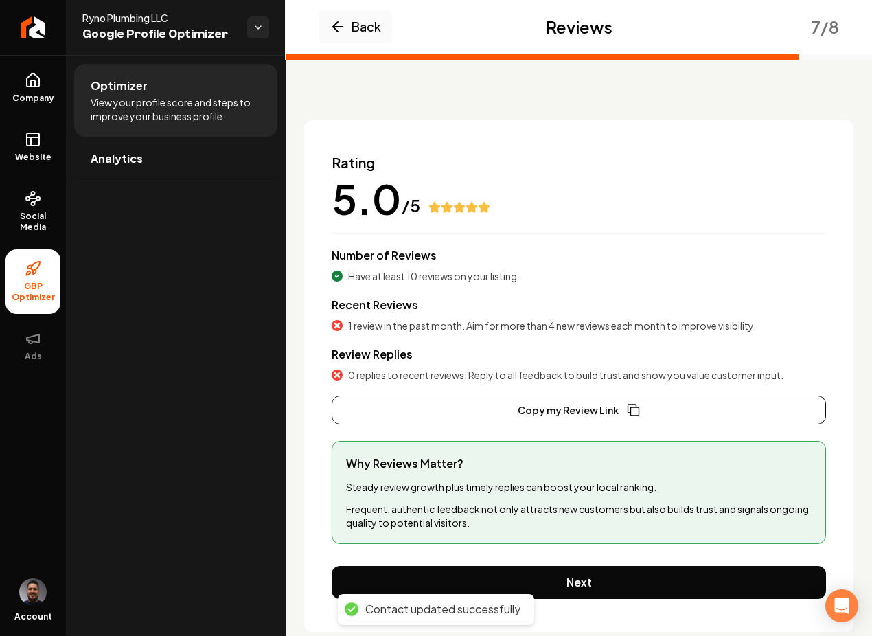
scroll to position [63, 0]
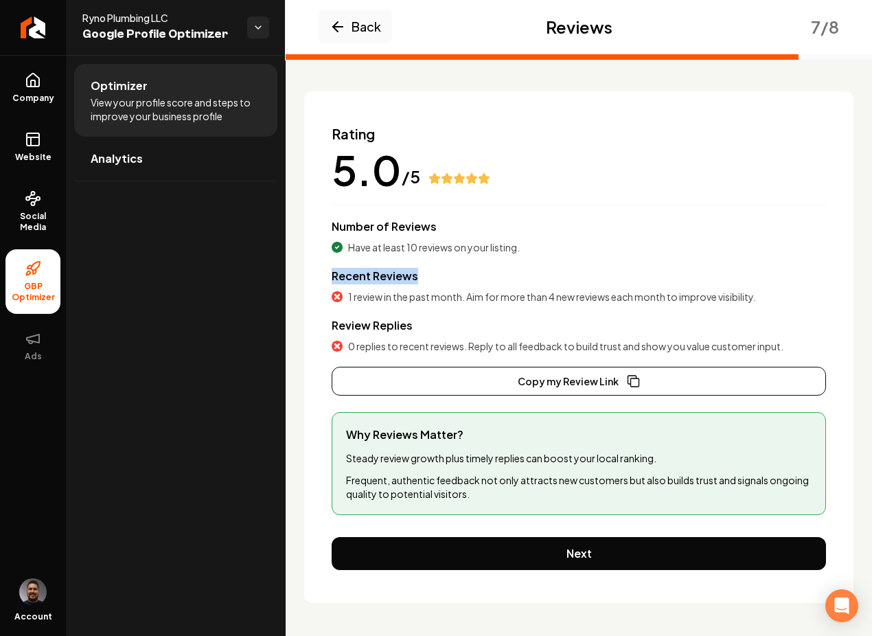
drag, startPoint x: 423, startPoint y: 283, endPoint x: 325, endPoint y: 276, distance: 98.5
click at [325, 276] on div "Rating 5.0 /5 Number of Reviews Have at least 10 reviews on your listing. Recen…" at bounding box center [579, 347] width 550 height 512
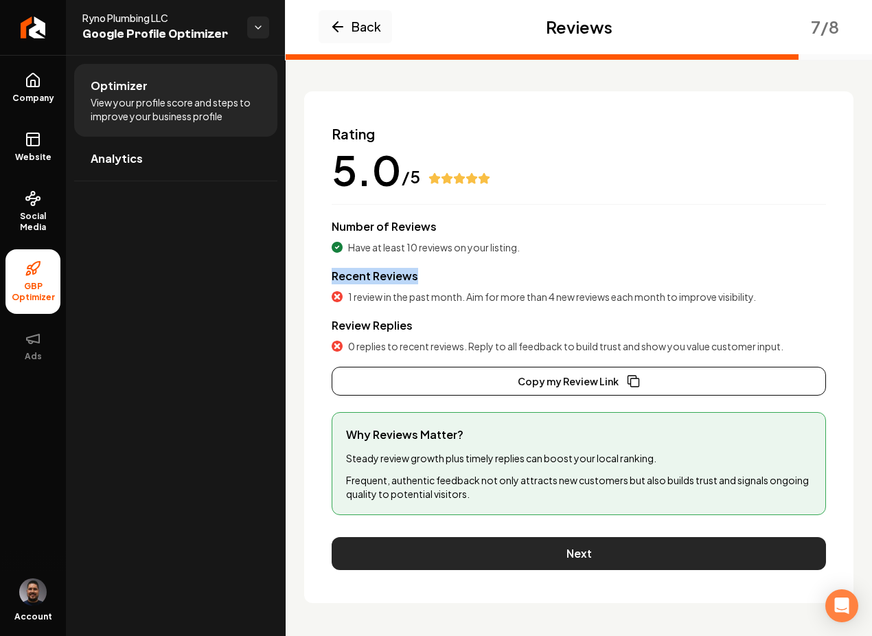
click at [524, 553] on button "Next" at bounding box center [579, 553] width 495 height 33
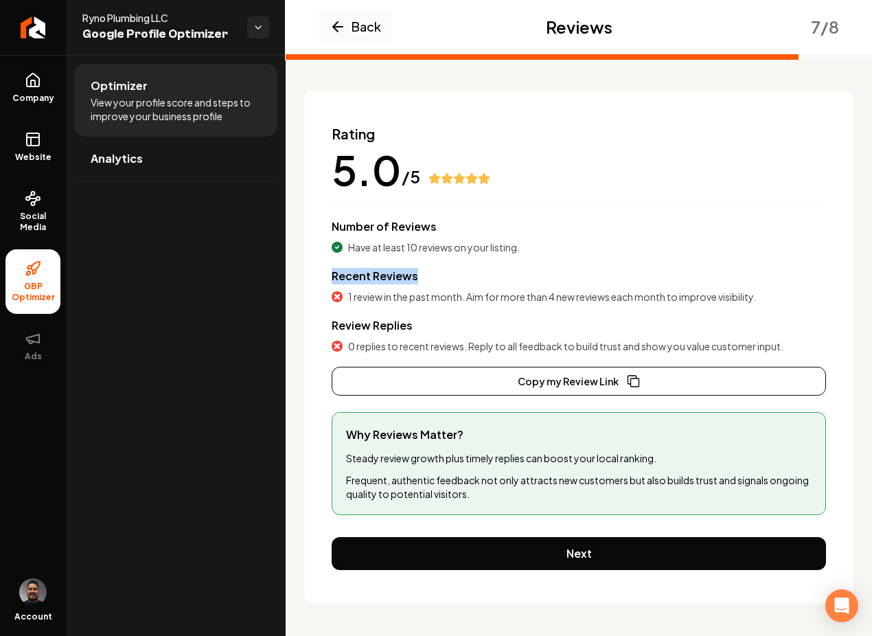
scroll to position [0, 0]
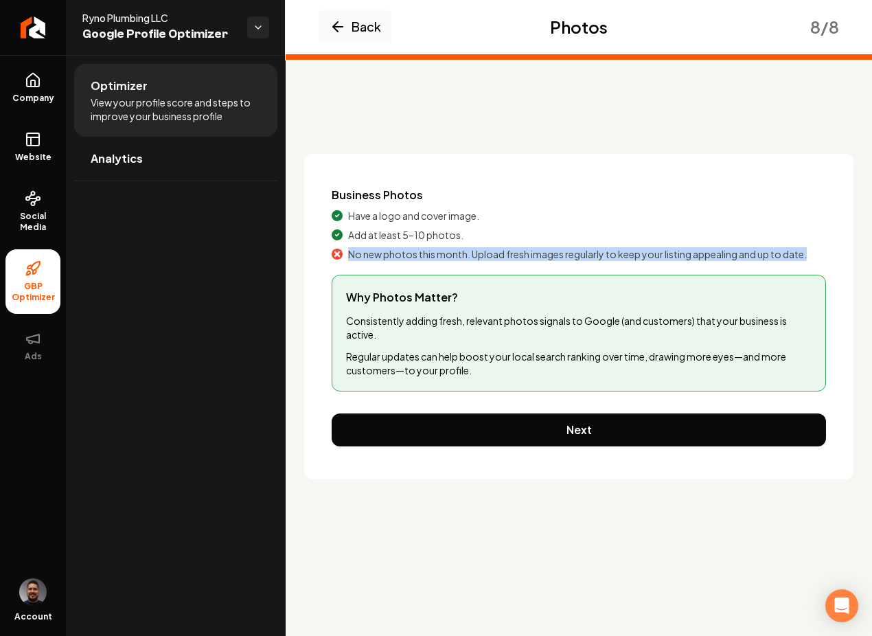
drag, startPoint x: 346, startPoint y: 255, endPoint x: 824, endPoint y: 255, distance: 477.4
click at [824, 255] on div "No new photos this month. Upload fresh images regularly to keep your listing ap…" at bounding box center [579, 254] width 495 height 14
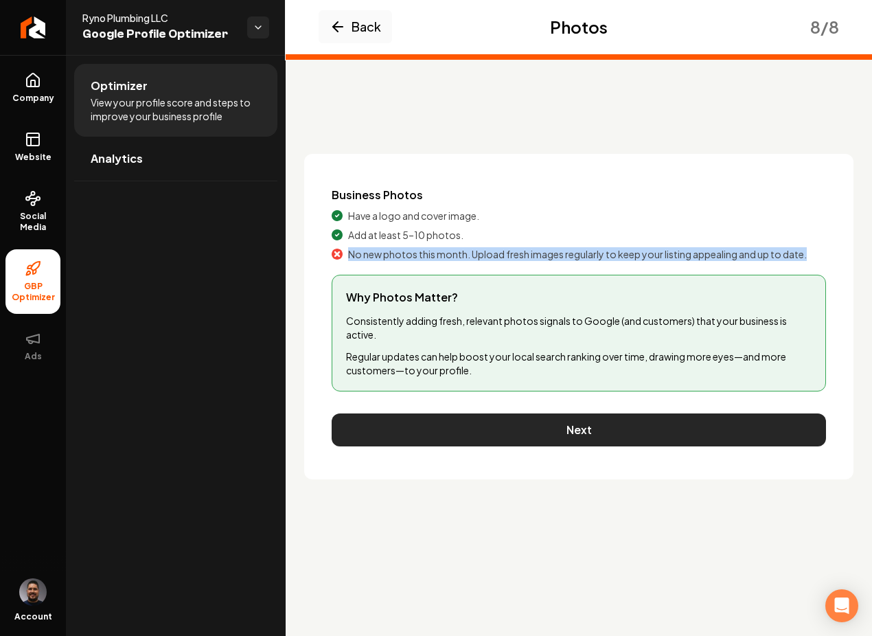
click at [485, 431] on button "Next" at bounding box center [579, 430] width 495 height 33
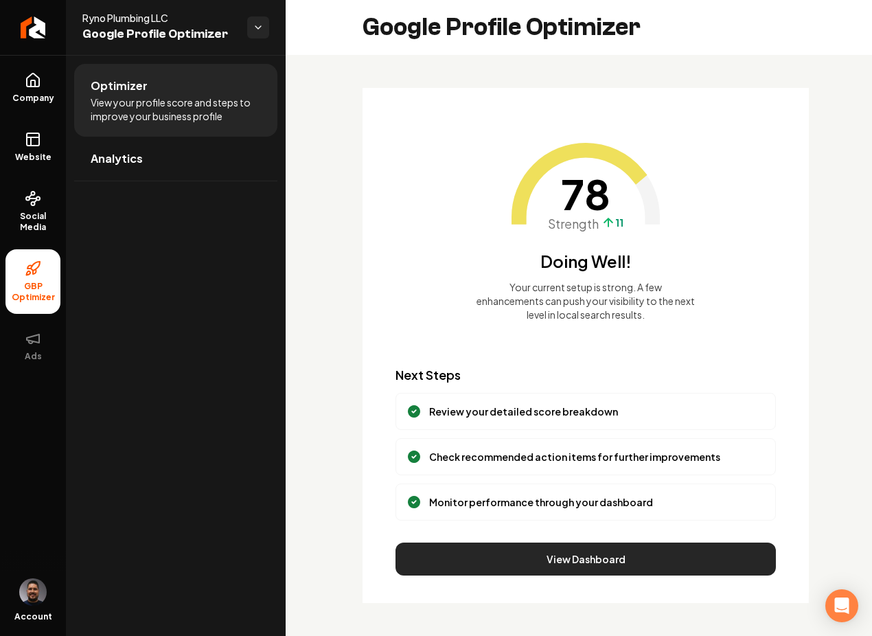
click at [564, 565] on button "View Dashboard" at bounding box center [586, 559] width 381 height 33
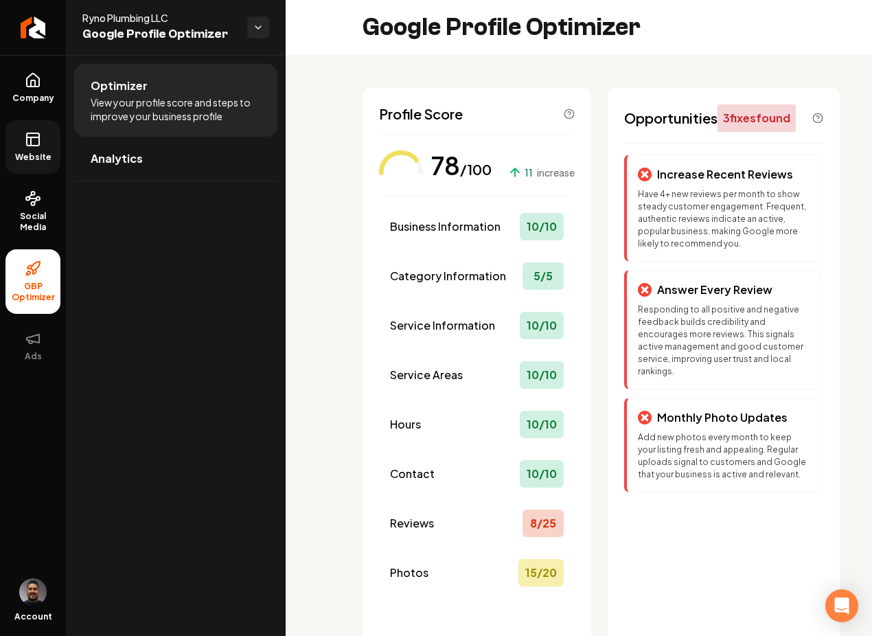
click at [31, 132] on icon at bounding box center [33, 139] width 16 height 16
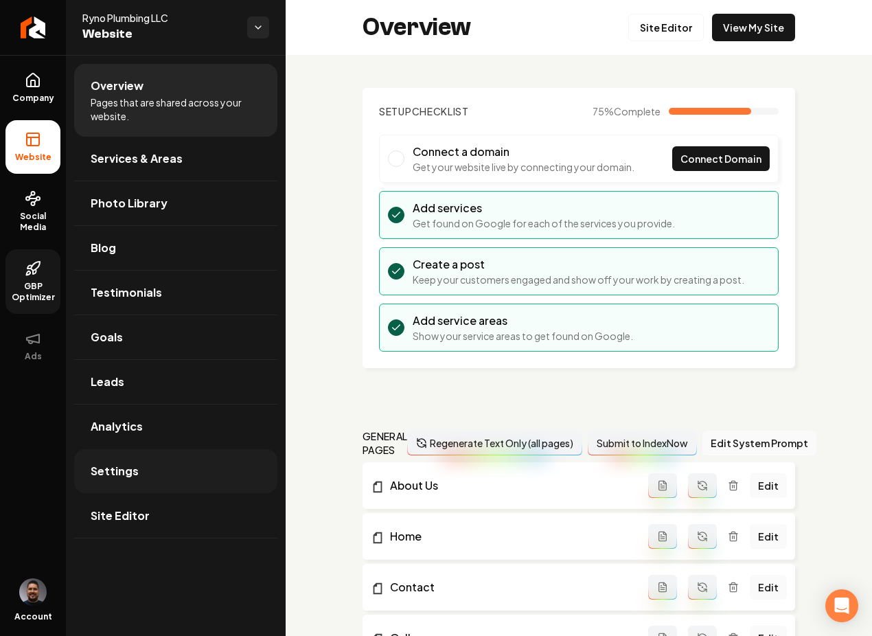
click at [108, 469] on span "Settings" at bounding box center [115, 471] width 48 height 16
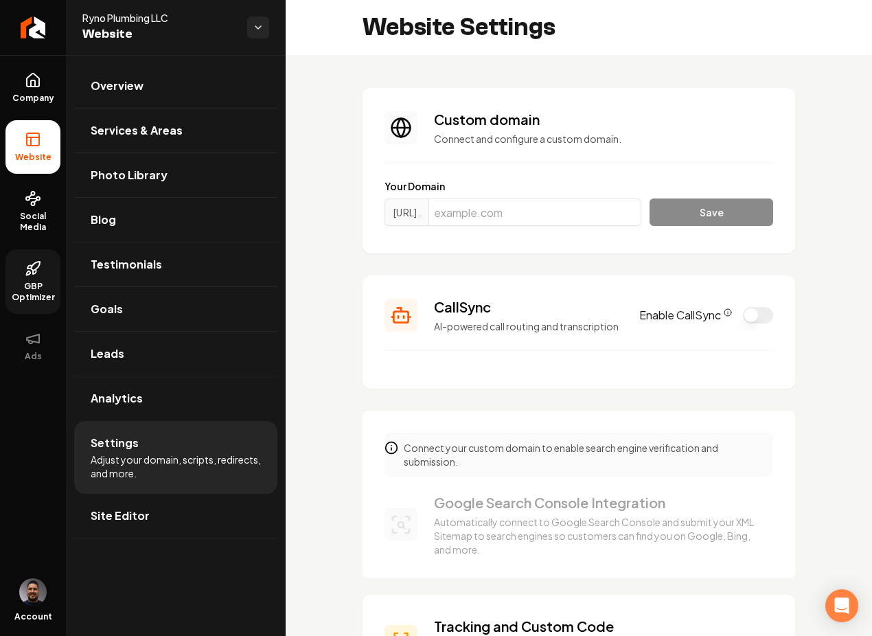
scroll to position [124, 0]
click at [743, 324] on button "Enable CallSync" at bounding box center [758, 315] width 30 height 16
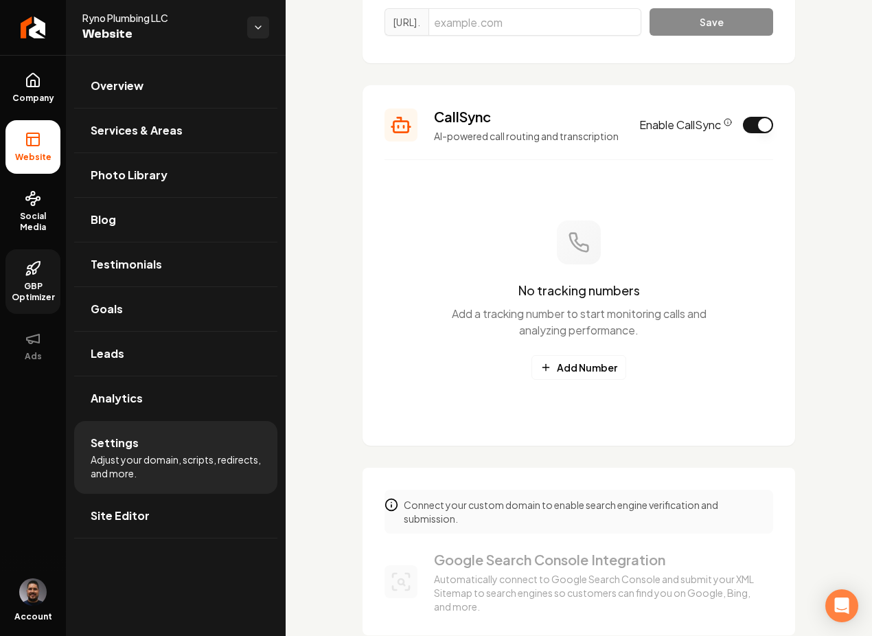
scroll to position [263, 0]
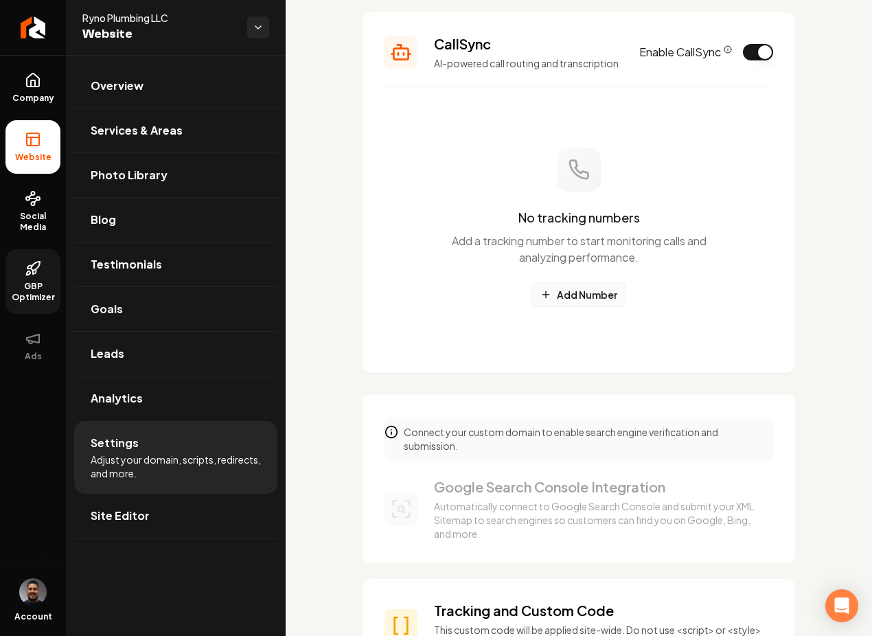
click at [551, 307] on button "Add Number" at bounding box center [579, 294] width 95 height 25
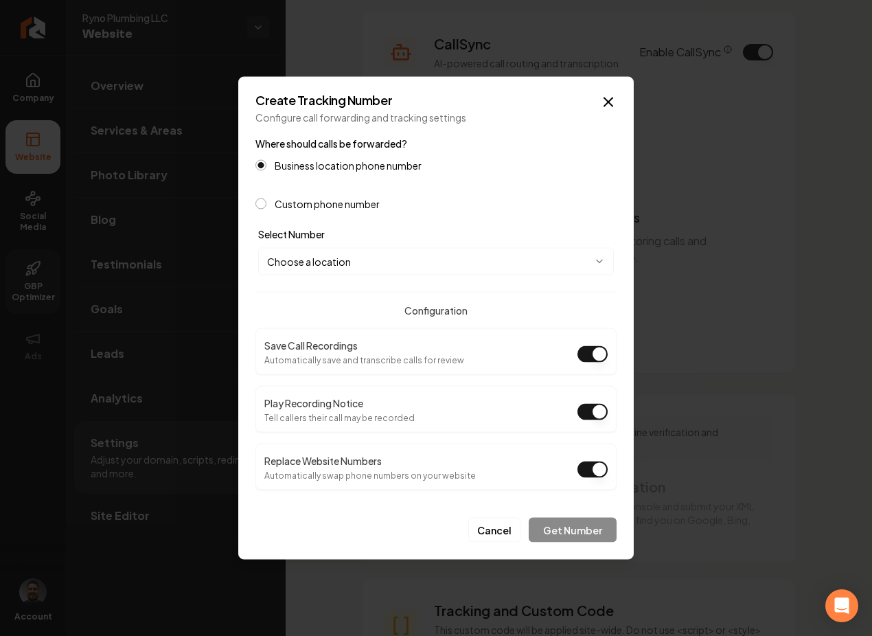
click at [593, 413] on button "Play Recording Notice" at bounding box center [593, 412] width 30 height 16
click at [366, 262] on body "Company Website Social Media GBP Optimizer Ads Account Ryno Plumbing LLC Websit…" at bounding box center [436, 318] width 872 height 636
select select "**********"
click at [567, 530] on button "Get Number" at bounding box center [573, 530] width 88 height 25
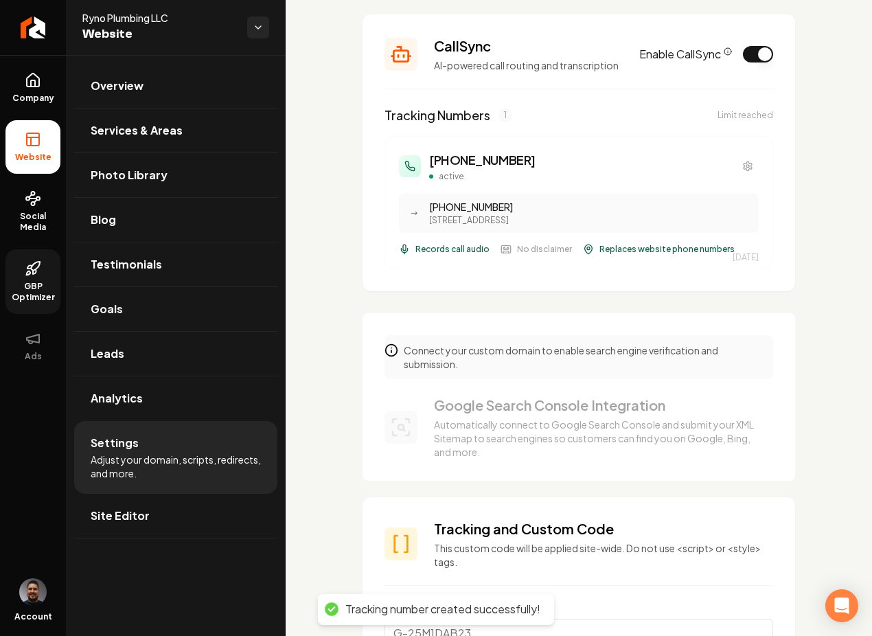
scroll to position [260, 0]
click at [138, 361] on link "Leads" at bounding box center [175, 354] width 203 height 44
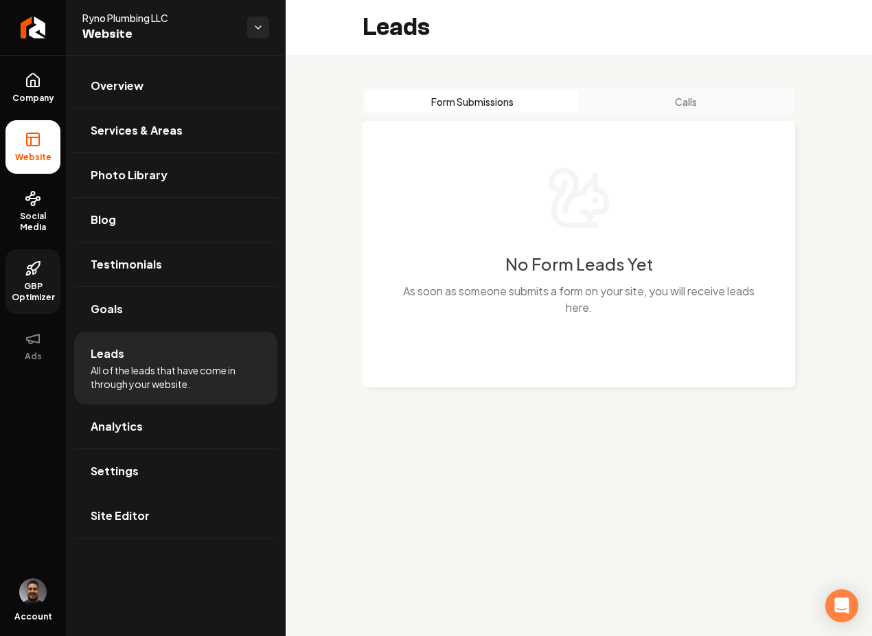
click at [667, 104] on button "Calls" at bounding box center [686, 102] width 214 height 22
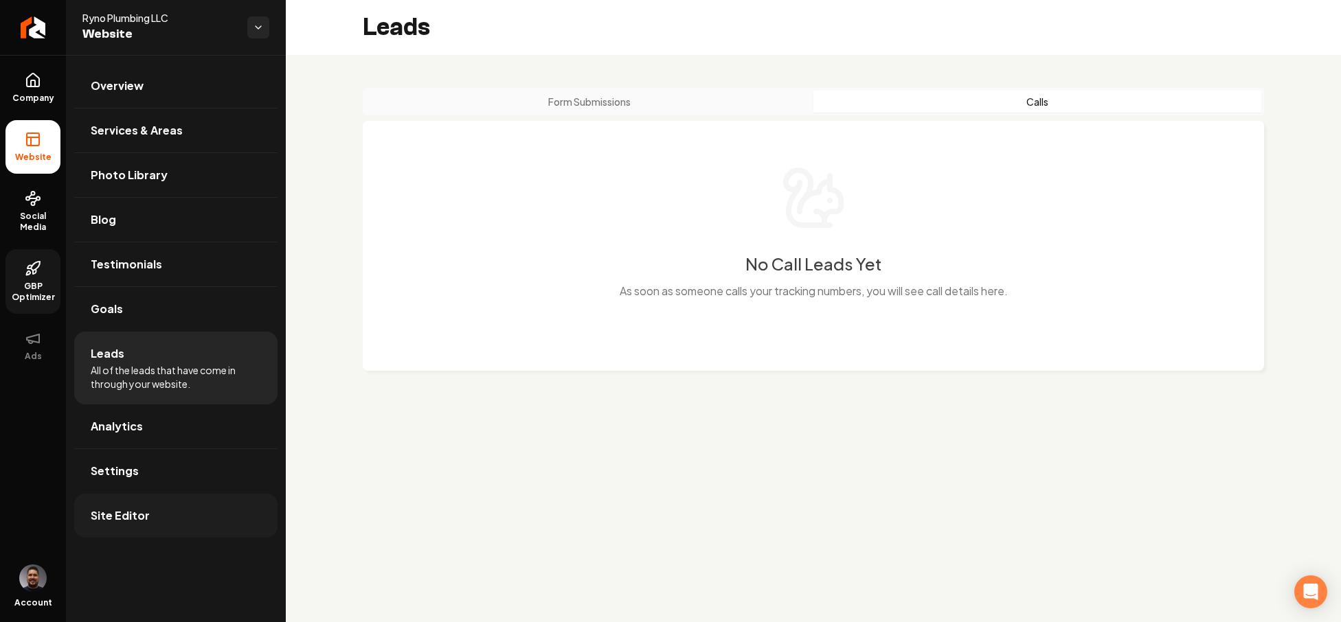
click at [126, 517] on span "Site Editor" at bounding box center [120, 516] width 59 height 16
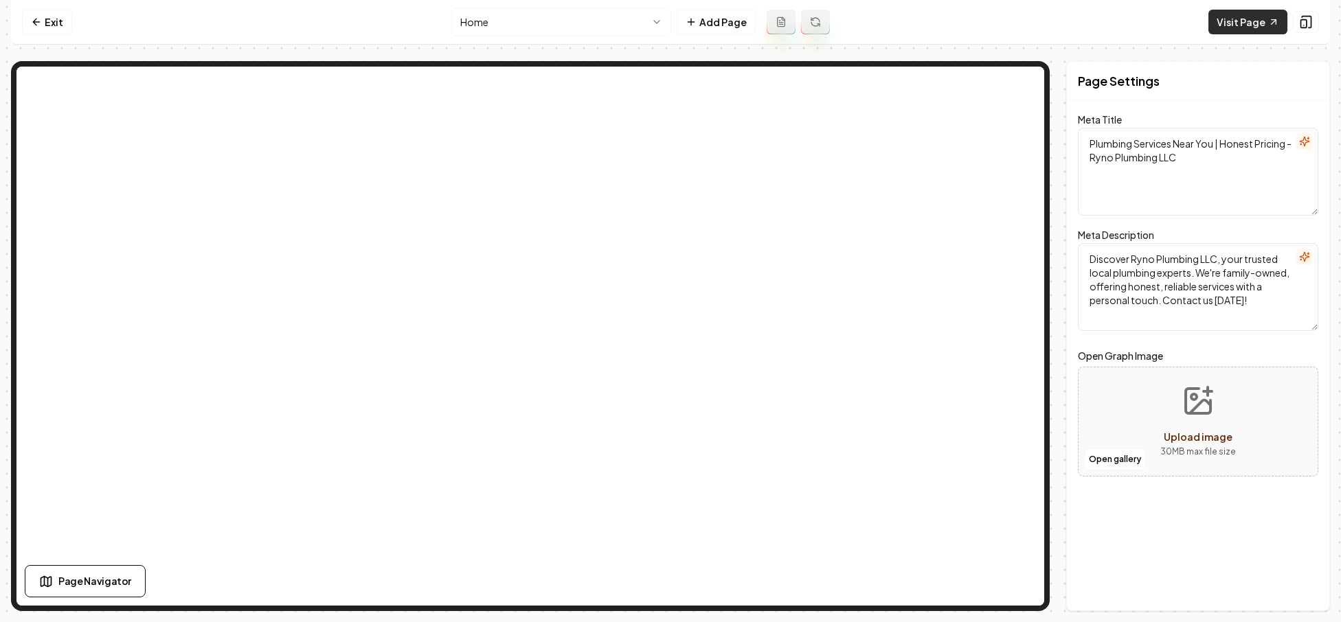
click at [856, 25] on link "Visit Page" at bounding box center [1247, 22] width 79 height 25
click at [1245, 21] on link "Visit Page" at bounding box center [1247, 22] width 79 height 25
